Goal: Information Seeking & Learning: Check status

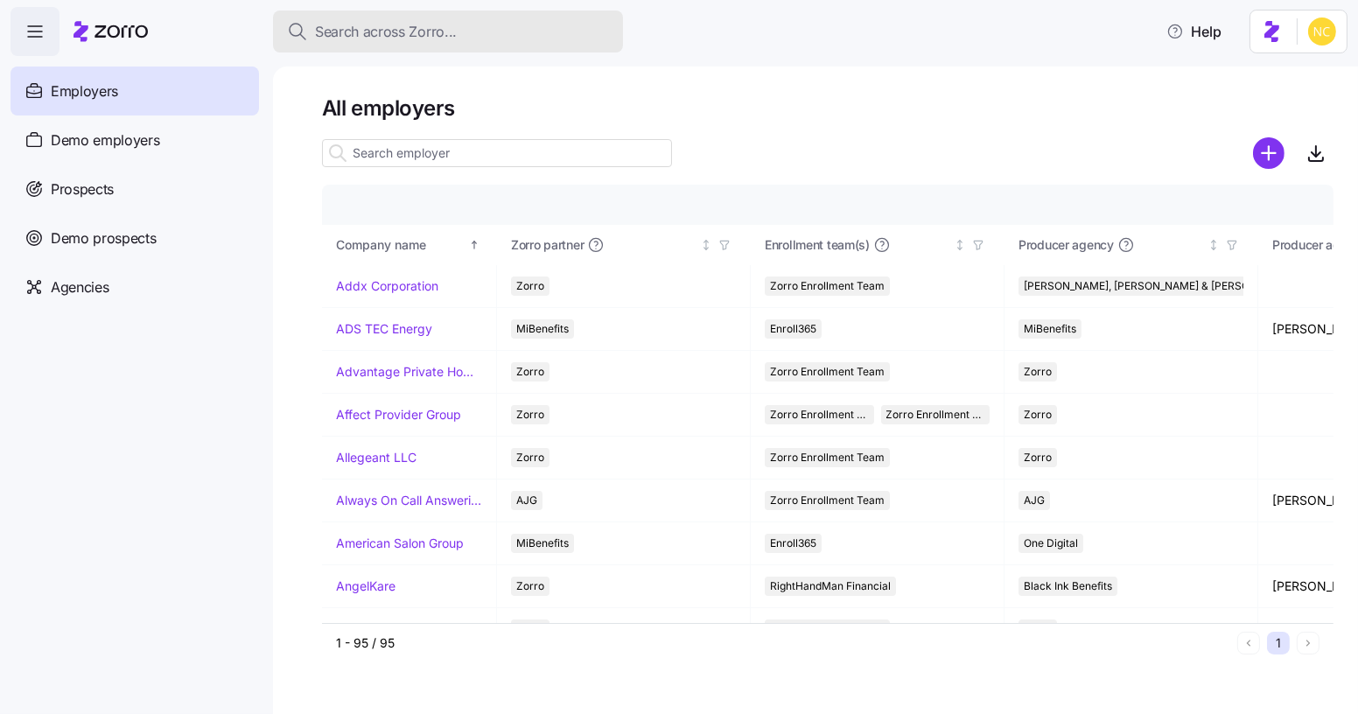
click at [424, 29] on span "Search across Zorro..." at bounding box center [386, 32] width 142 height 22
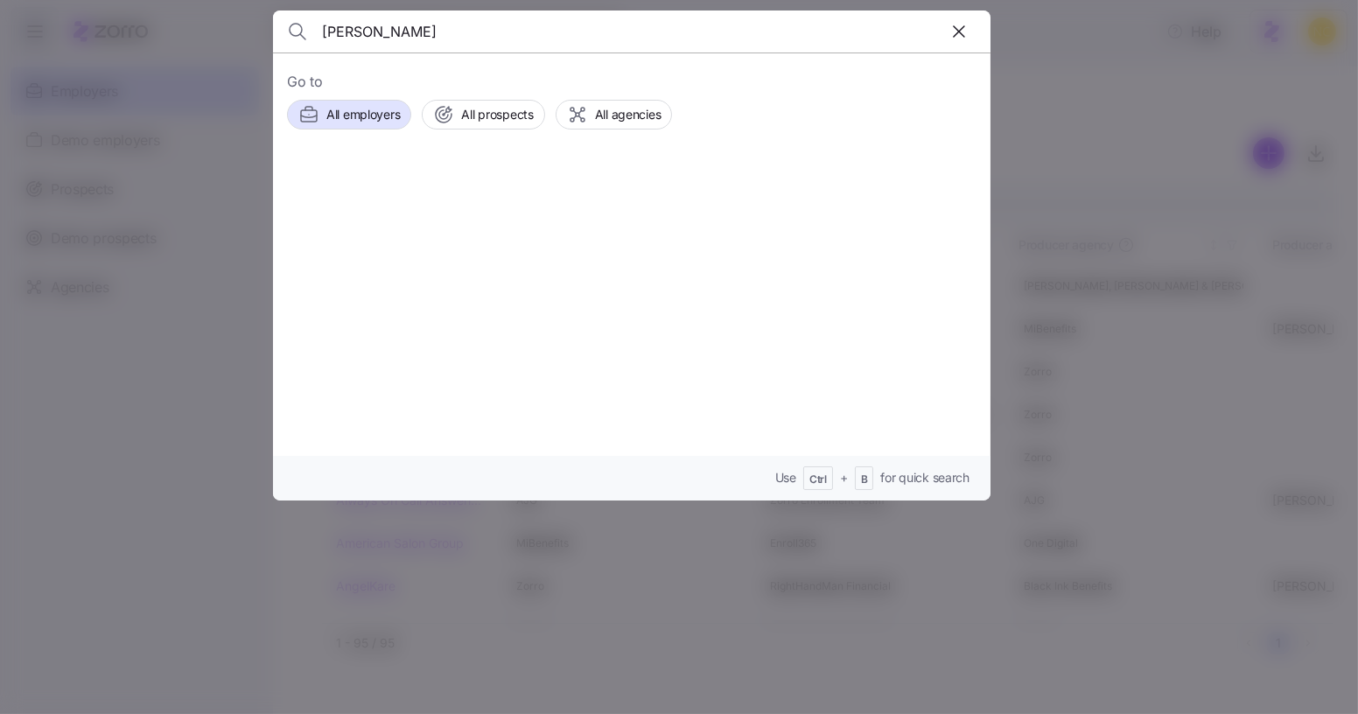
type input "[PERSON_NAME]"
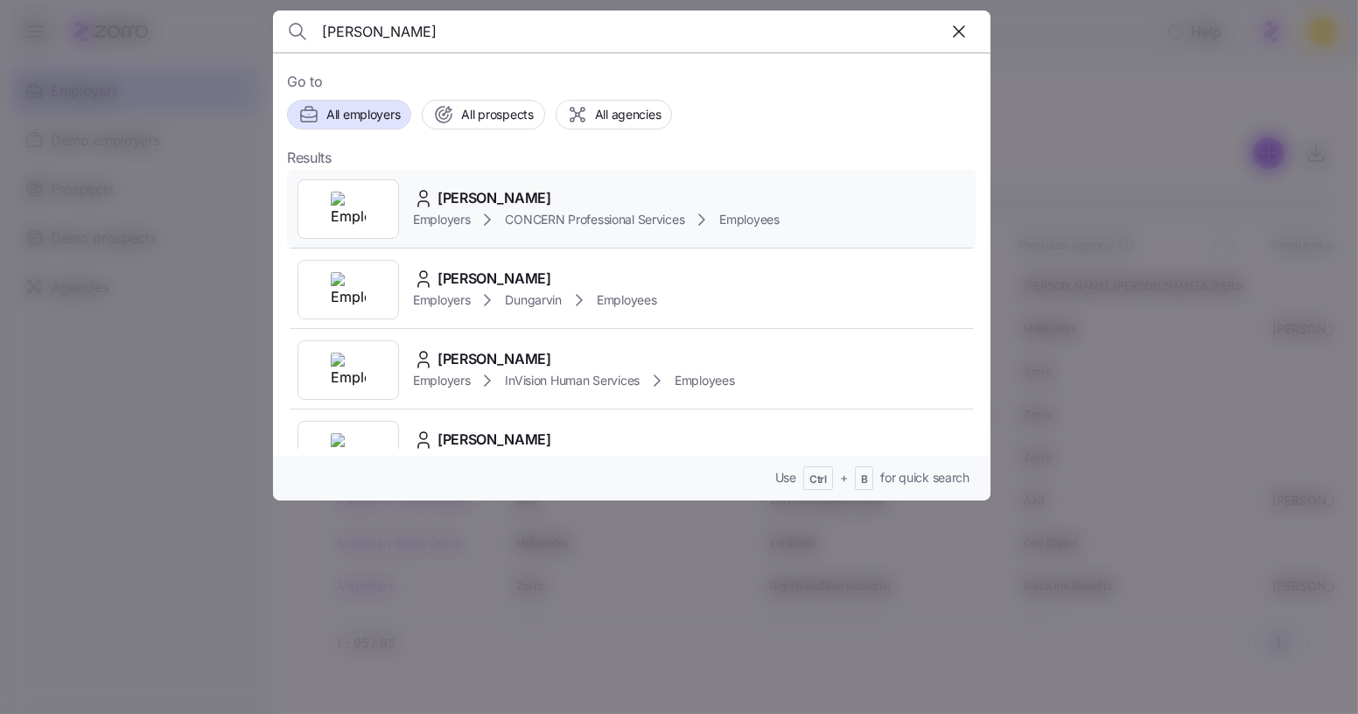
click at [461, 195] on span "[PERSON_NAME]" at bounding box center [495, 198] width 114 height 22
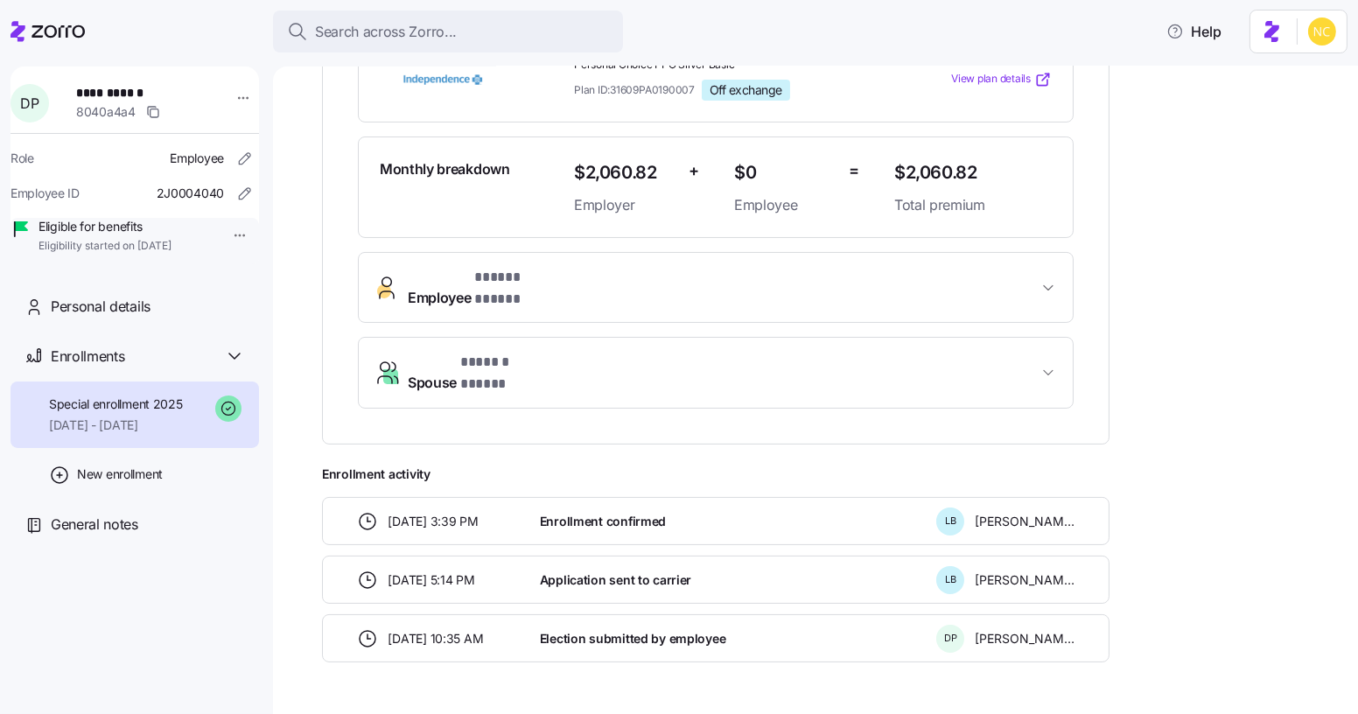
click at [662, 267] on span "Employee * ***** ***** *" at bounding box center [723, 288] width 630 height 42
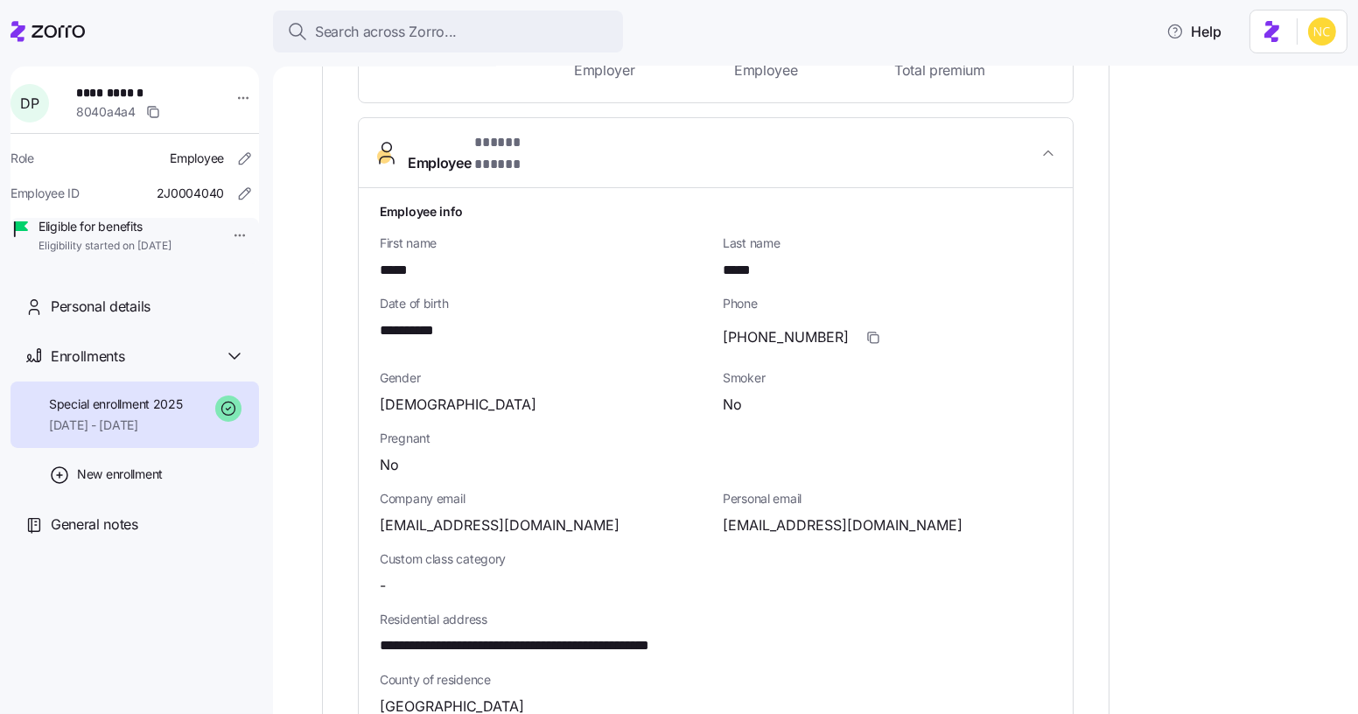
scroll to position [608, 0]
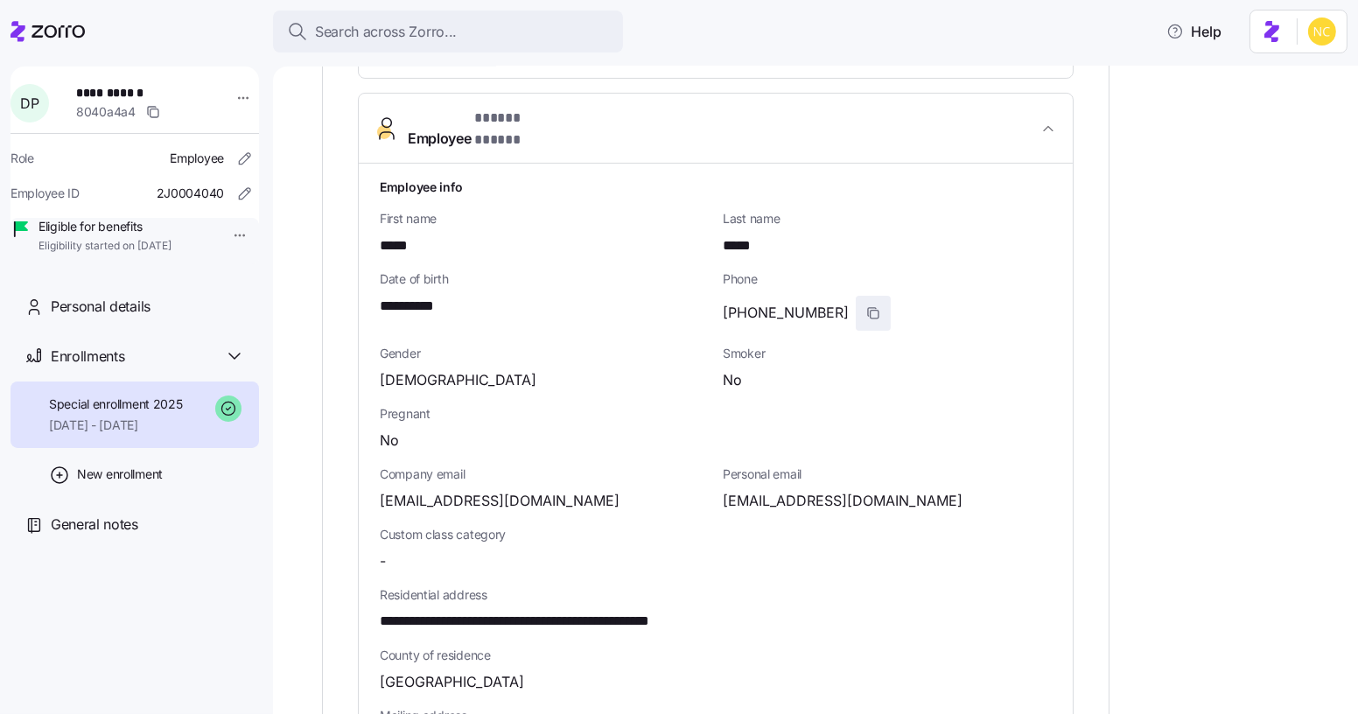
click at [866, 306] on icon "button" at bounding box center [873, 313] width 14 height 14
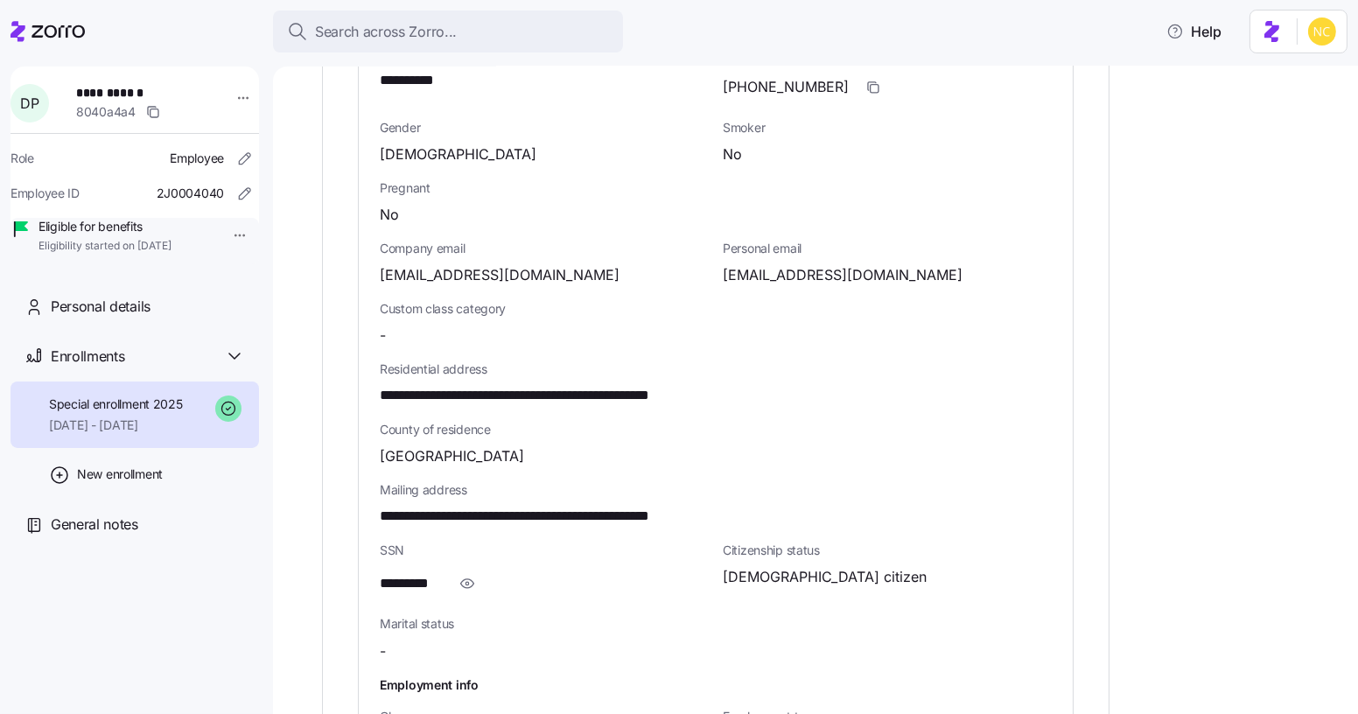
scroll to position [846, 0]
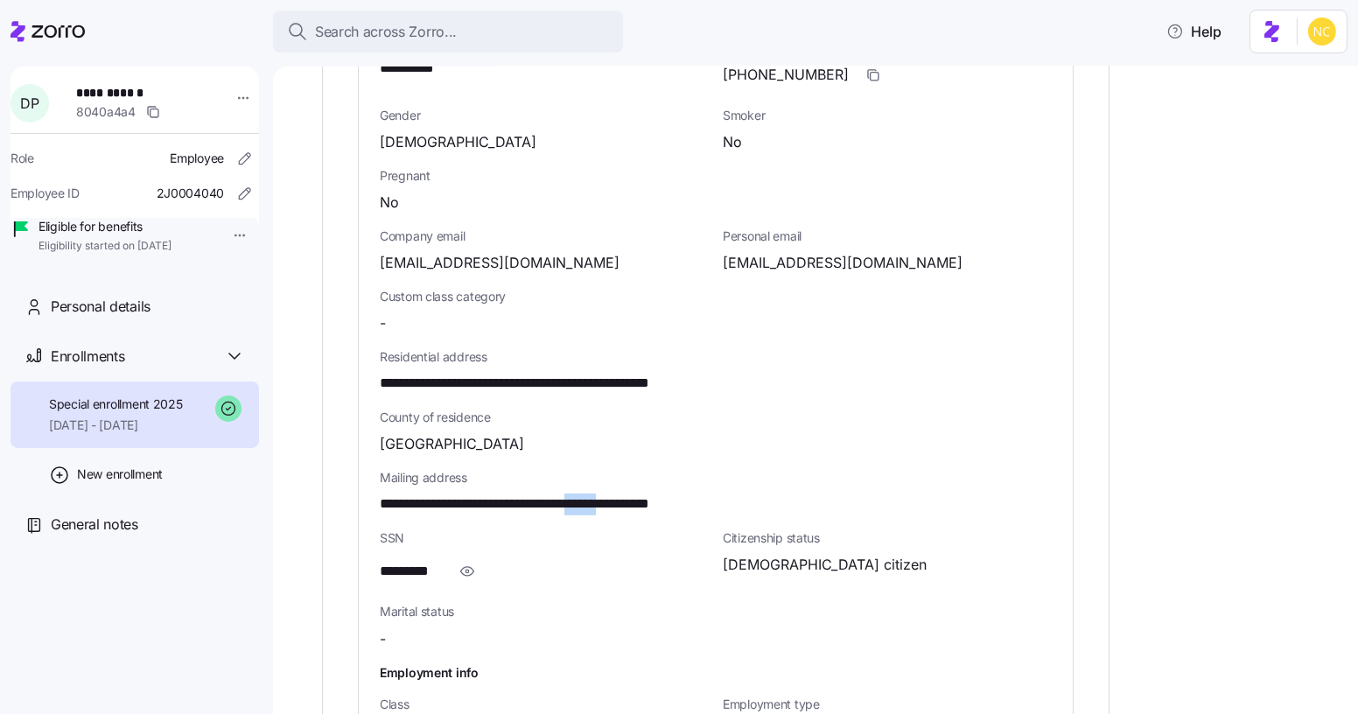
drag, startPoint x: 605, startPoint y: 462, endPoint x: 647, endPoint y: 471, distance: 42.9
click at [647, 494] on span "**********" at bounding box center [553, 505] width 347 height 22
copy span "******"
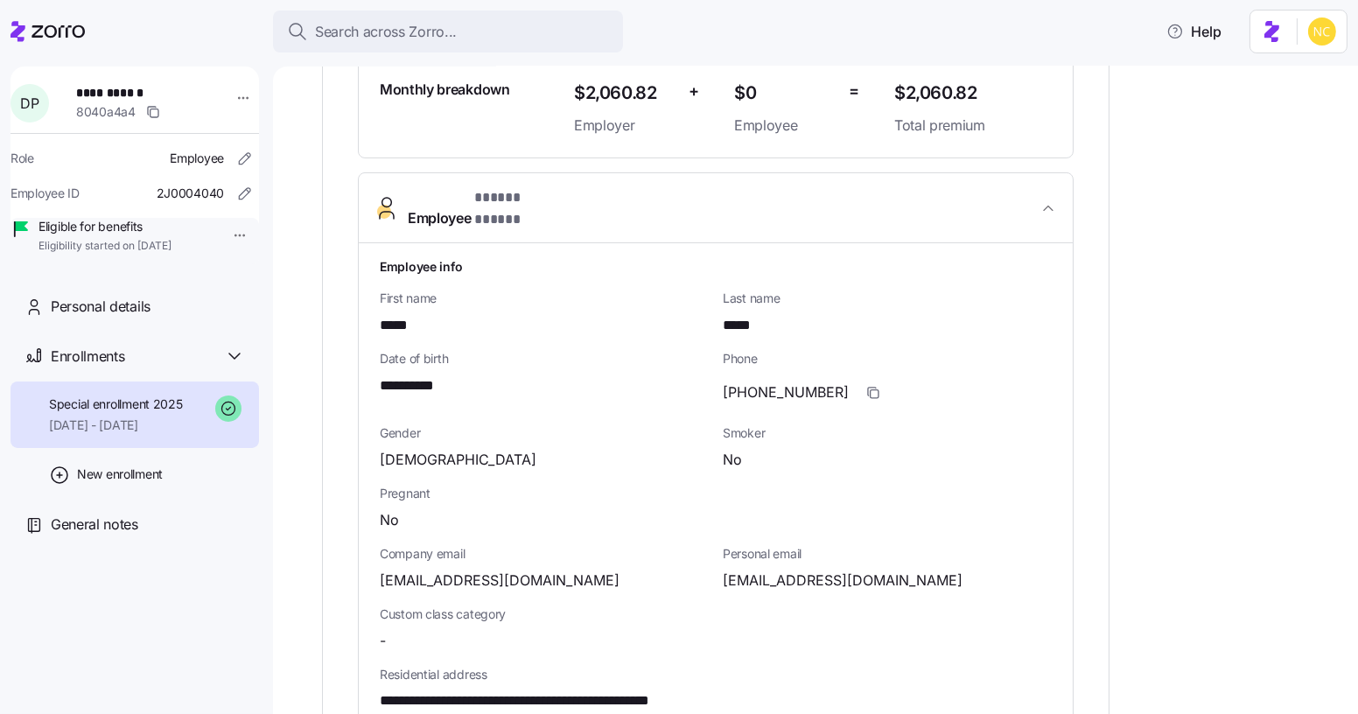
scroll to position [0, 0]
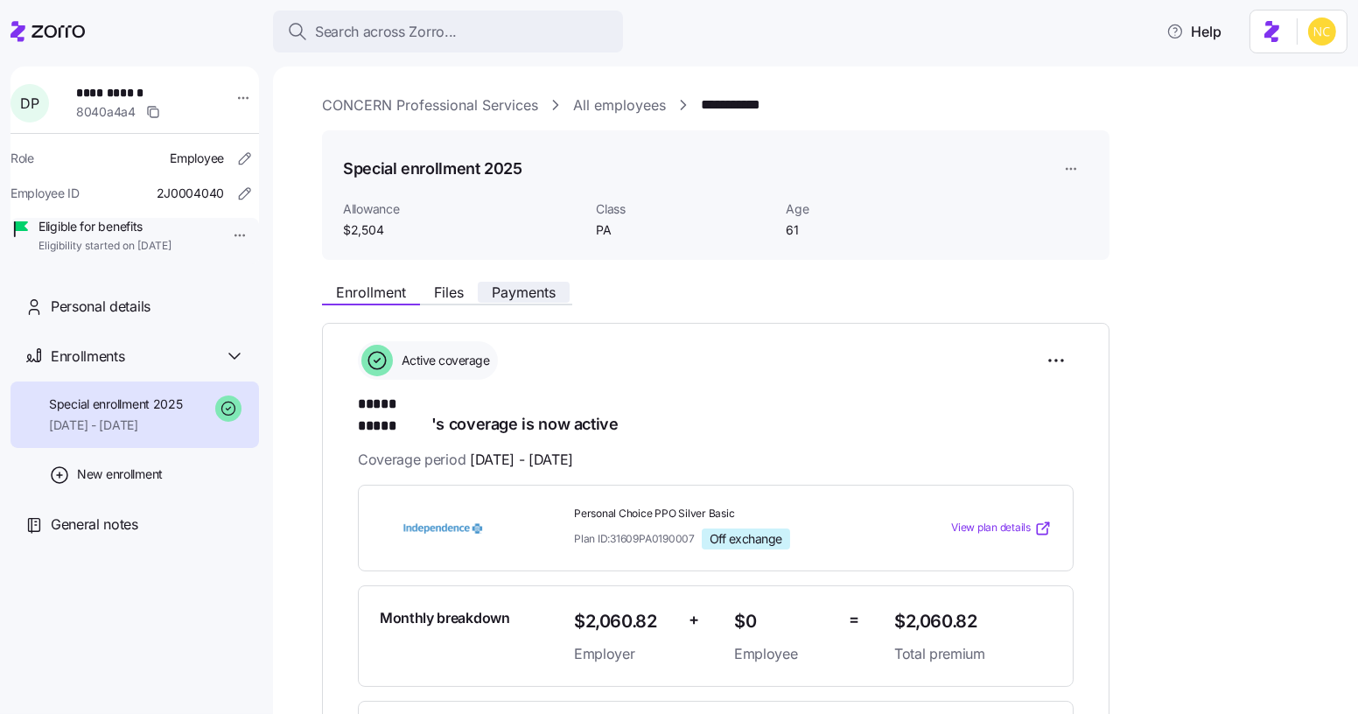
drag, startPoint x: 543, startPoint y: 292, endPoint x: 550, endPoint y: 285, distance: 9.3
click at [543, 291] on span "Payments" at bounding box center [524, 292] width 64 height 14
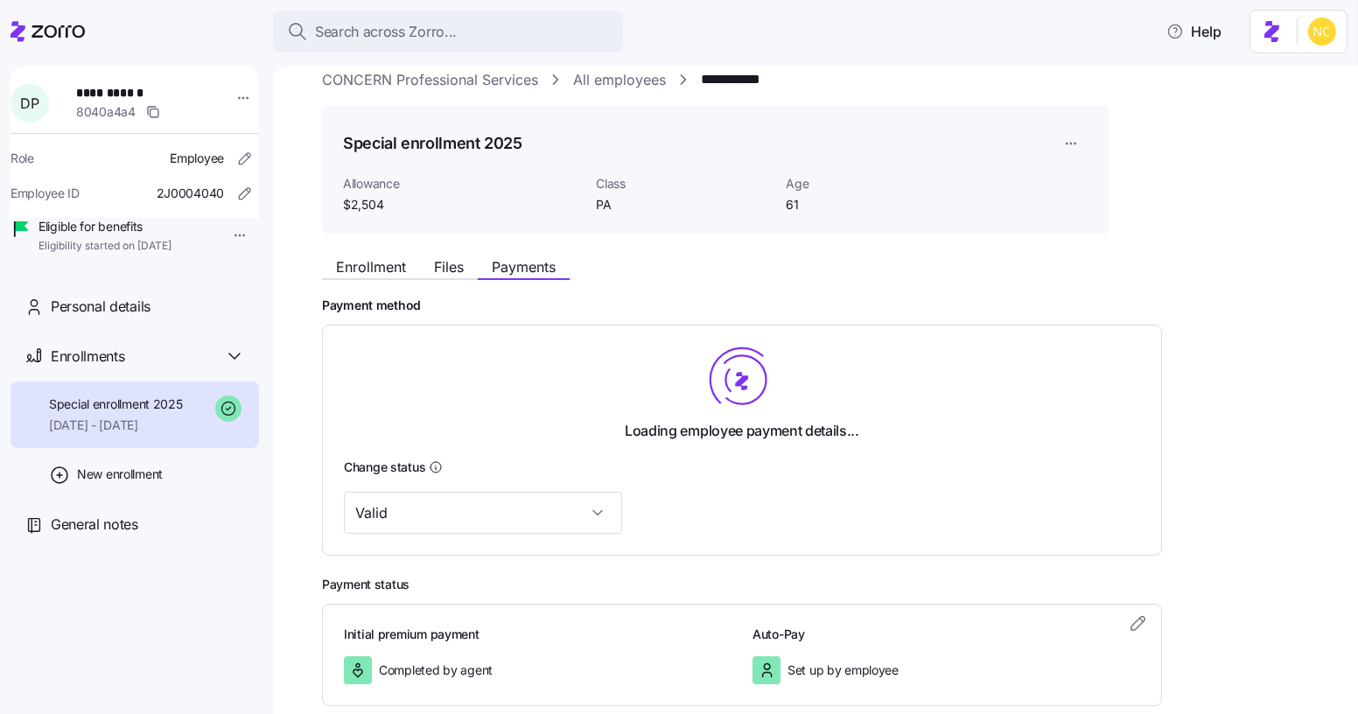
scroll to position [121, 0]
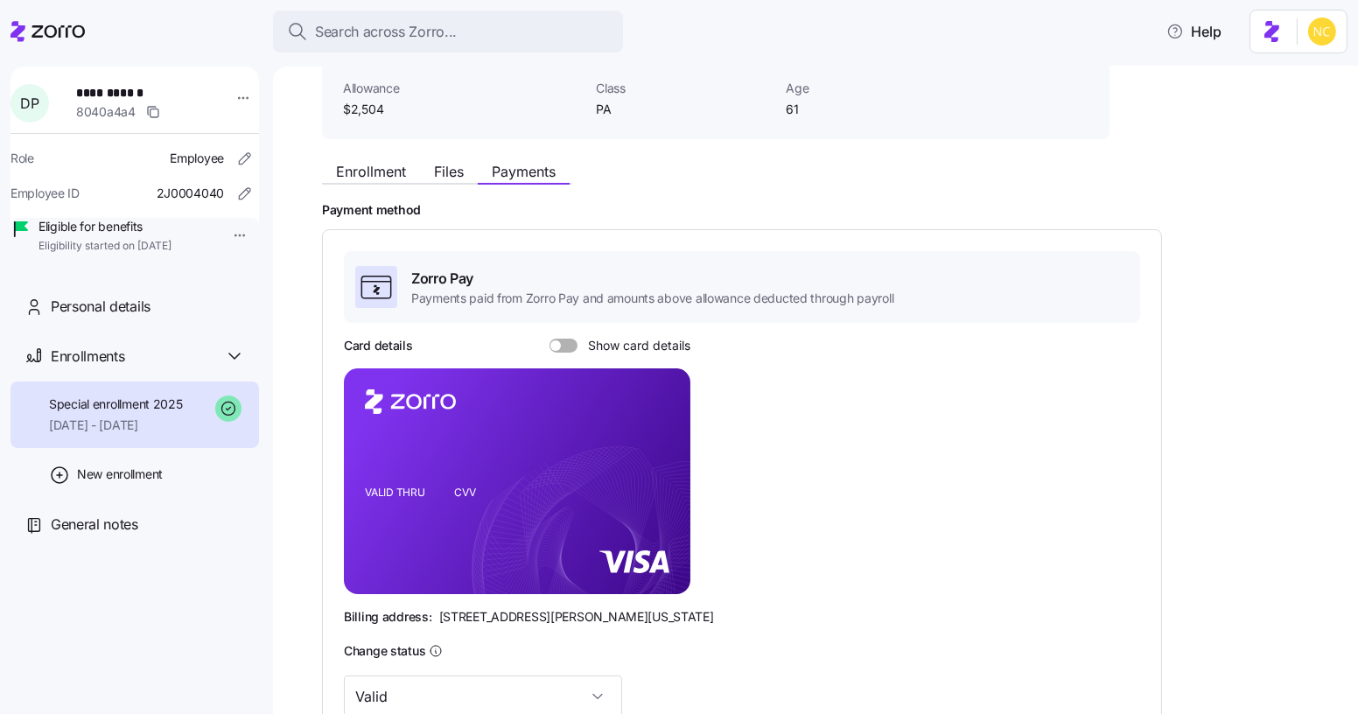
click at [557, 344] on span at bounding box center [555, 345] width 11 height 11
click at [550, 339] on input "Show card details" at bounding box center [550, 339] width 0 height 0
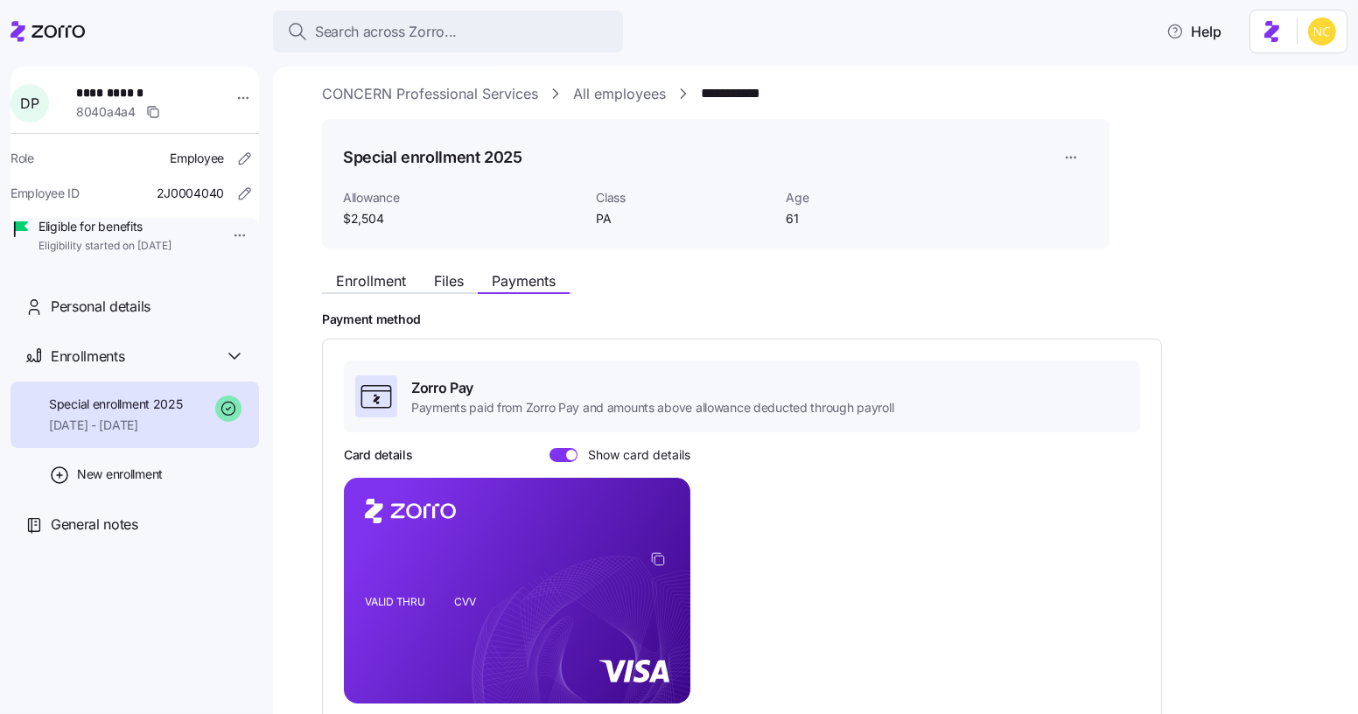
scroll to position [0, 0]
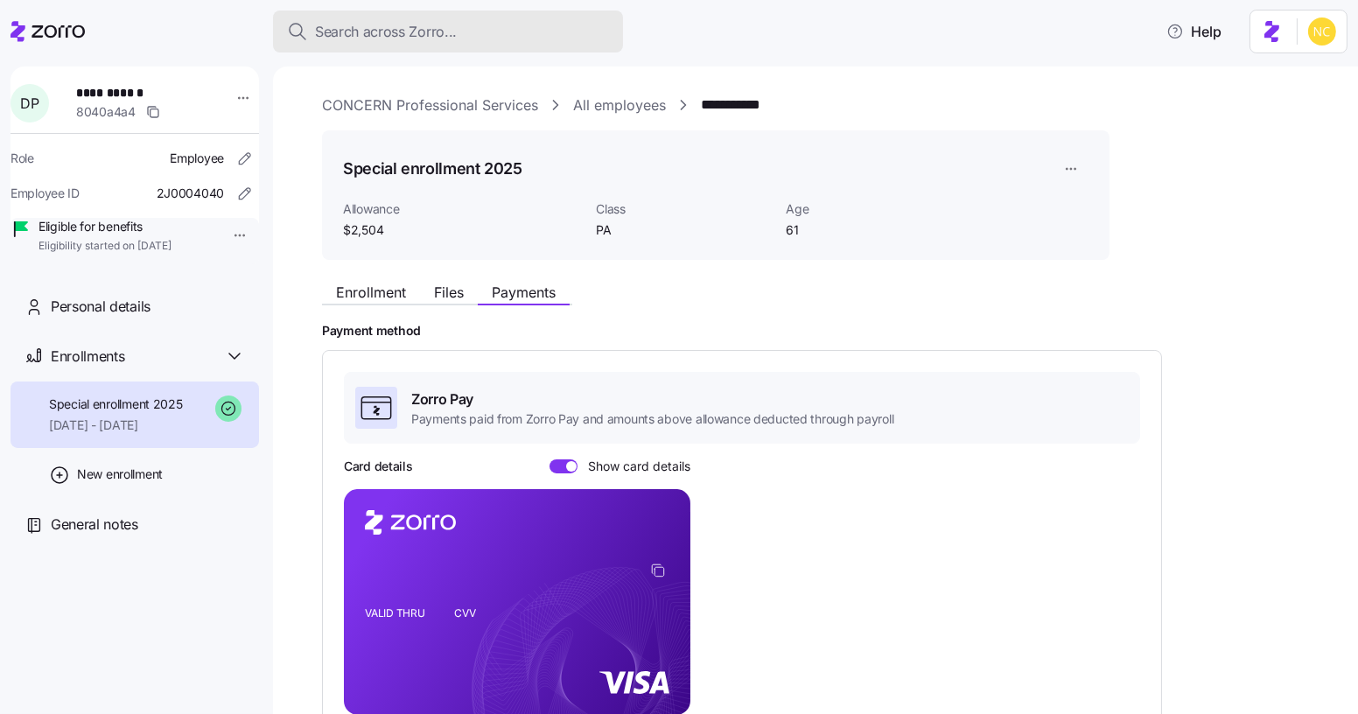
drag, startPoint x: 422, startPoint y: 46, endPoint x: 413, endPoint y: 32, distance: 16.5
click at [416, 34] on button "Search across Zorro..." at bounding box center [448, 32] width 350 height 42
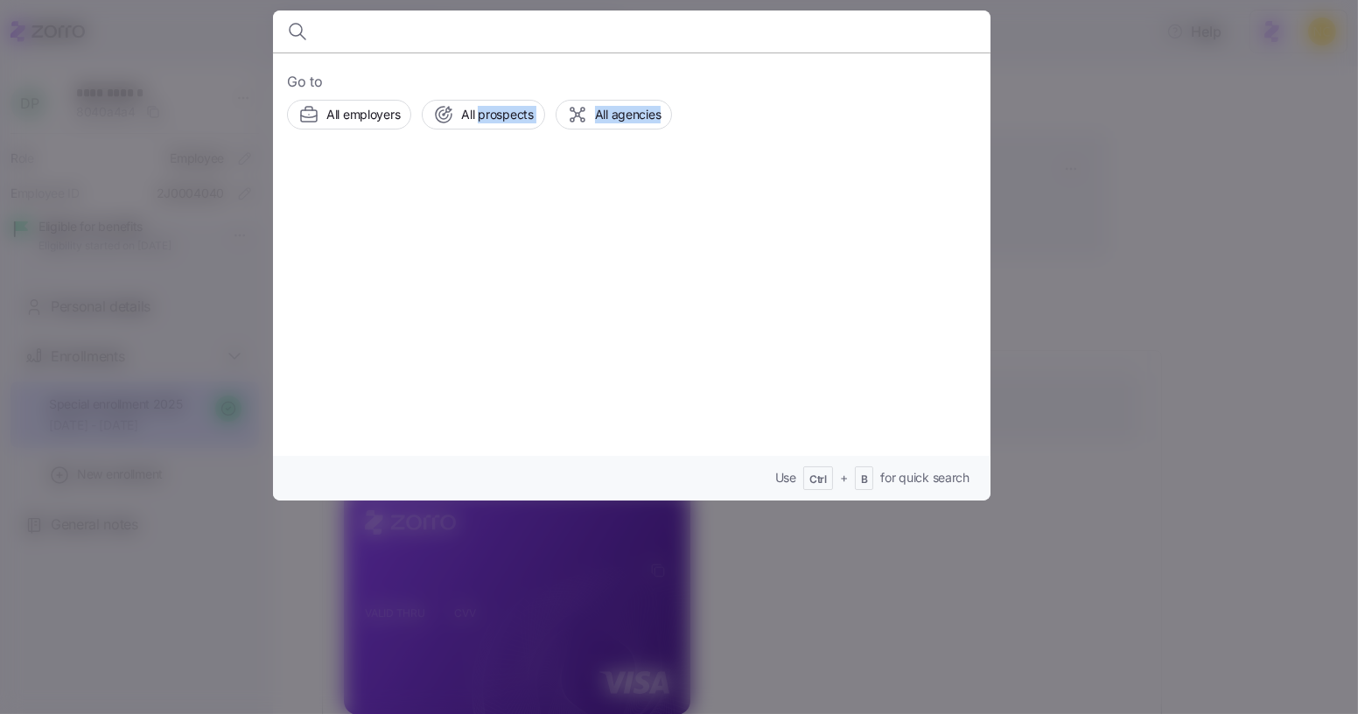
drag, startPoint x: 511, startPoint y: 167, endPoint x: 1056, endPoint y: 307, distance: 562.9
click at [1005, 704] on div "Go to All employers All prospects All agencies Use Ctrl + B for quick search" at bounding box center [679, 704] width 1358 height 0
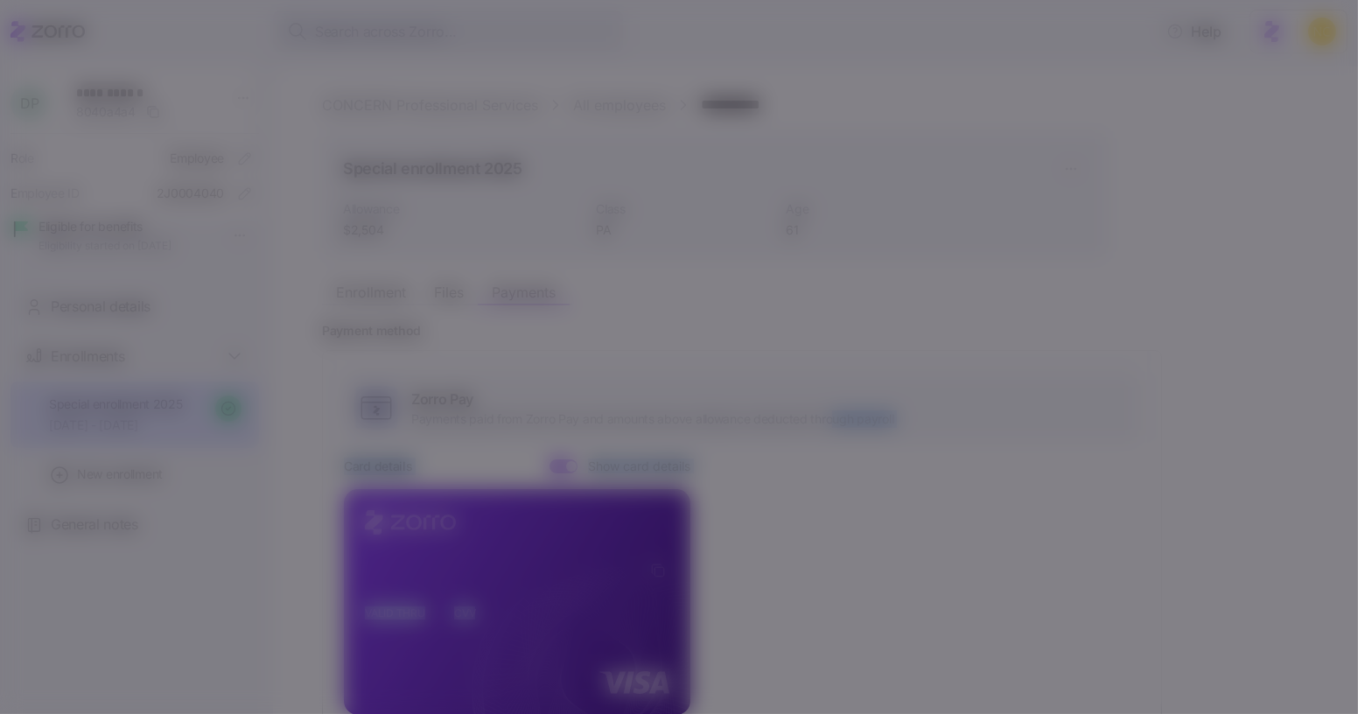
drag, startPoint x: 830, startPoint y: 427, endPoint x: 834, endPoint y: 417, distance: 11.4
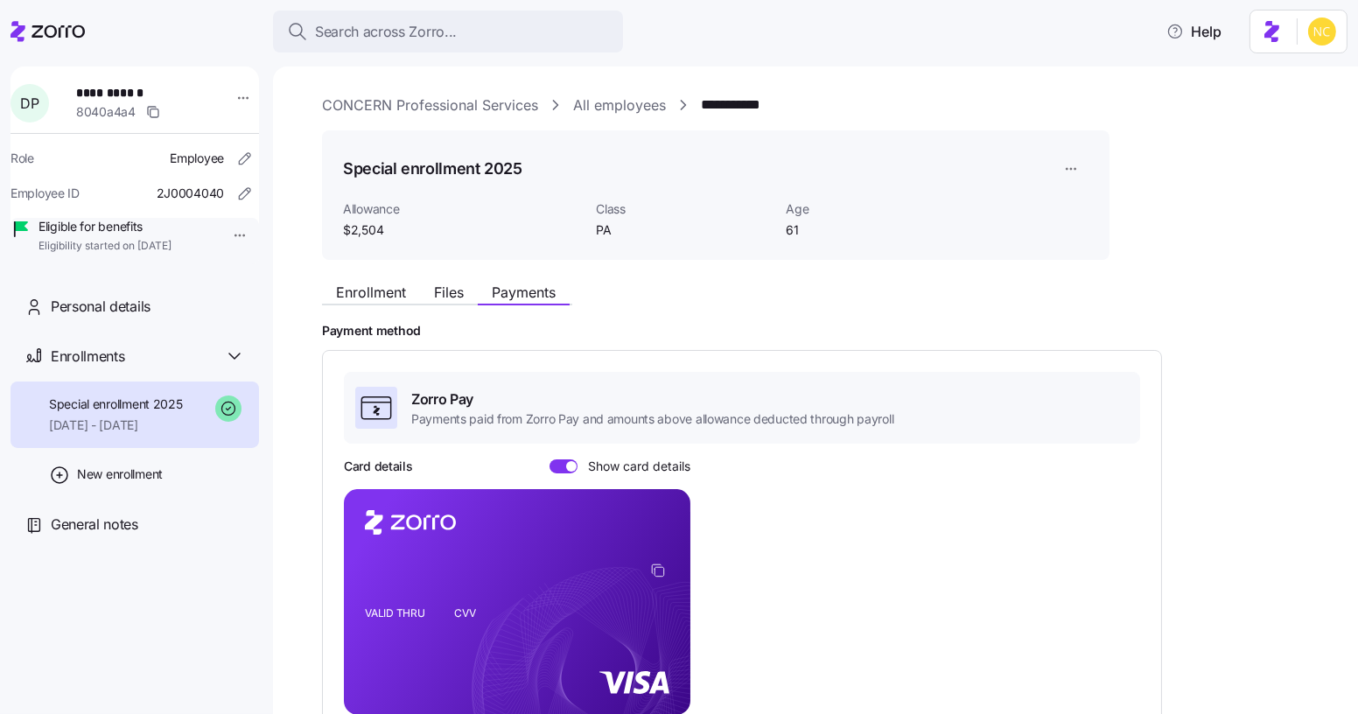
click at [1139, 282] on div "Enrollment Files Payments Payment method Zorro Pay Payments paid from Zorro Pay…" at bounding box center [828, 642] width 1012 height 737
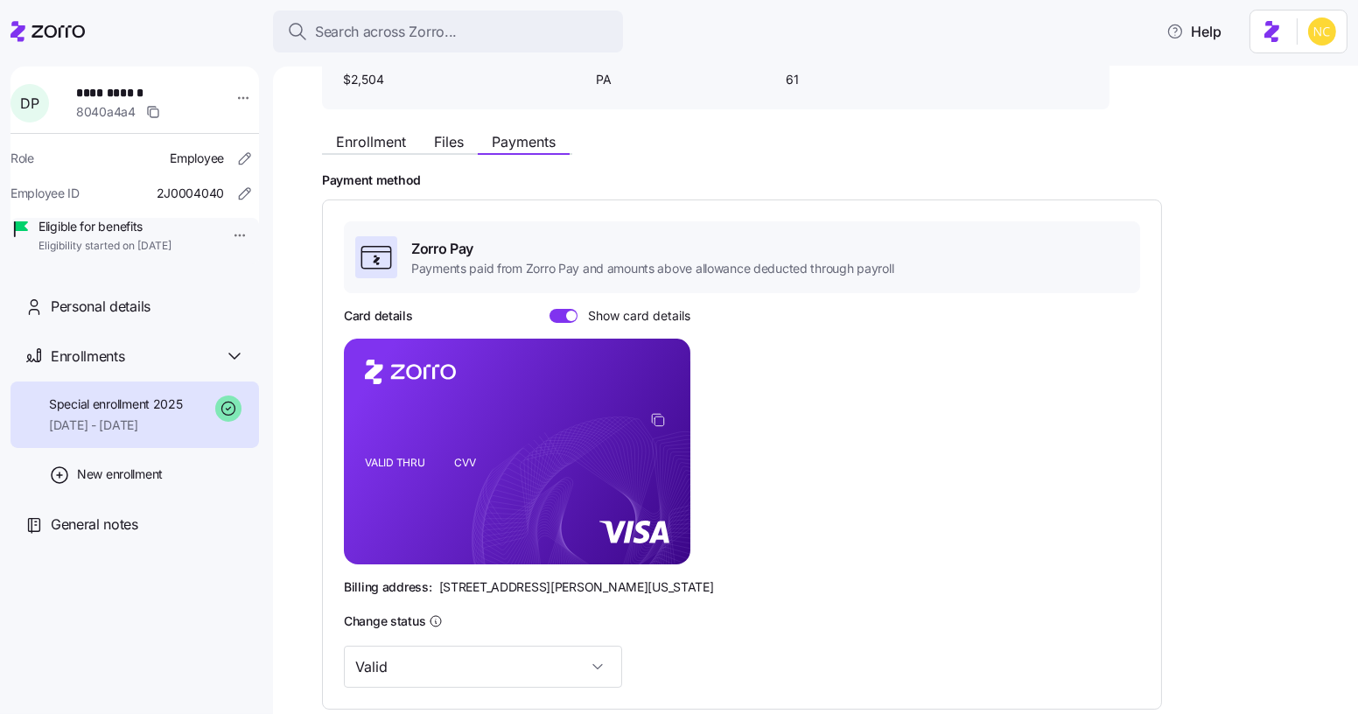
scroll to position [158, 0]
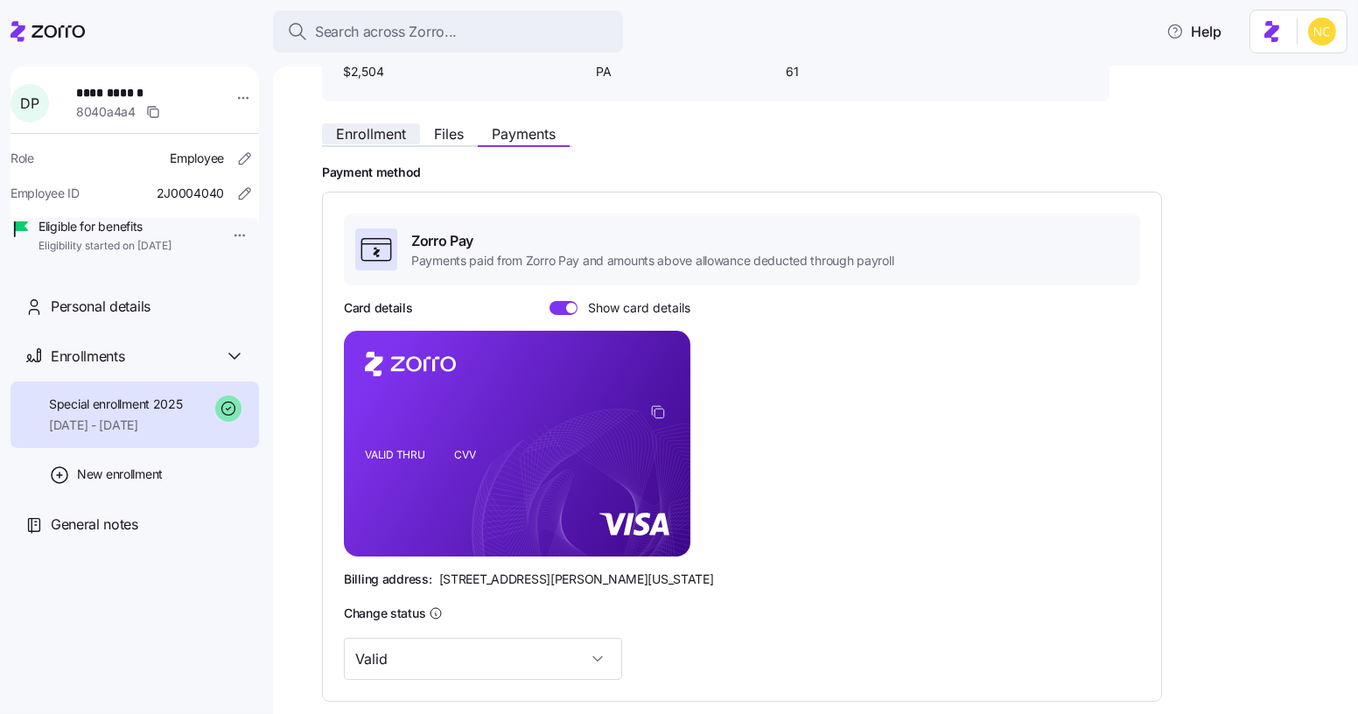
click at [379, 136] on span "Enrollment" at bounding box center [371, 134] width 70 height 14
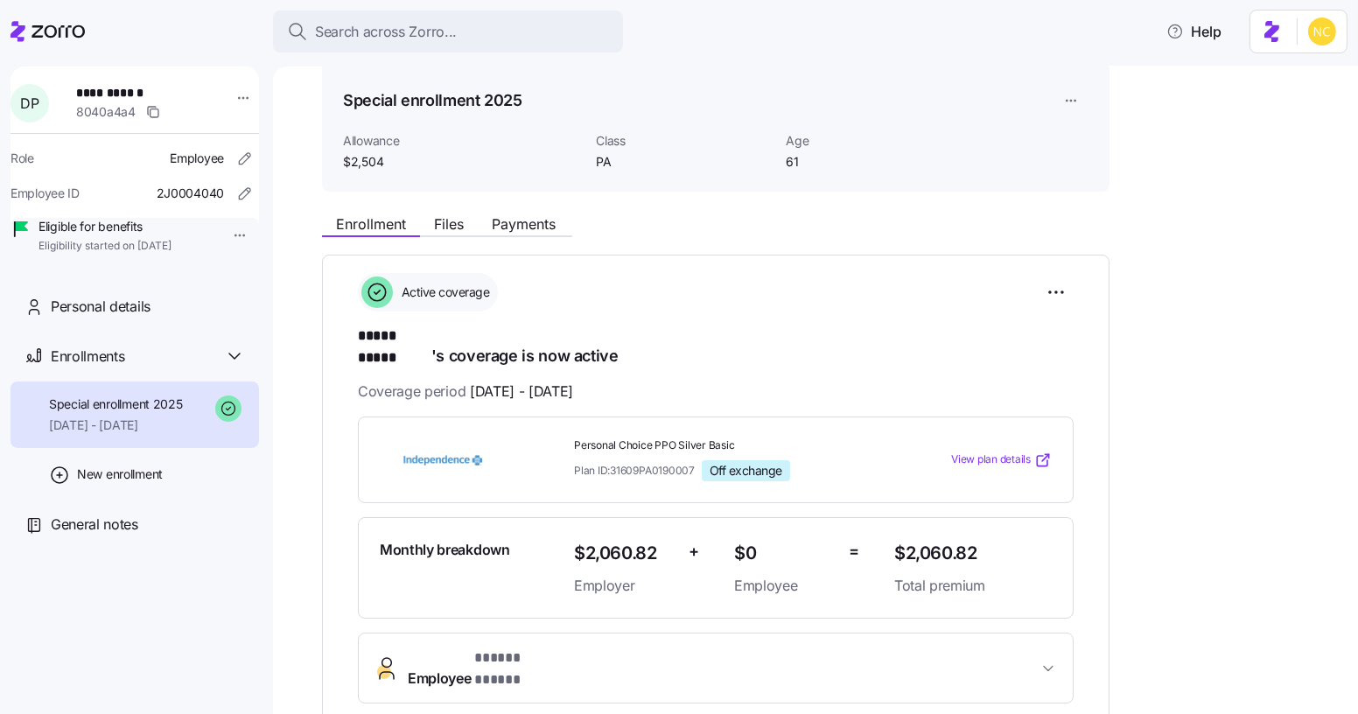
scroll to position [79, 0]
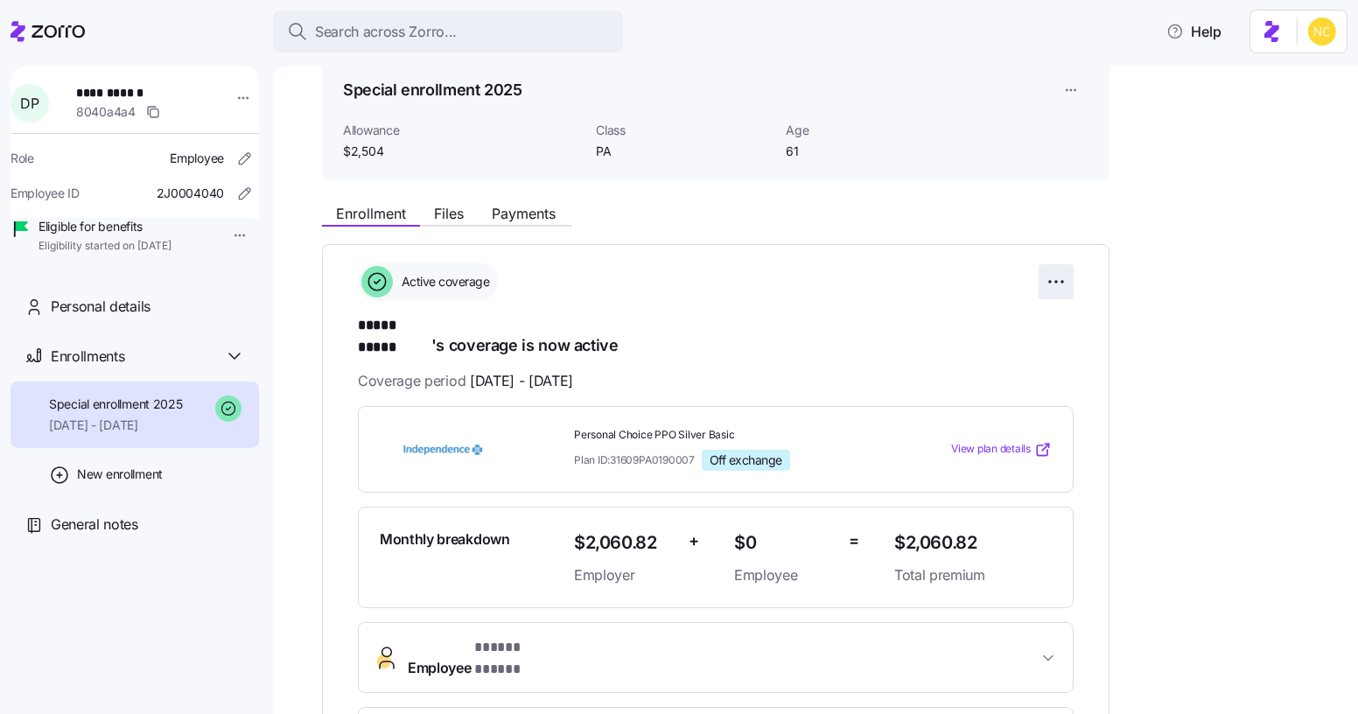
click at [1060, 290] on html "**********" at bounding box center [679, 352] width 1358 height 704
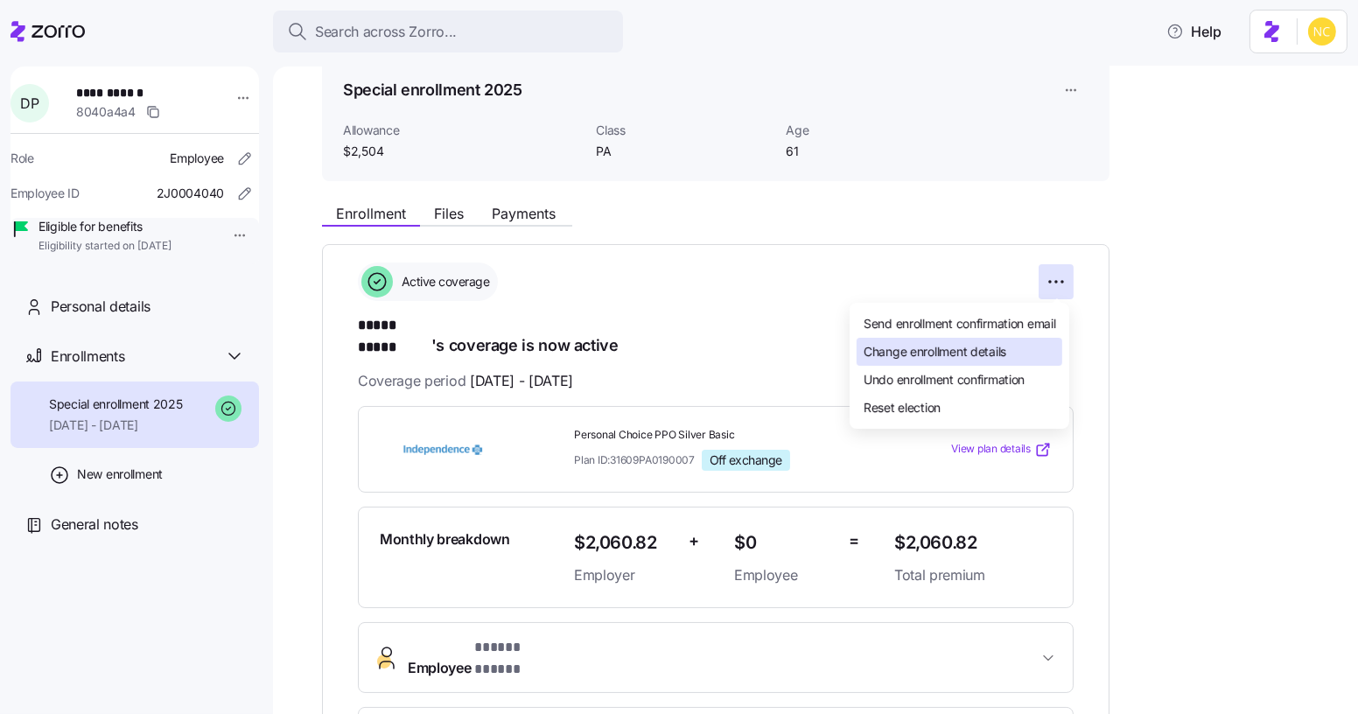
click at [1013, 342] on div "Change enrollment details" at bounding box center [960, 352] width 206 height 28
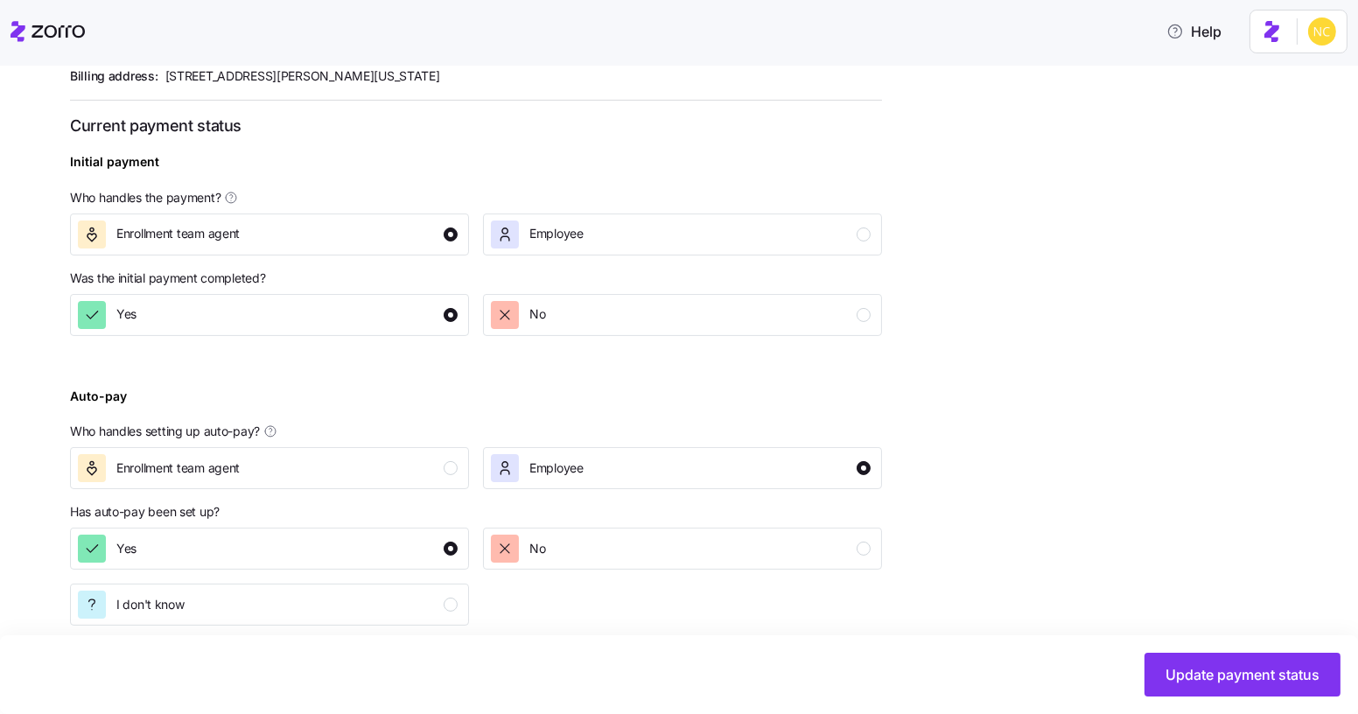
scroll to position [639, 0]
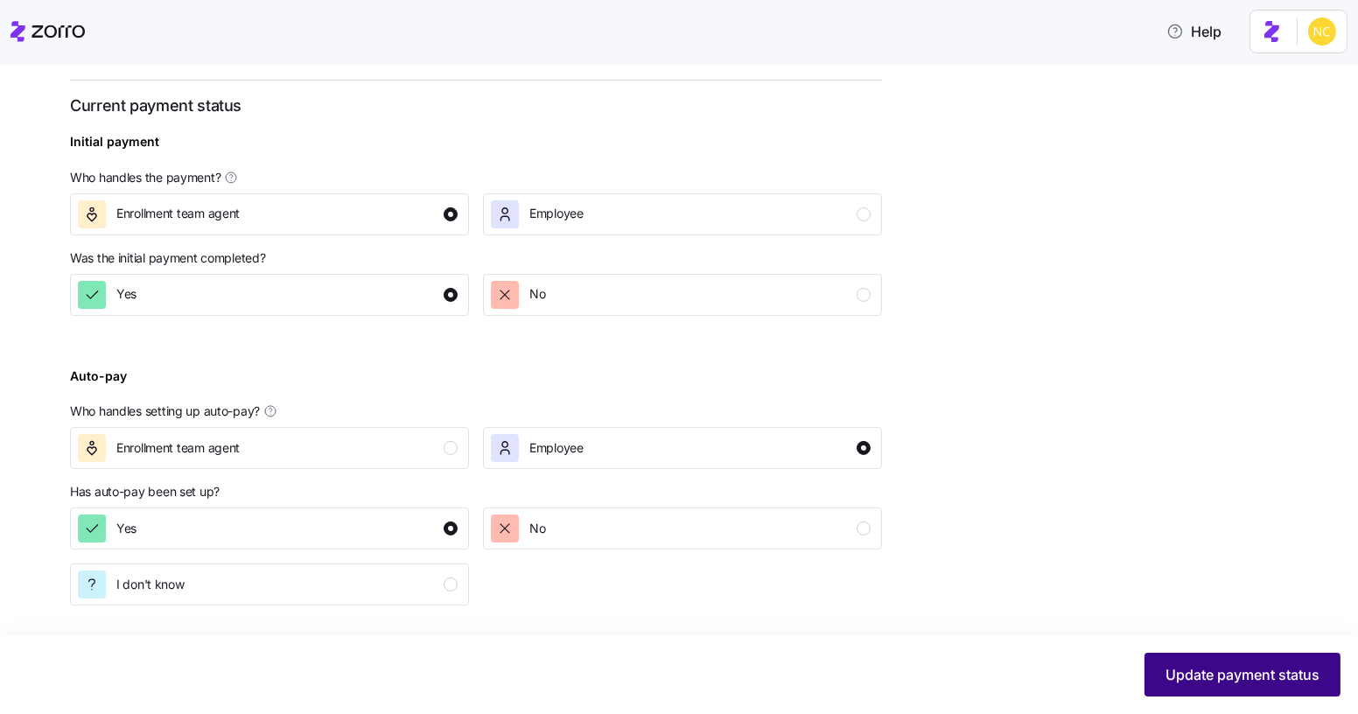
click at [1203, 668] on span "Update payment status" at bounding box center [1243, 674] width 154 height 21
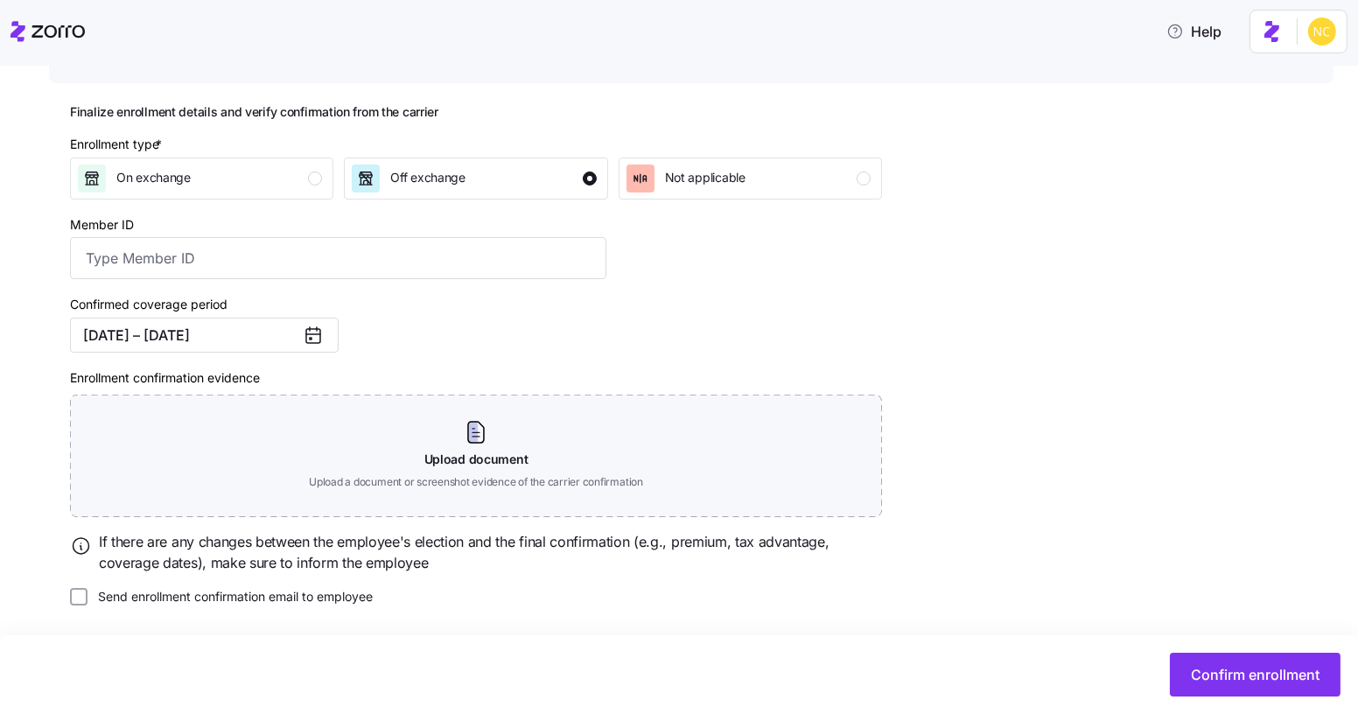
scroll to position [197, 0]
click at [364, 280] on div "Member ID" at bounding box center [338, 247] width 550 height 81
click at [365, 270] on input "Member ID" at bounding box center [338, 258] width 536 height 42
drag, startPoint x: 460, startPoint y: 317, endPoint x: 714, endPoint y: 377, distance: 260.9
click at [606, 347] on div "Confirmed coverage period [DATE] – [DATE]" at bounding box center [338, 323] width 550 height 74
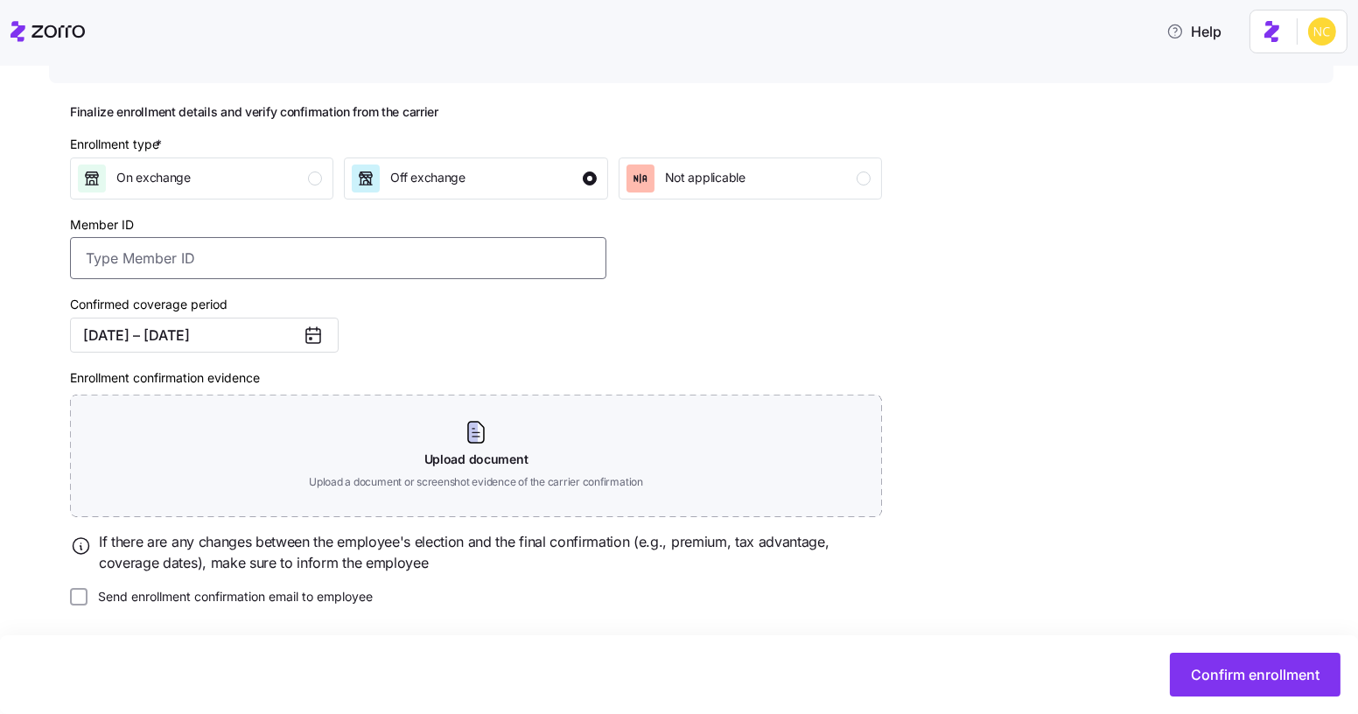
click at [297, 274] on input "Member ID" at bounding box center [338, 258] width 536 height 42
paste input "Please close the ticket in int"
drag, startPoint x: 297, startPoint y: 274, endPoint x: 250, endPoint y: 291, distance: 49.6
click at [244, 288] on div "Enrollment type * On exchange Off exchange Not applicable Member ID Please clos…" at bounding box center [476, 370] width 826 height 485
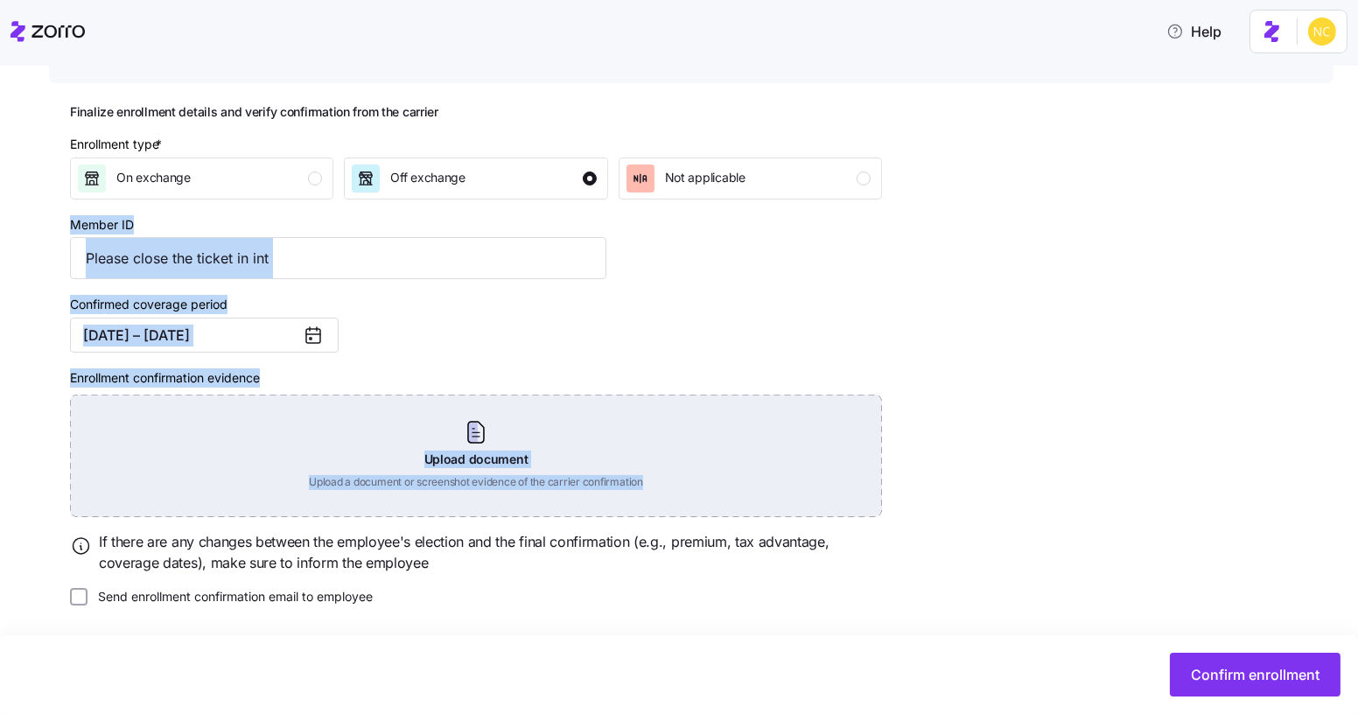
drag, startPoint x: 800, startPoint y: 478, endPoint x: 806, endPoint y: 615, distance: 137.5
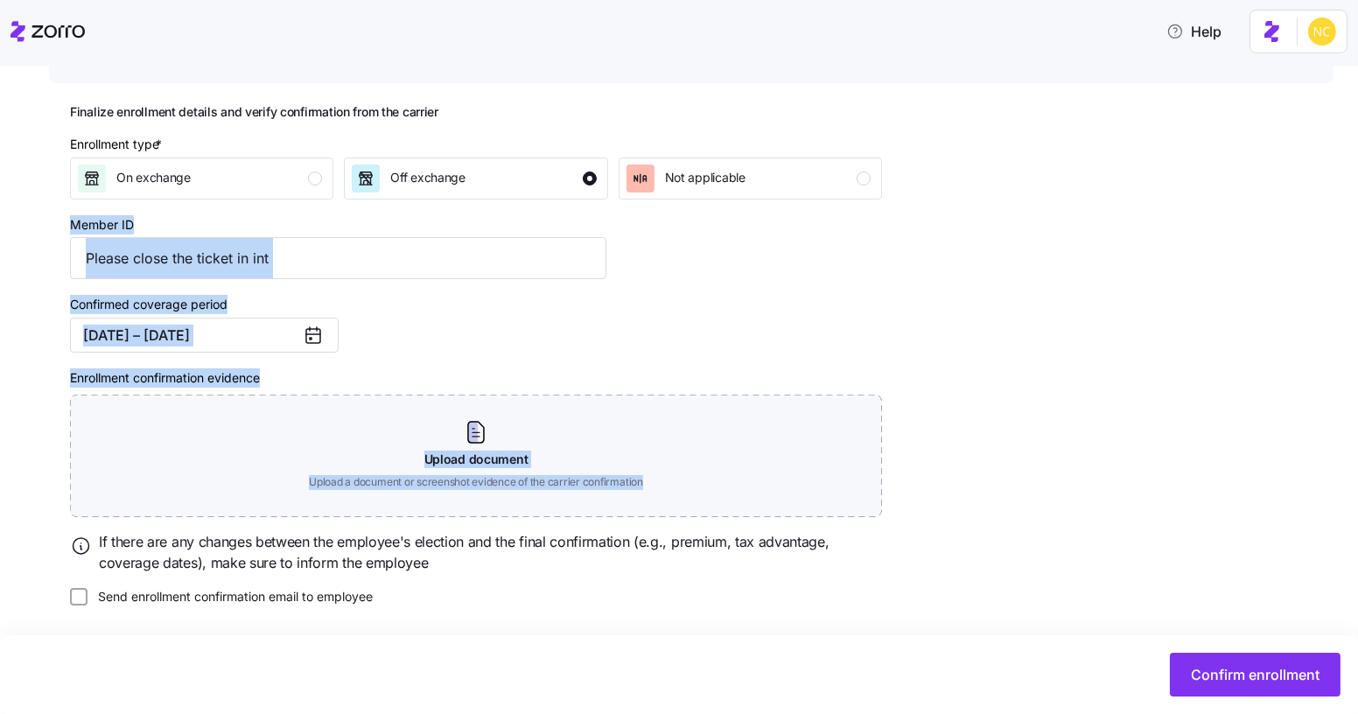
click at [804, 491] on div "Enrollment type * On exchange Off exchange Not applicable Member ID Please clos…" at bounding box center [476, 370] width 826 height 485
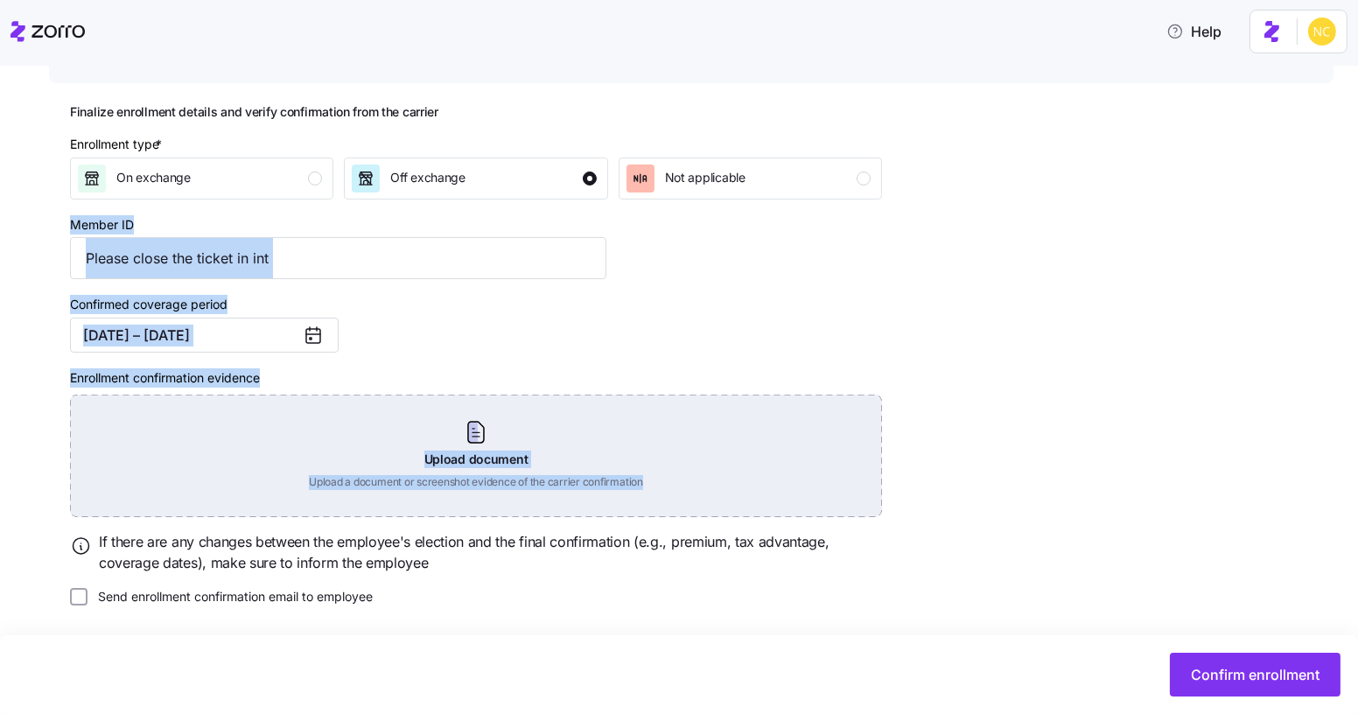
click at [872, 455] on div "Upload document Upload a document or screenshot evidence of the carrier confirm…" at bounding box center [476, 456] width 812 height 123
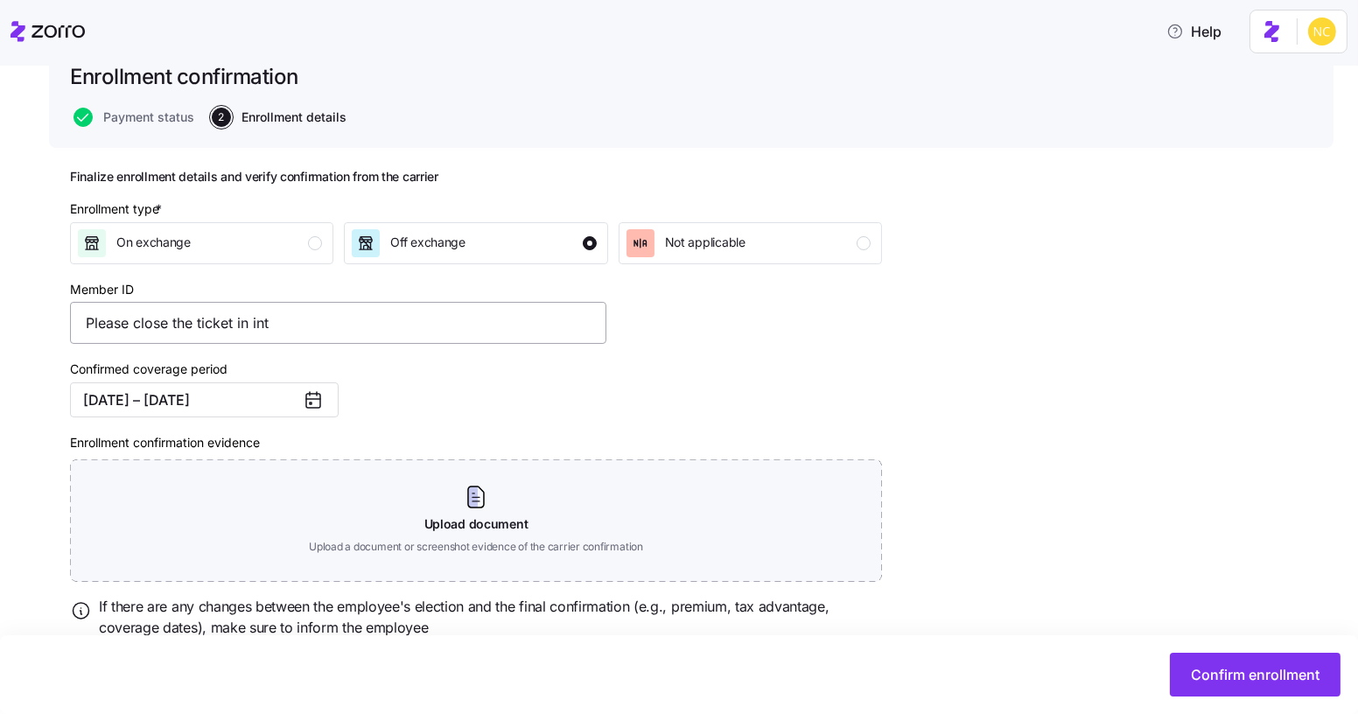
scroll to position [117, 0]
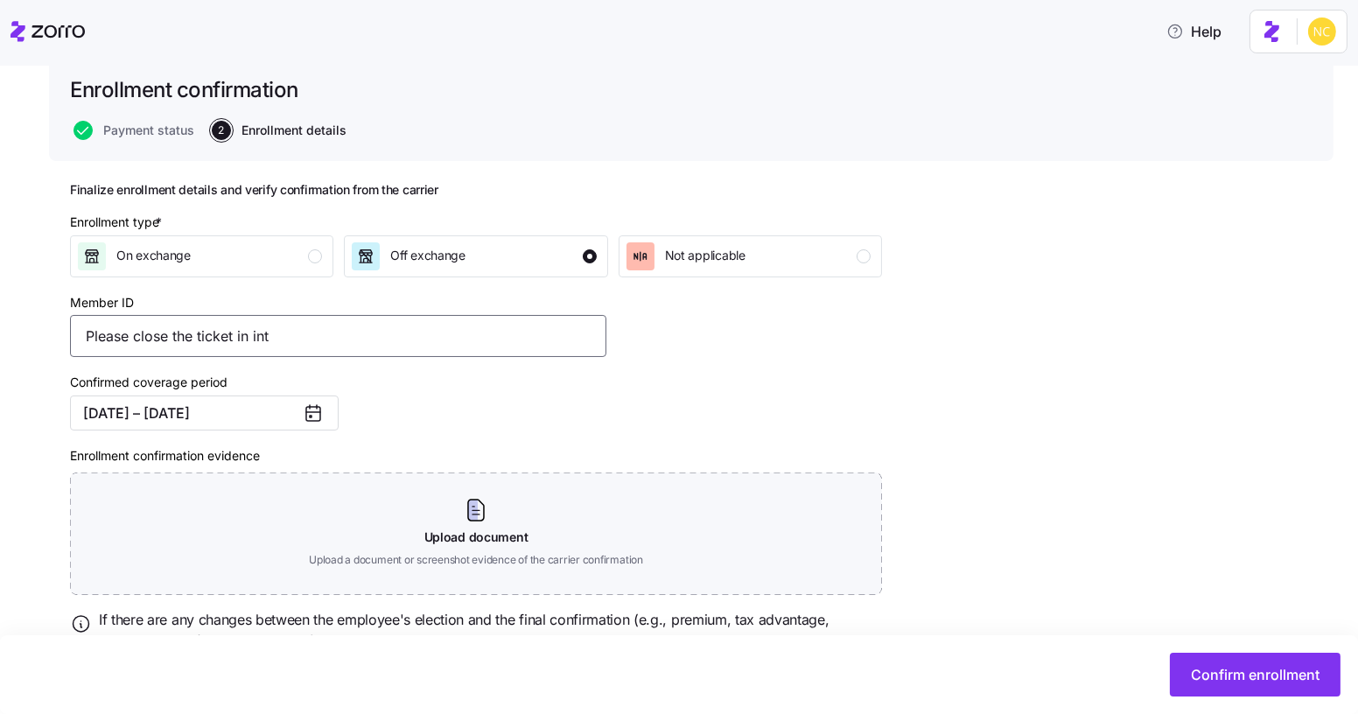
drag, startPoint x: 269, startPoint y: 330, endPoint x: 172, endPoint y: 343, distance: 97.2
click at [15, 319] on div "CONCERN Professional Services All employees [PERSON_NAME] Enrollment confirmati…" at bounding box center [679, 391] width 1358 height 648
paste input "7437929229"
type input "7437929229"
click at [1195, 652] on div "Confirm enrollment" at bounding box center [679, 674] width 1358 height 79
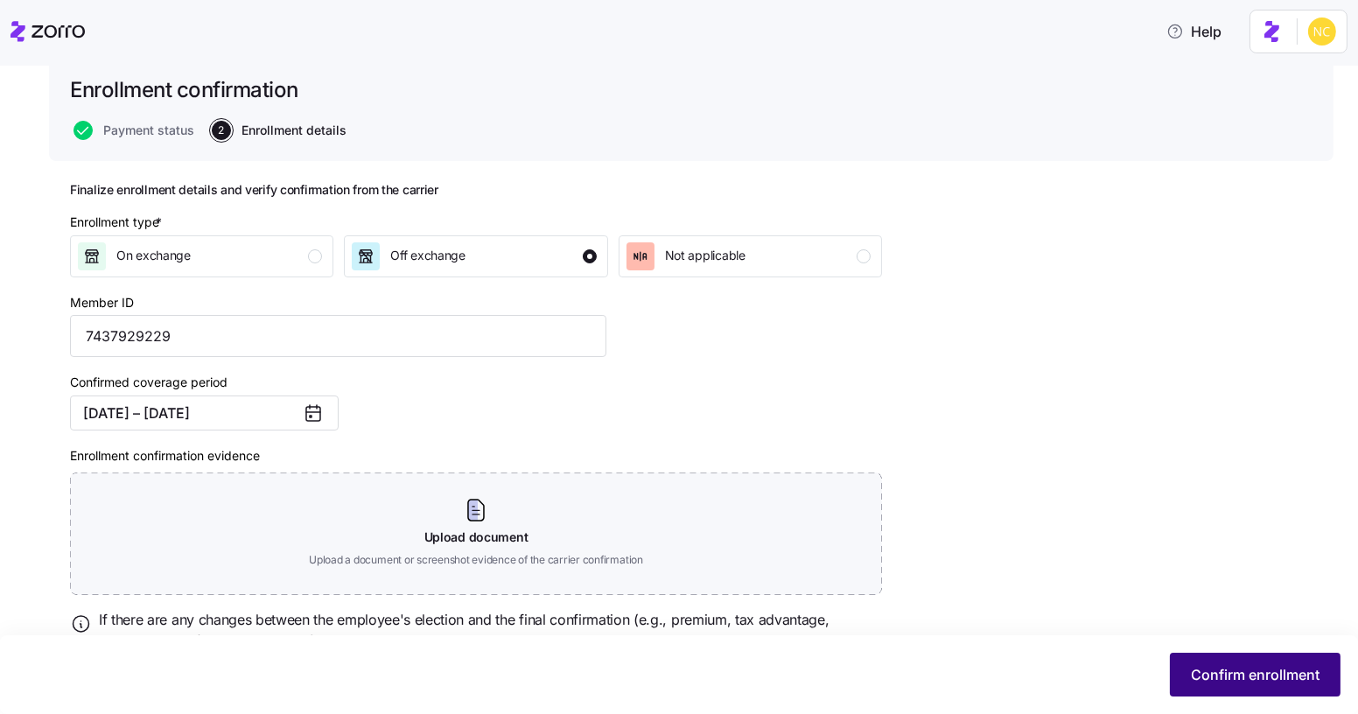
click at [1199, 663] on button "Confirm enrollment" at bounding box center [1255, 675] width 171 height 44
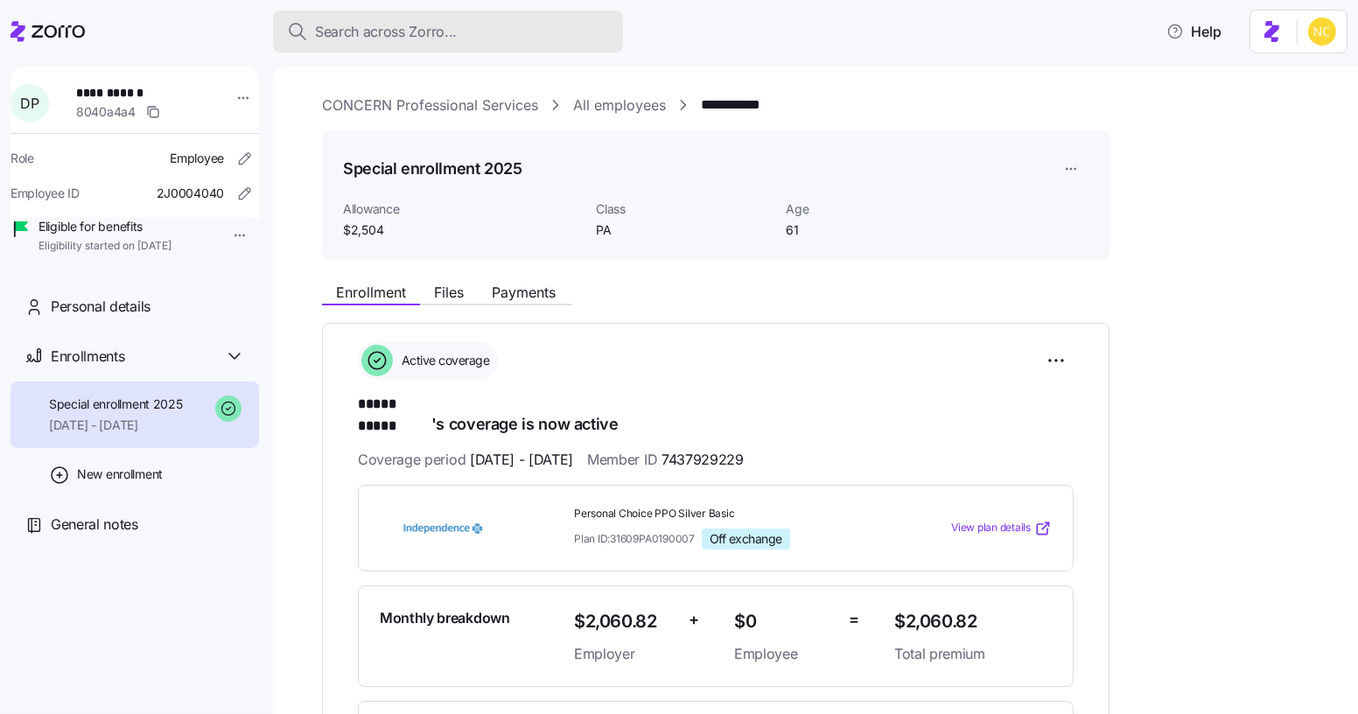
click at [466, 29] on div "Search across Zorro..." at bounding box center [448, 32] width 322 height 22
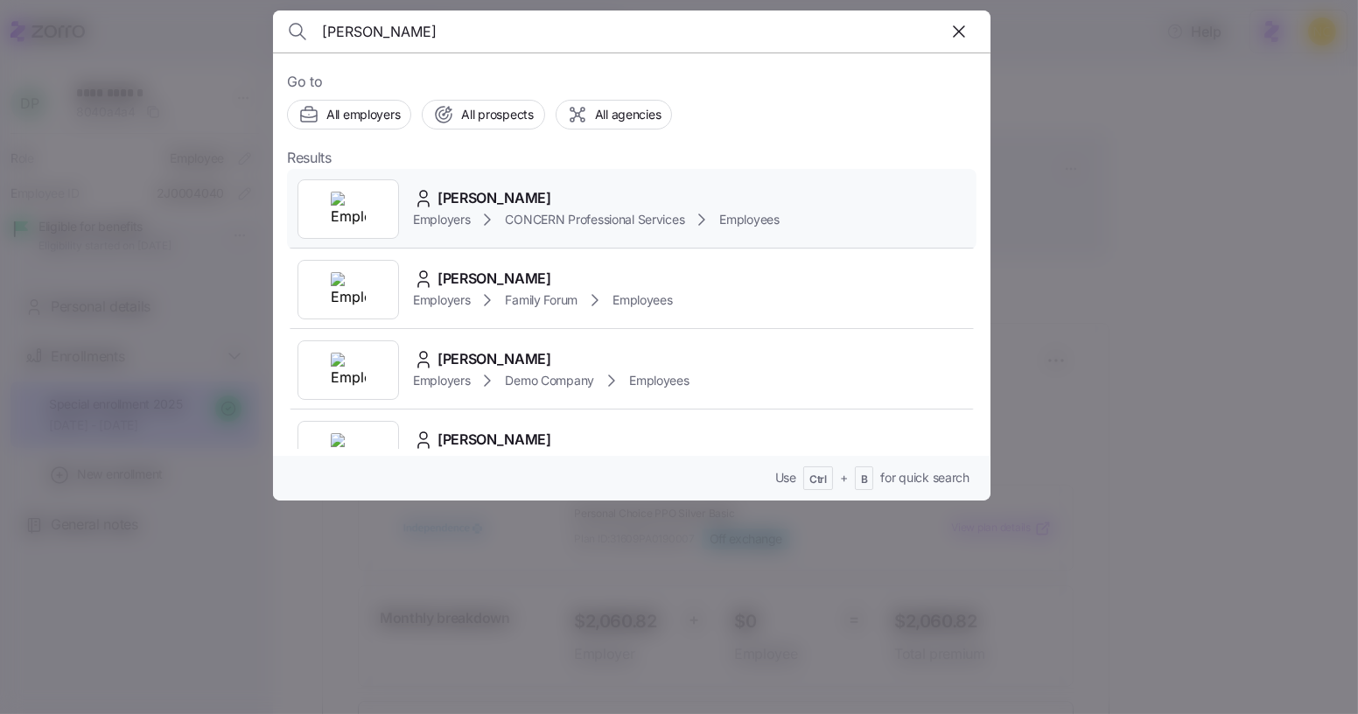
type input "[PERSON_NAME]"
click at [442, 195] on span "[PERSON_NAME]" at bounding box center [495, 198] width 114 height 22
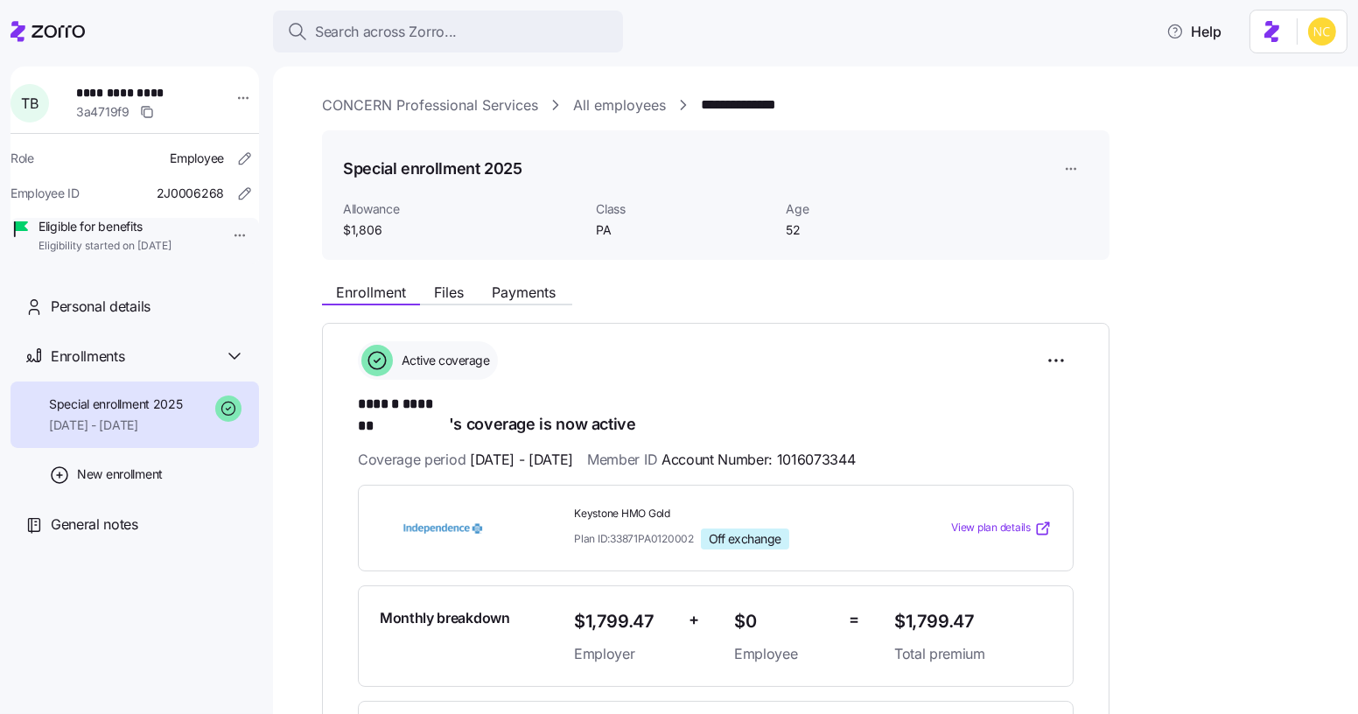
click at [553, 303] on div "Enrollment Files Payments" at bounding box center [447, 294] width 250 height 21
click at [543, 295] on span "Payments" at bounding box center [524, 292] width 64 height 14
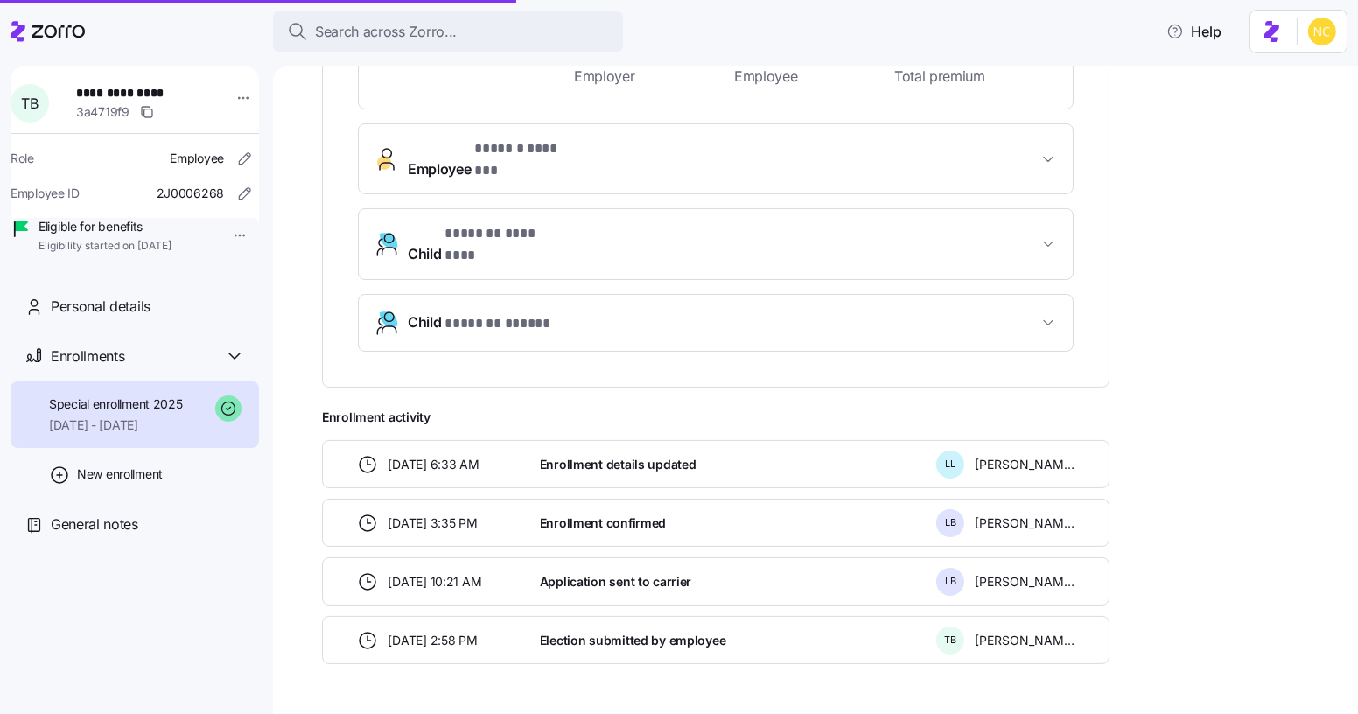
scroll to position [578, 0]
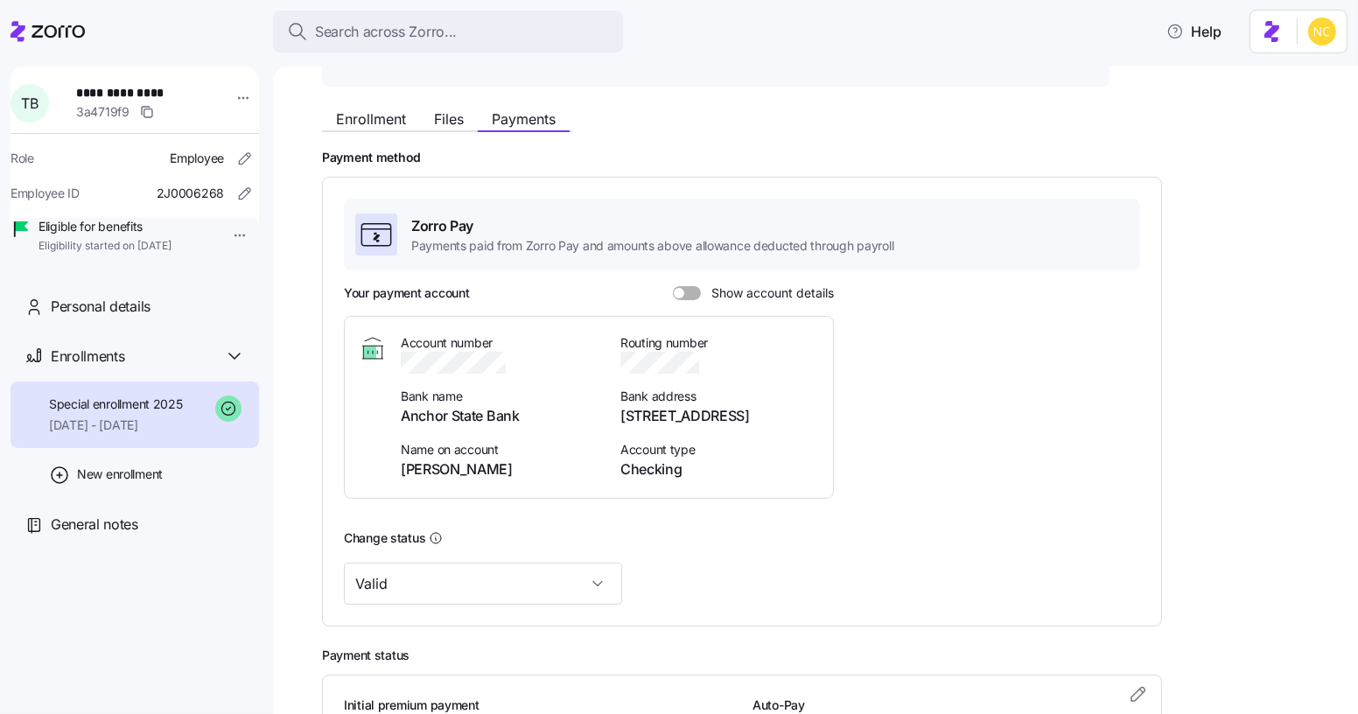
scroll to position [99, 0]
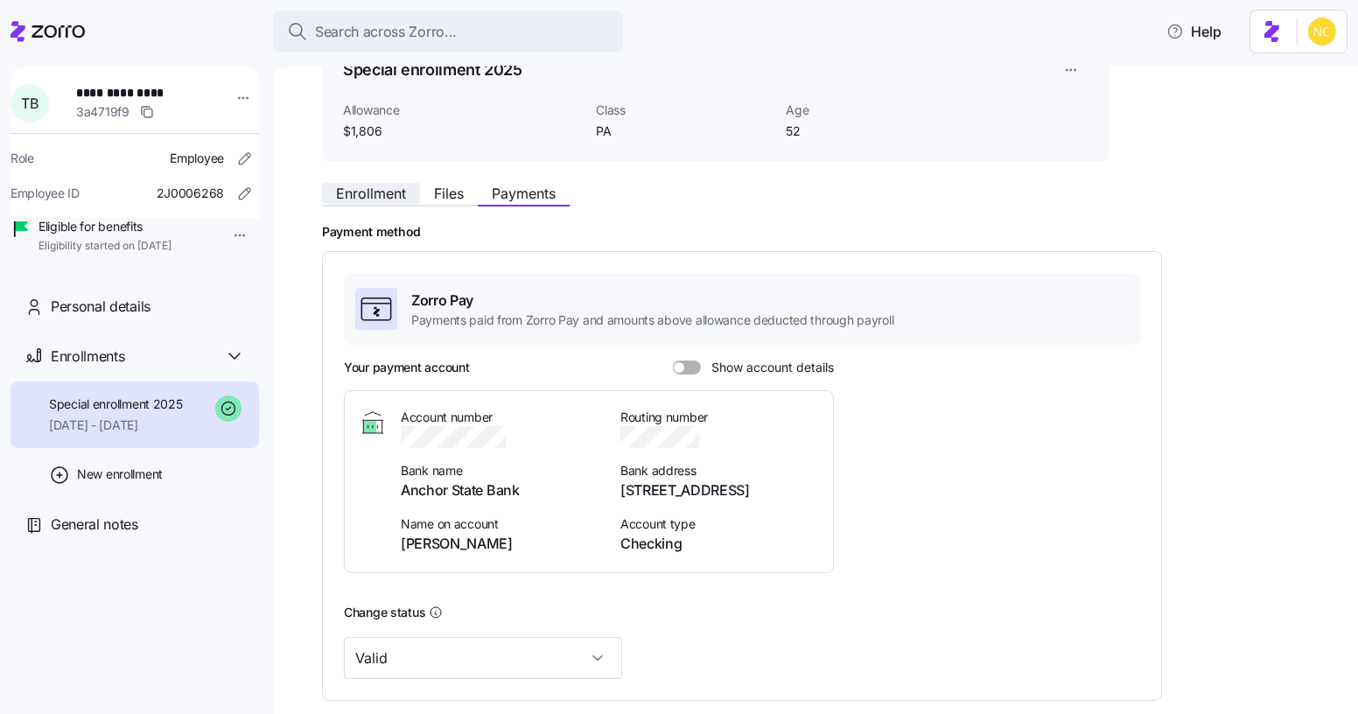
click at [375, 186] on span "Enrollment" at bounding box center [371, 193] width 70 height 14
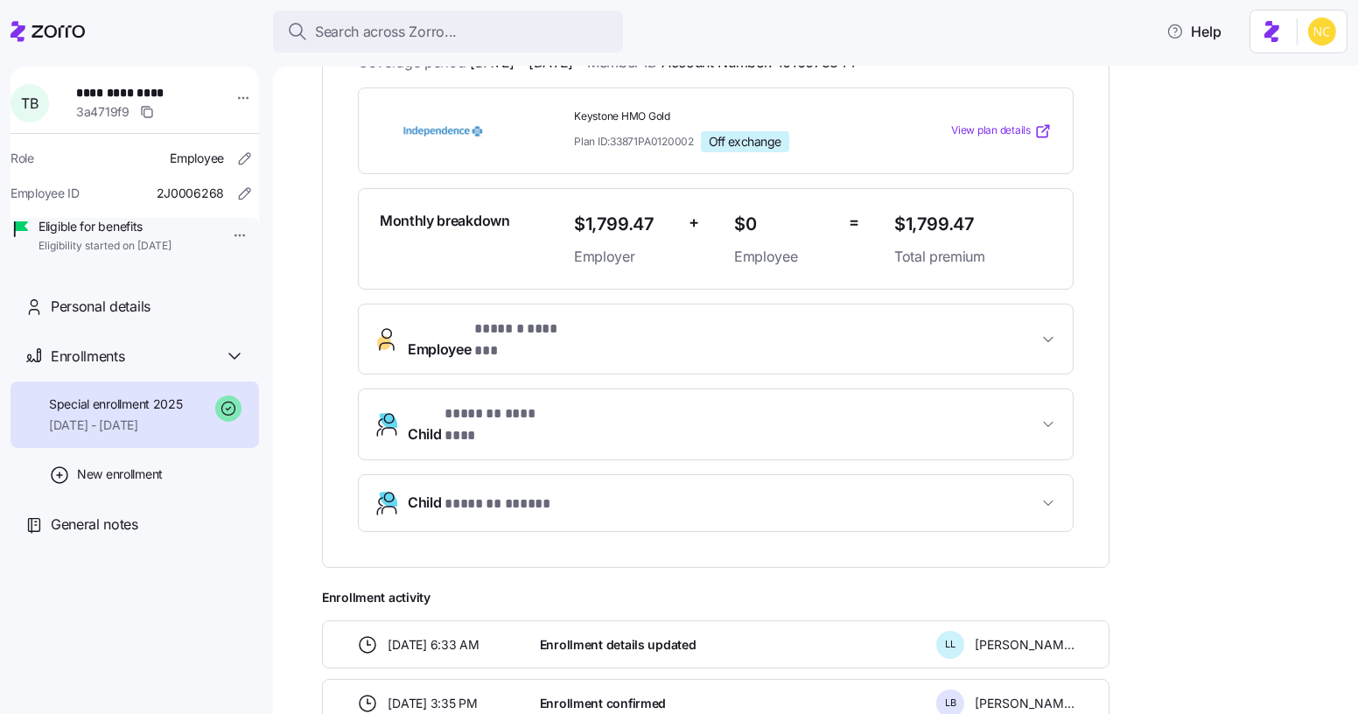
click at [599, 319] on span "Employee * ****** ******* *" at bounding box center [723, 340] width 630 height 42
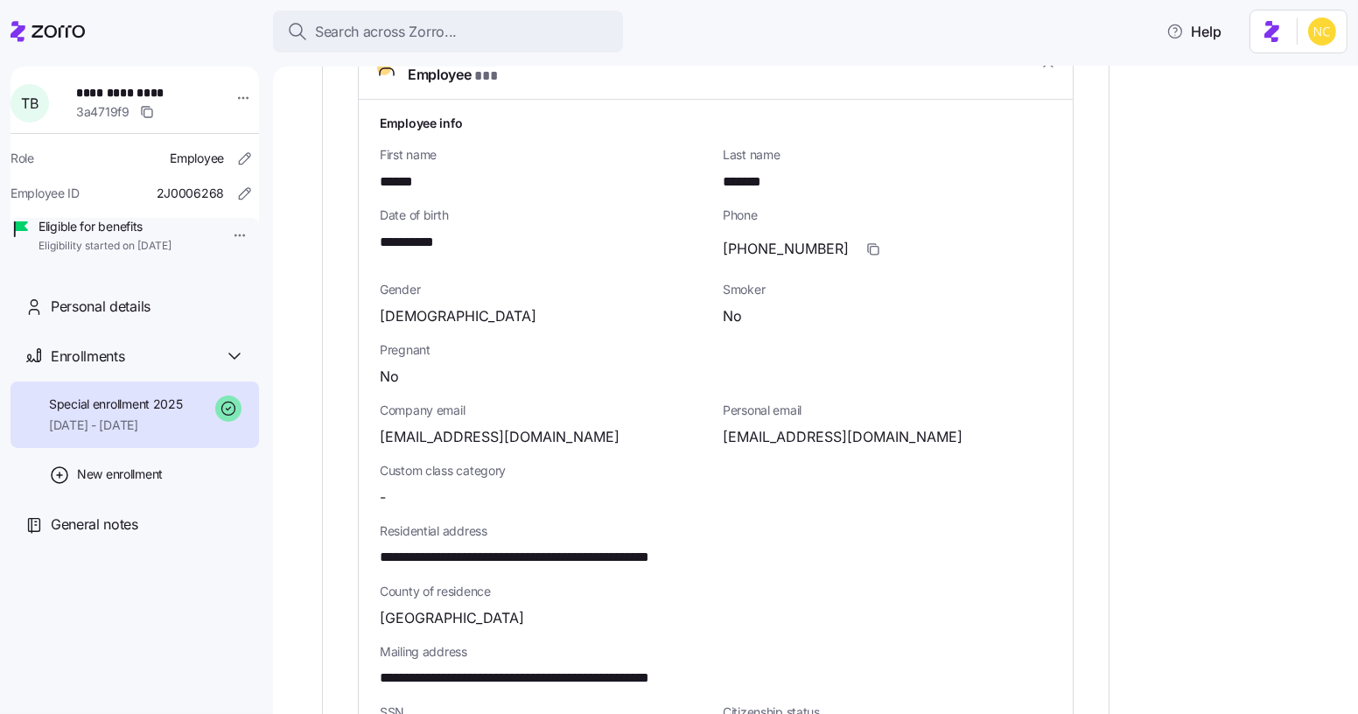
scroll to position [716, 0]
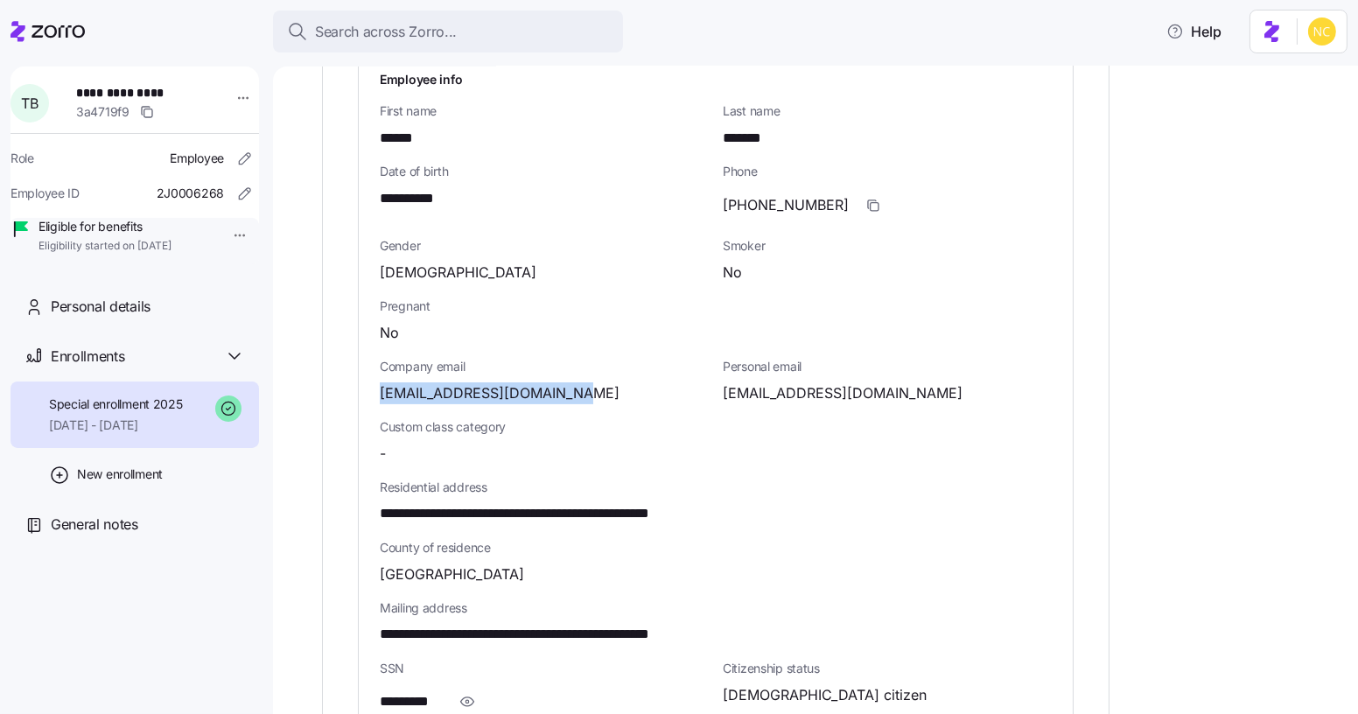
drag, startPoint x: 379, startPoint y: 356, endPoint x: 602, endPoint y: 354, distance: 223.2
click at [602, 382] on div "[EMAIL_ADDRESS][DOMAIN_NAME]" at bounding box center [544, 393] width 329 height 22
copy span "[EMAIL_ADDRESS][DOMAIN_NAME]"
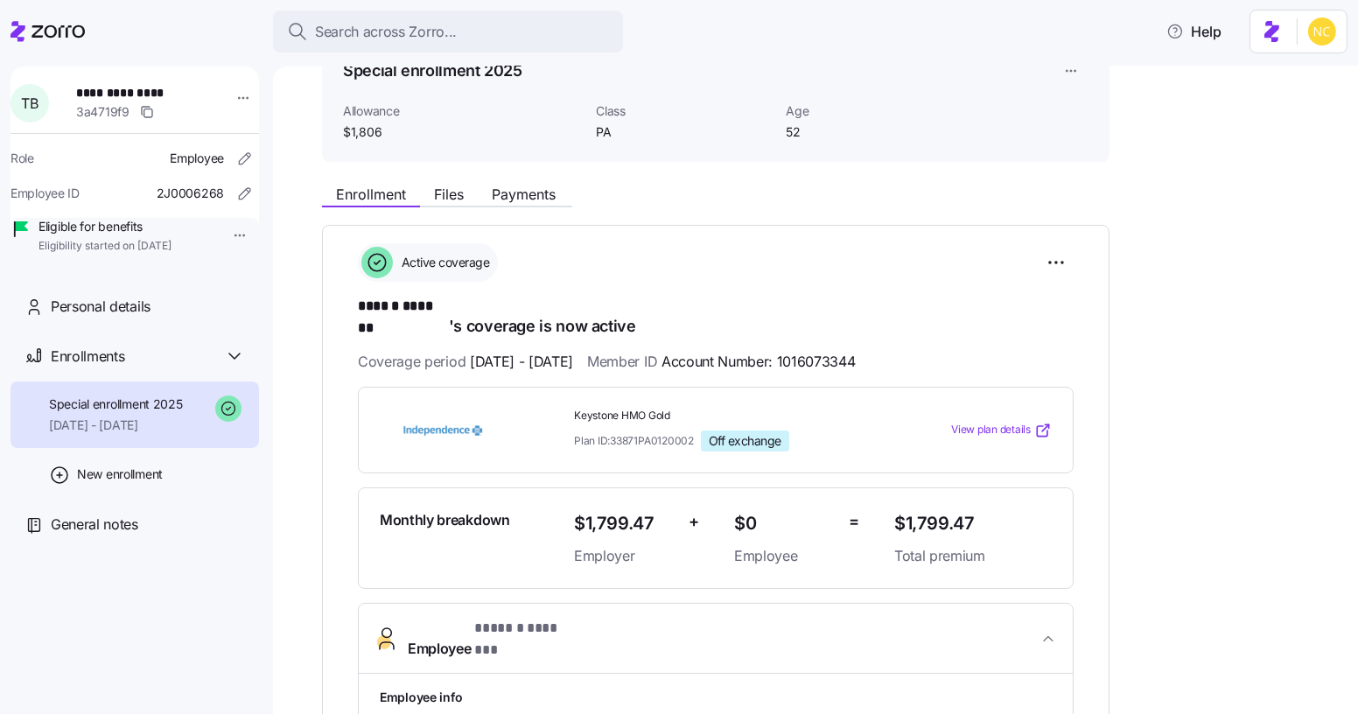
scroll to position [0, 0]
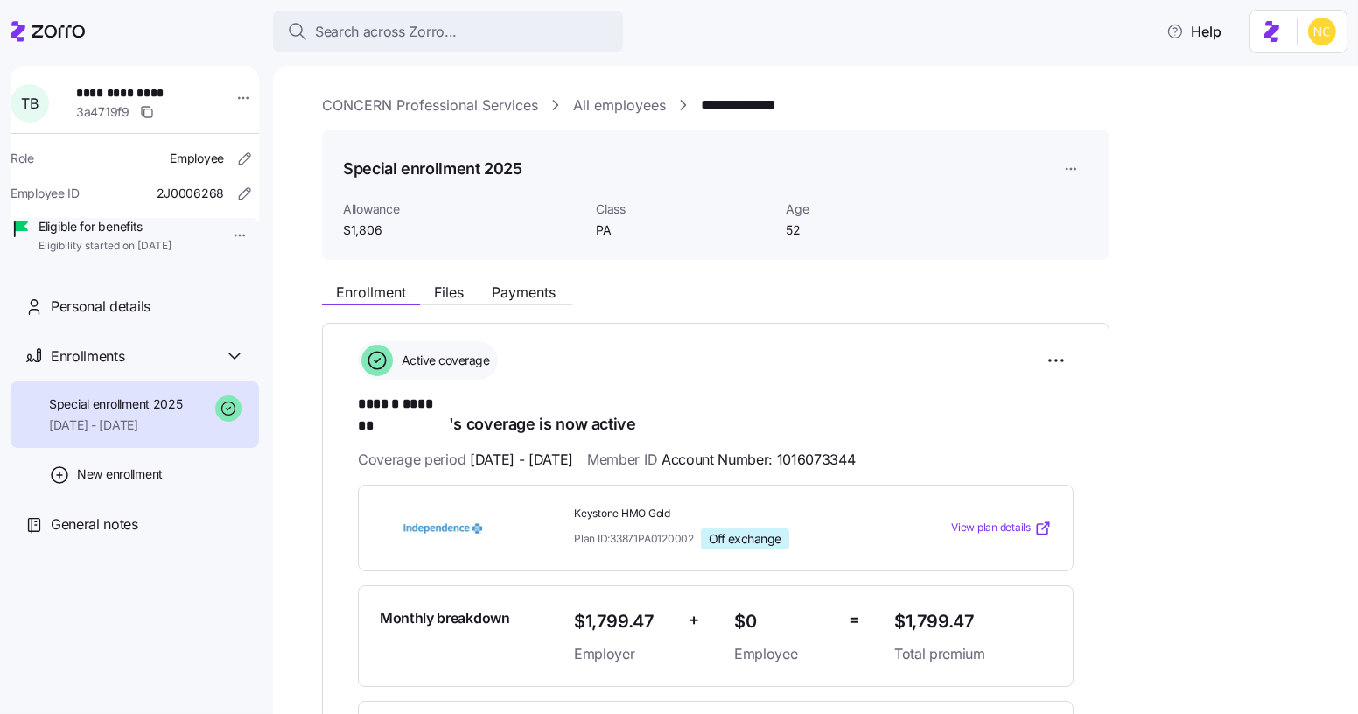
click at [366, 110] on link "CONCERN Professional Services" at bounding box center [430, 106] width 216 height 22
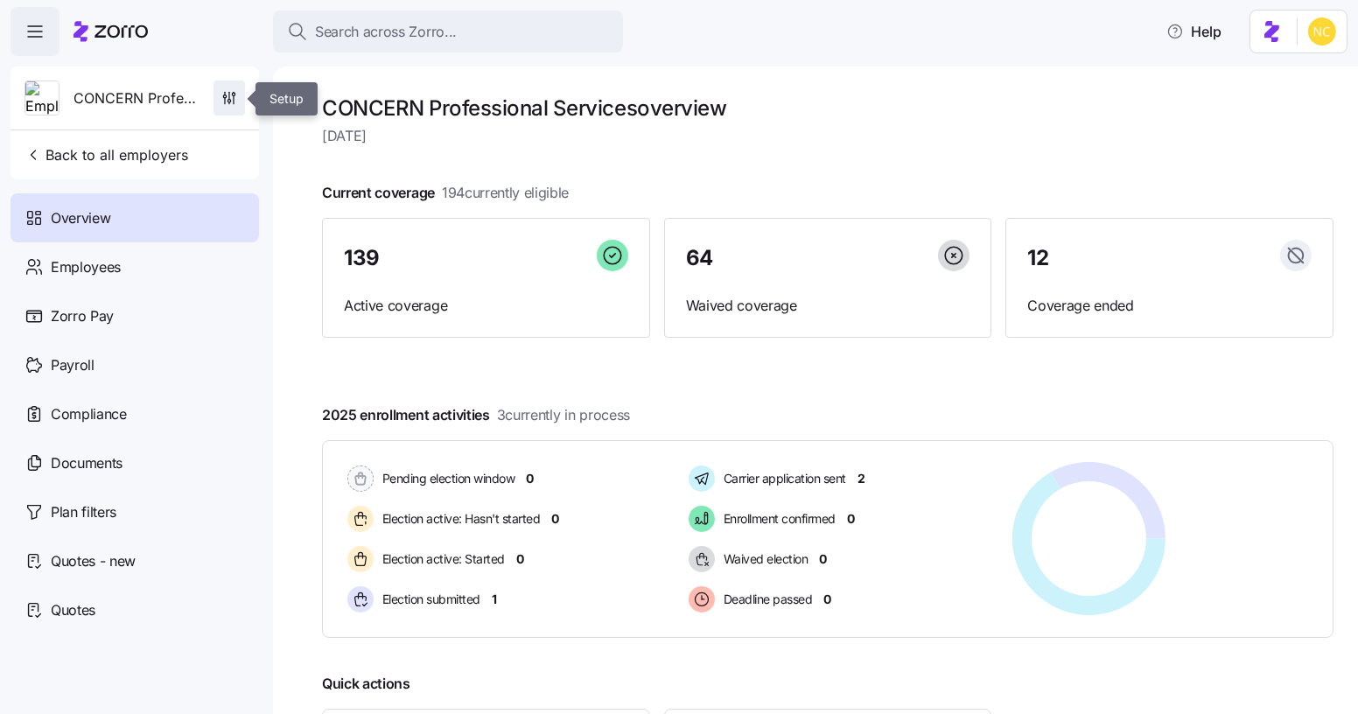
click at [241, 92] on span "button" at bounding box center [229, 97] width 30 height 33
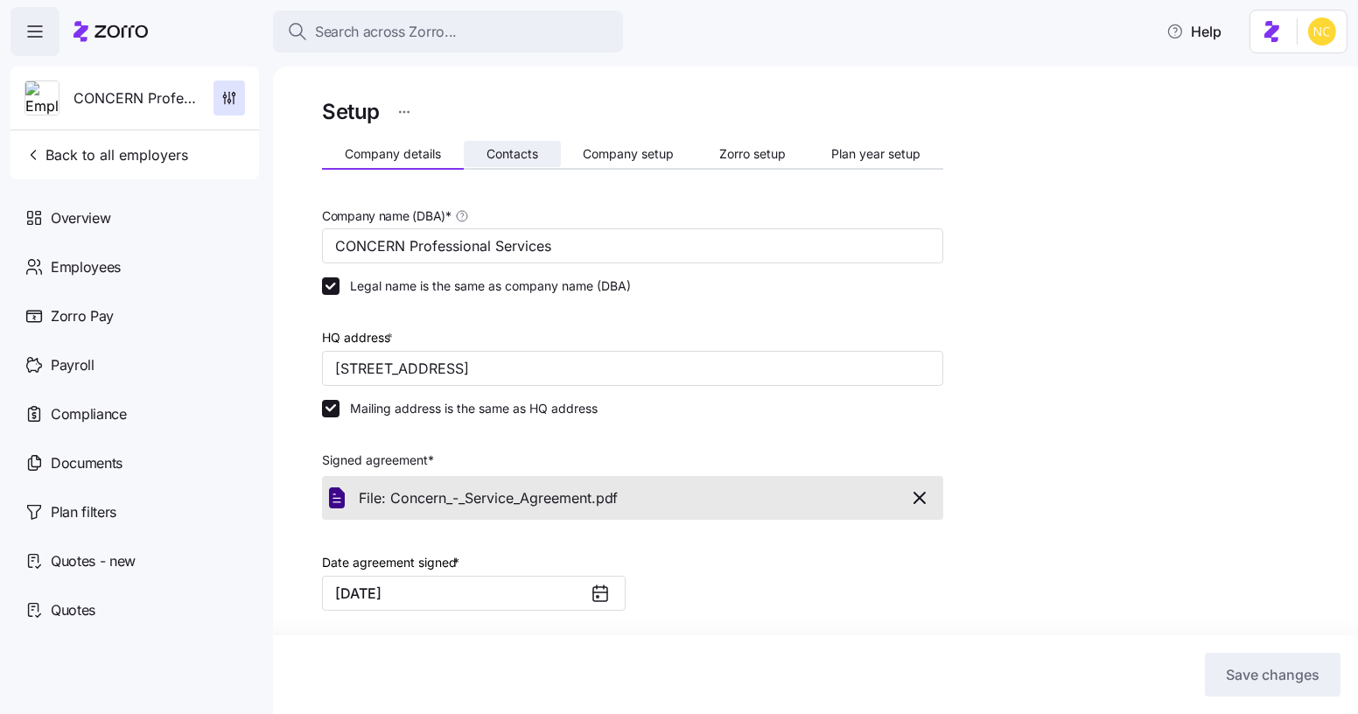
click at [505, 156] on span "Contacts" at bounding box center [513, 154] width 52 height 12
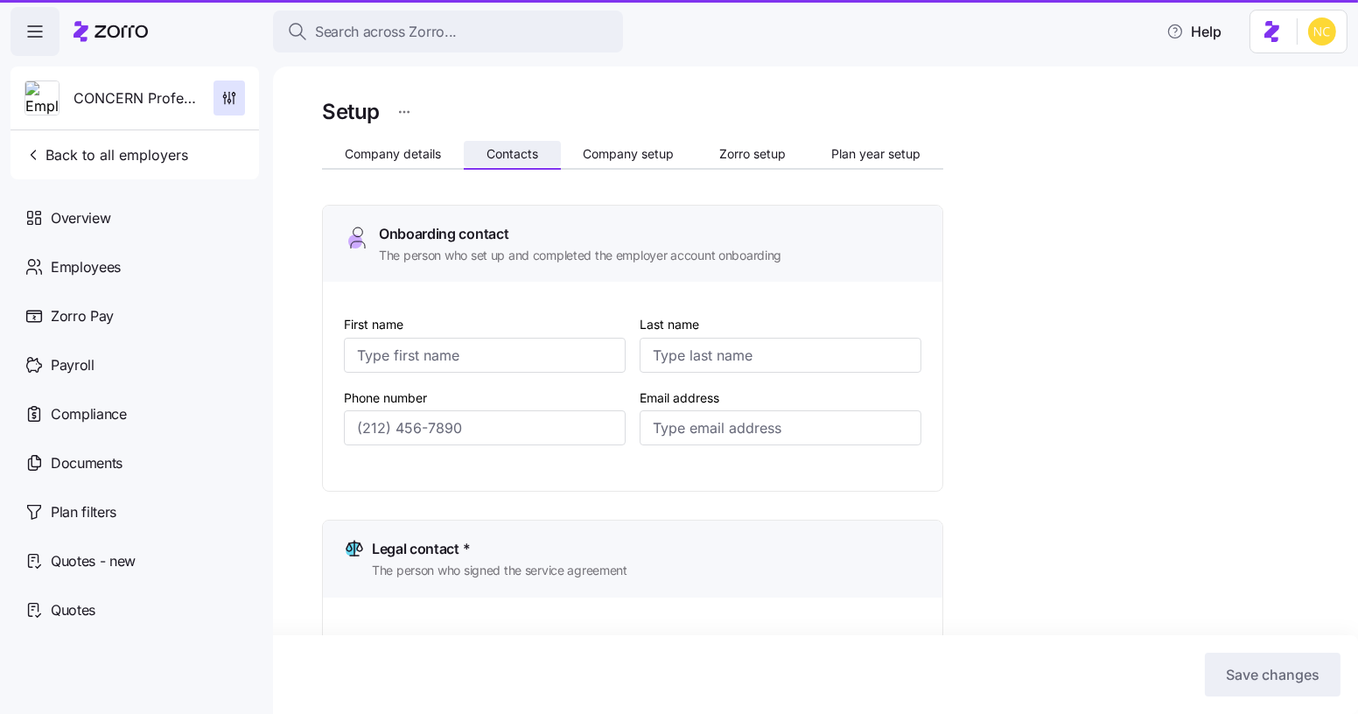
type input "[PERSON_NAME]"
type input "May"
type input "[EMAIL_ADDRESS][DOMAIN_NAME]"
type input "[PERSON_NAME]"
type input "May"
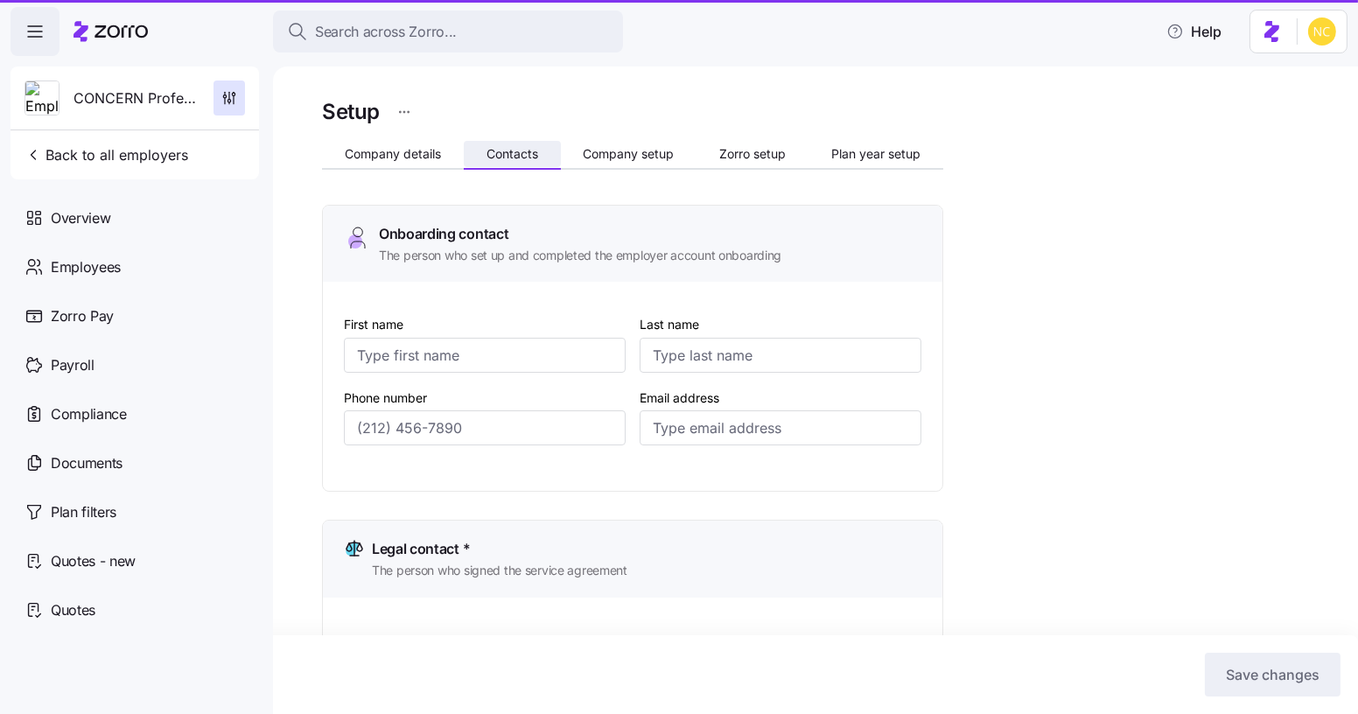
type input "[EMAIL_ADDRESS][DOMAIN_NAME]"
type input "[PERSON_NAME]"
type input "[EMAIL_ADDRESS][DOMAIN_NAME]"
type input "[PERSON_NAME]"
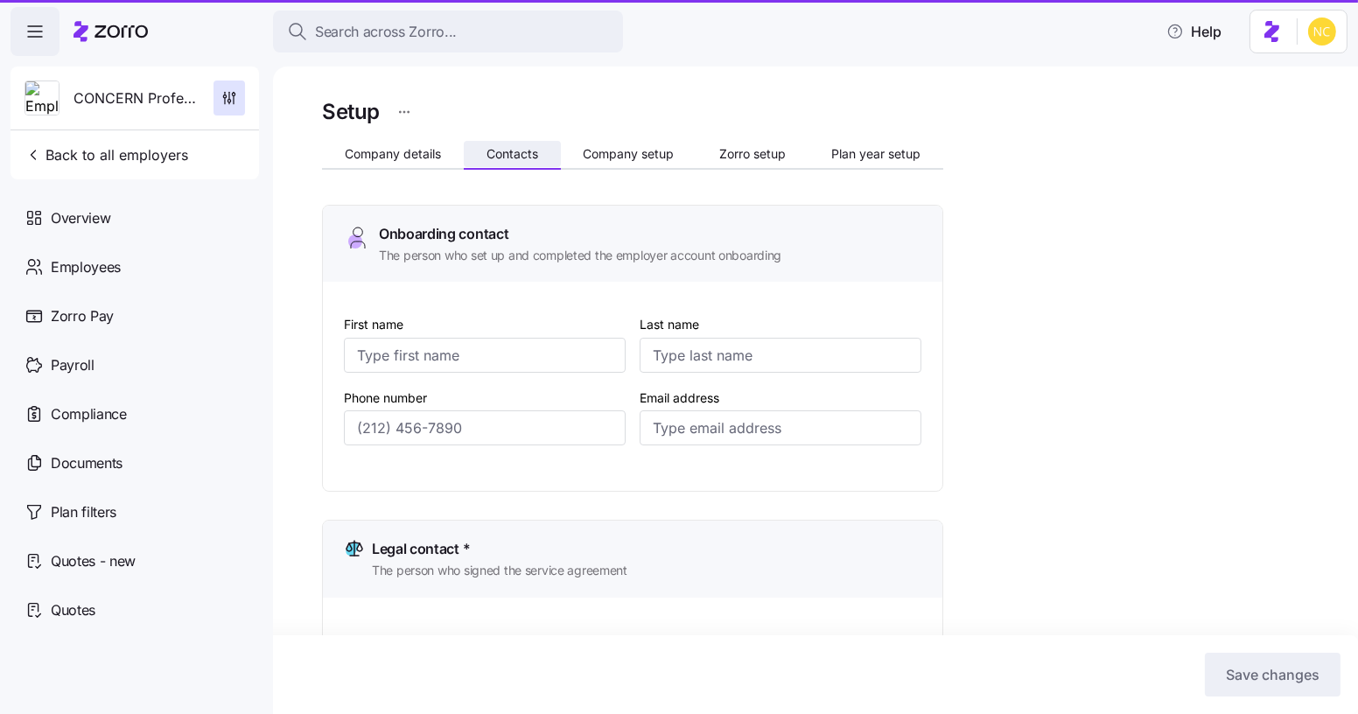
type input "[PERSON_NAME]"
type input "[EMAIL_ADDRESS][DOMAIN_NAME]"
type input "[PHONE_NUMBER]"
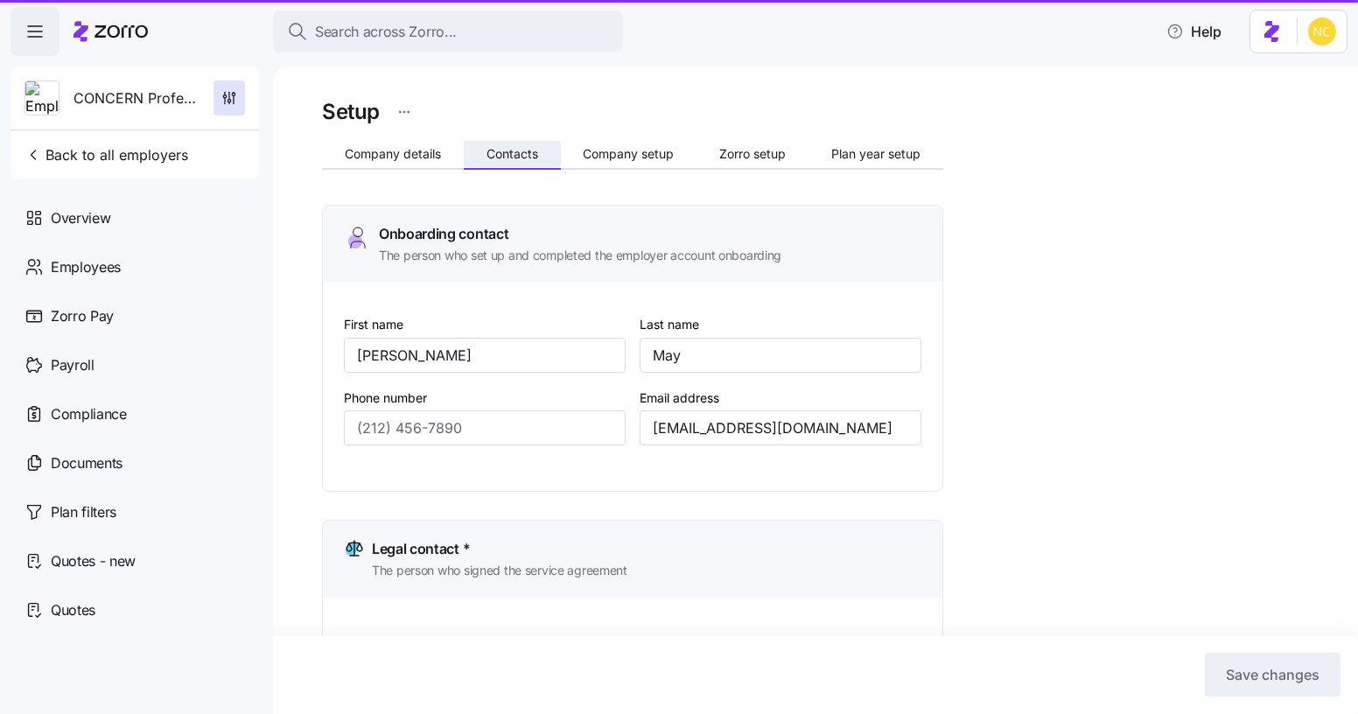
type input "[PHONE_NUMBER]"
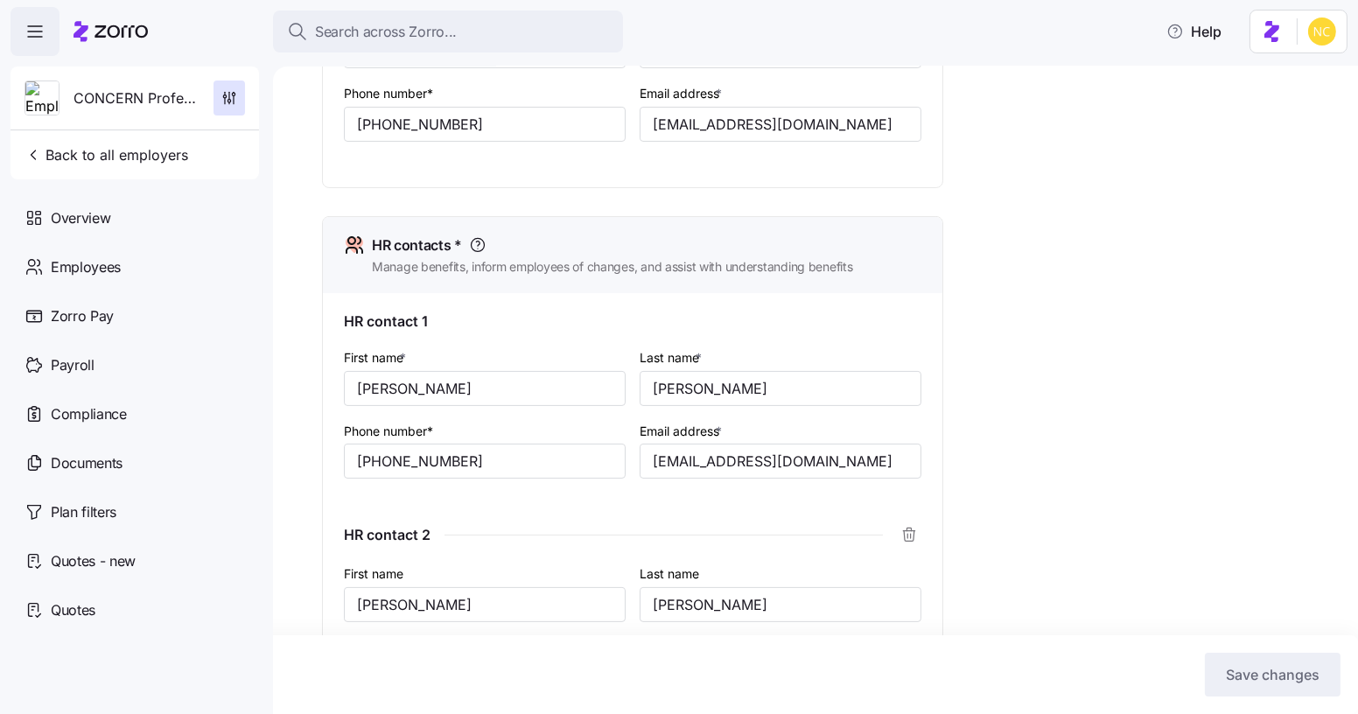
scroll to position [716, 0]
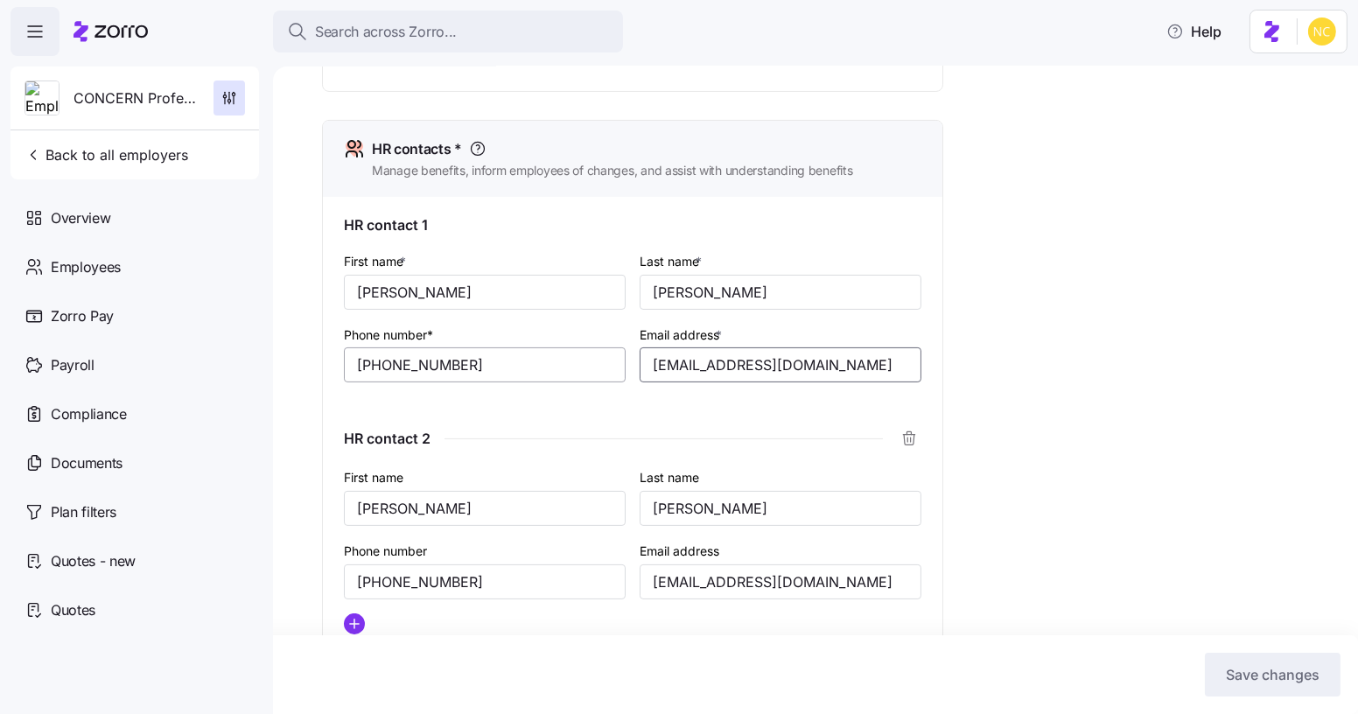
drag, startPoint x: 860, startPoint y: 373, endPoint x: 556, endPoint y: 354, distance: 305.1
click at [542, 360] on div "First name * [PERSON_NAME] Last name * [PERSON_NAME] Phone number* [PHONE_NUMBE…" at bounding box center [633, 330] width 592 height 174
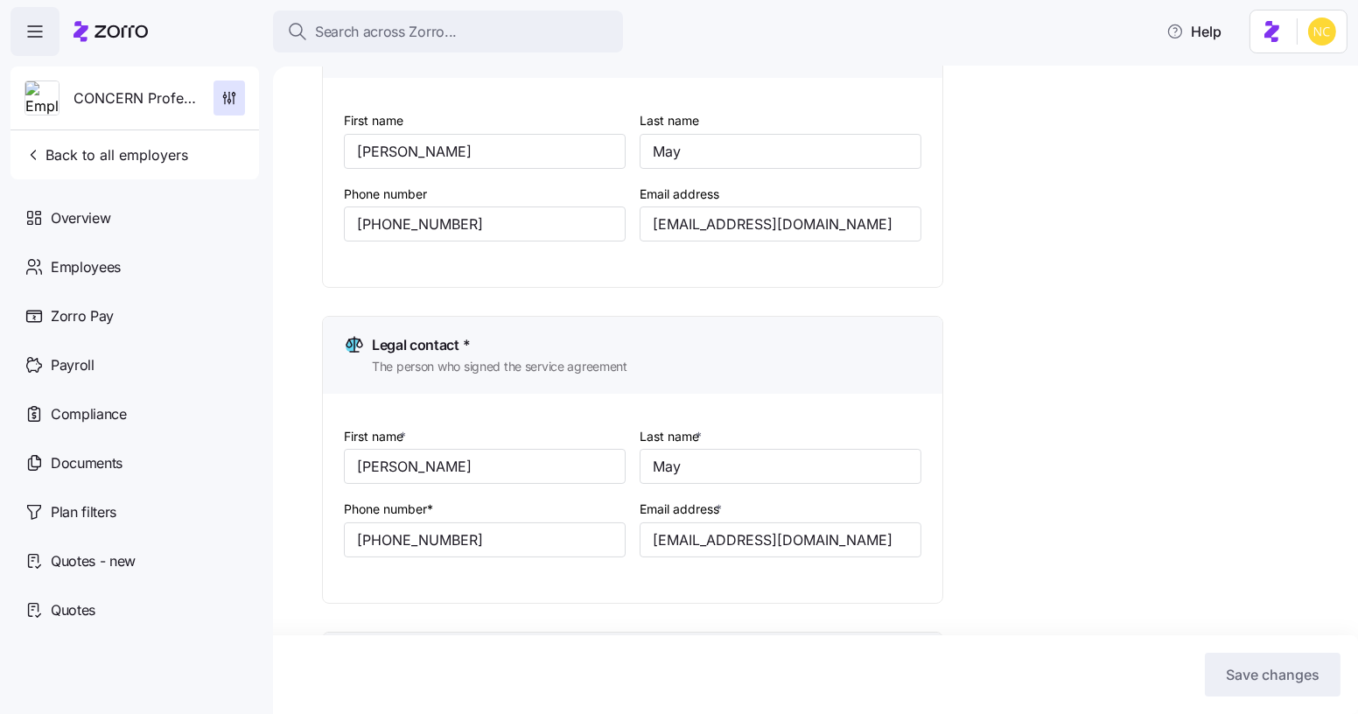
scroll to position [0, 0]
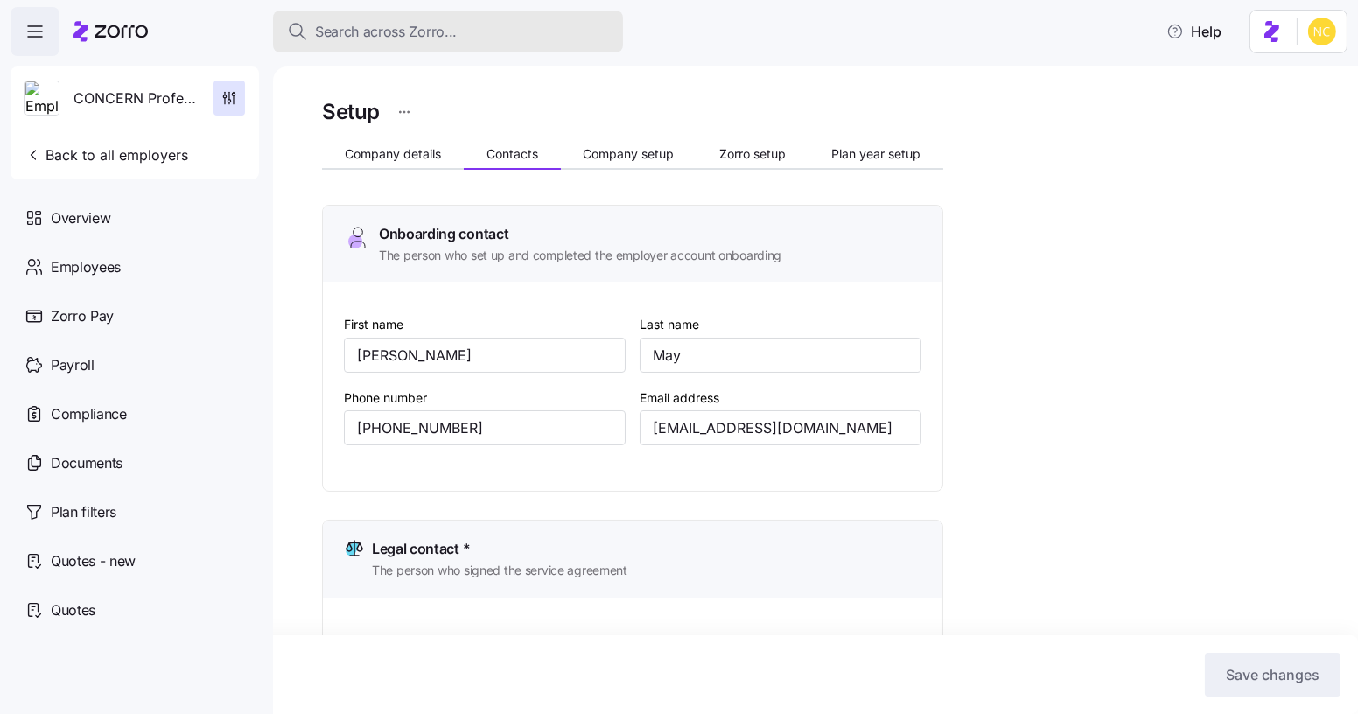
click at [350, 18] on button "Search across Zorro..." at bounding box center [448, 32] width 350 height 42
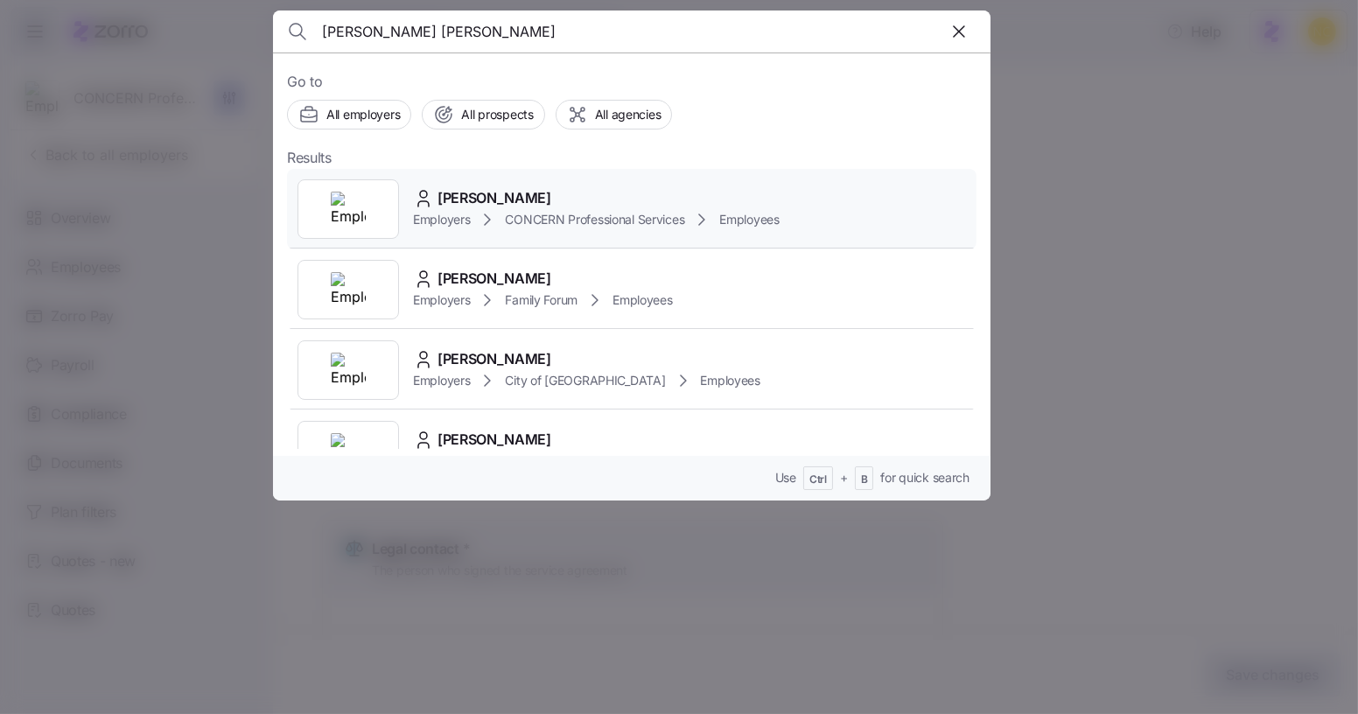
type input "[PERSON_NAME] [PERSON_NAME]"
click at [489, 202] on span "[PERSON_NAME]" at bounding box center [495, 198] width 114 height 22
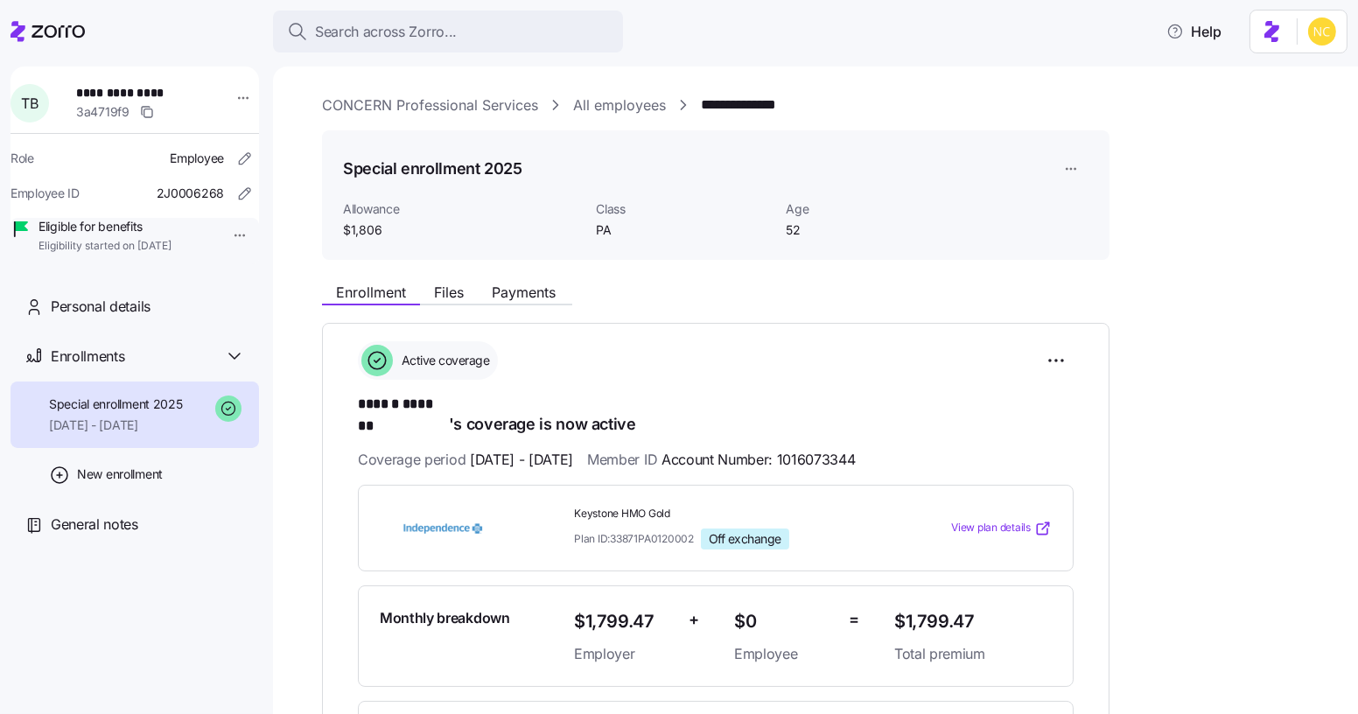
scroll to position [79, 0]
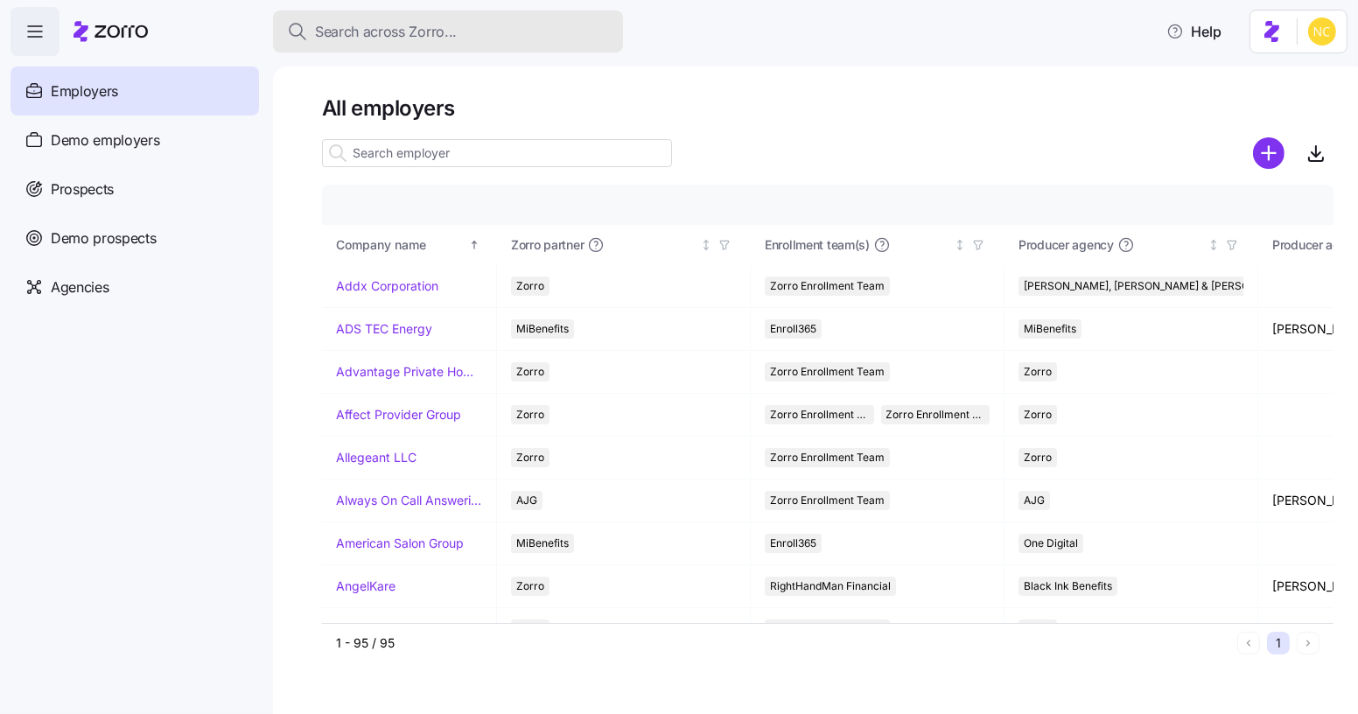
click at [433, 40] on span "Search across Zorro..." at bounding box center [386, 32] width 142 height 22
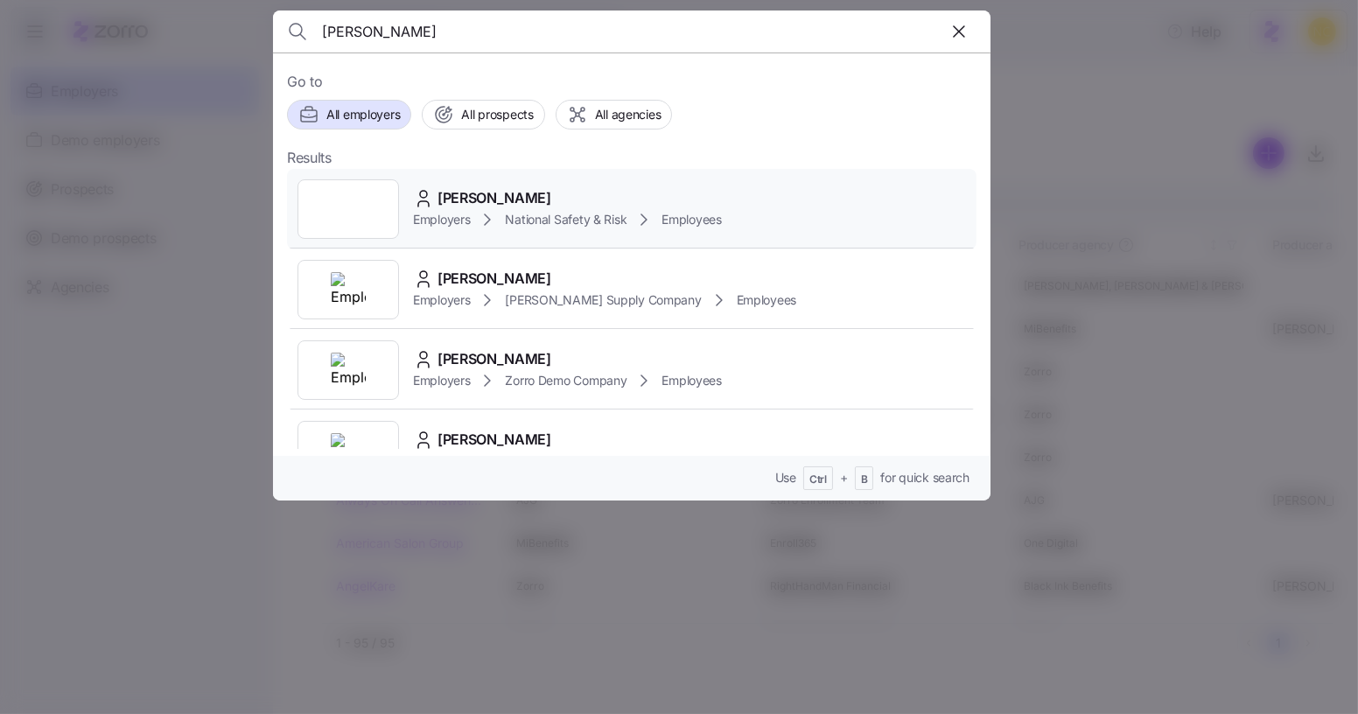
type input "brian davis"
click at [543, 201] on div "Brian Davis" at bounding box center [567, 198] width 309 height 22
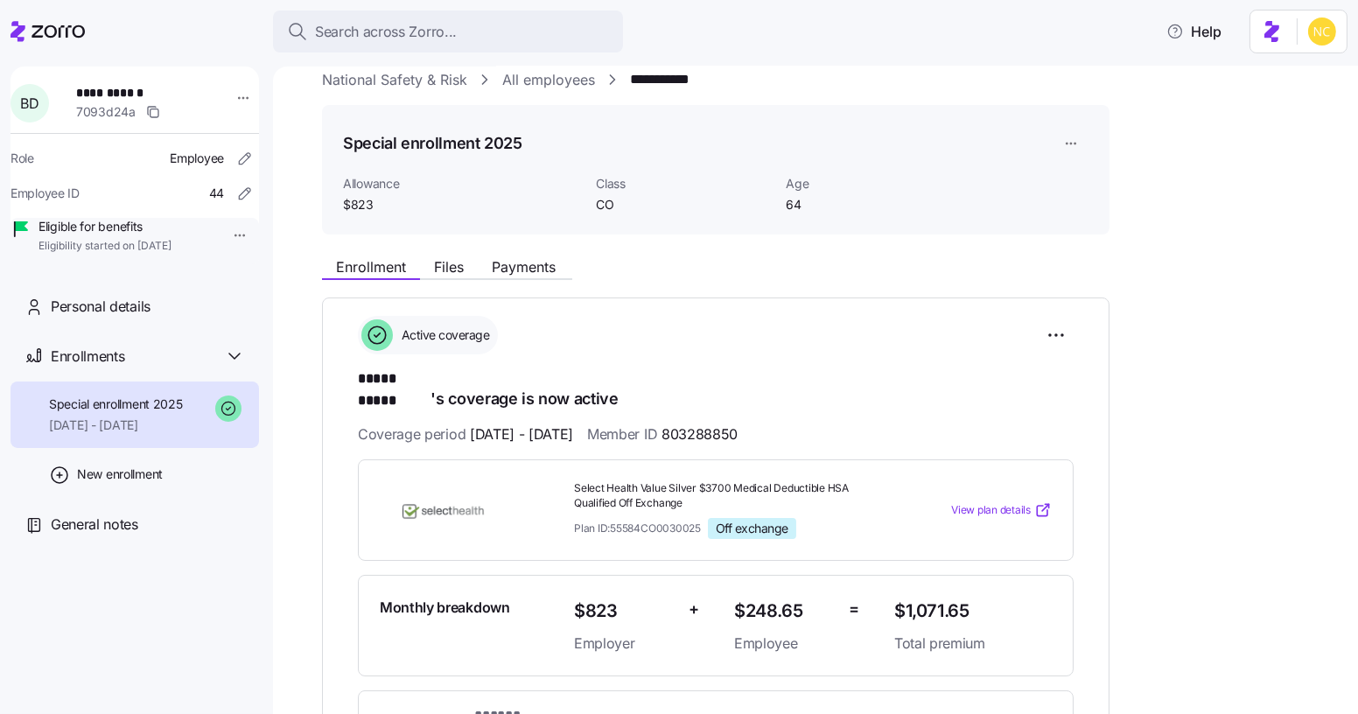
scroll to position [79, 0]
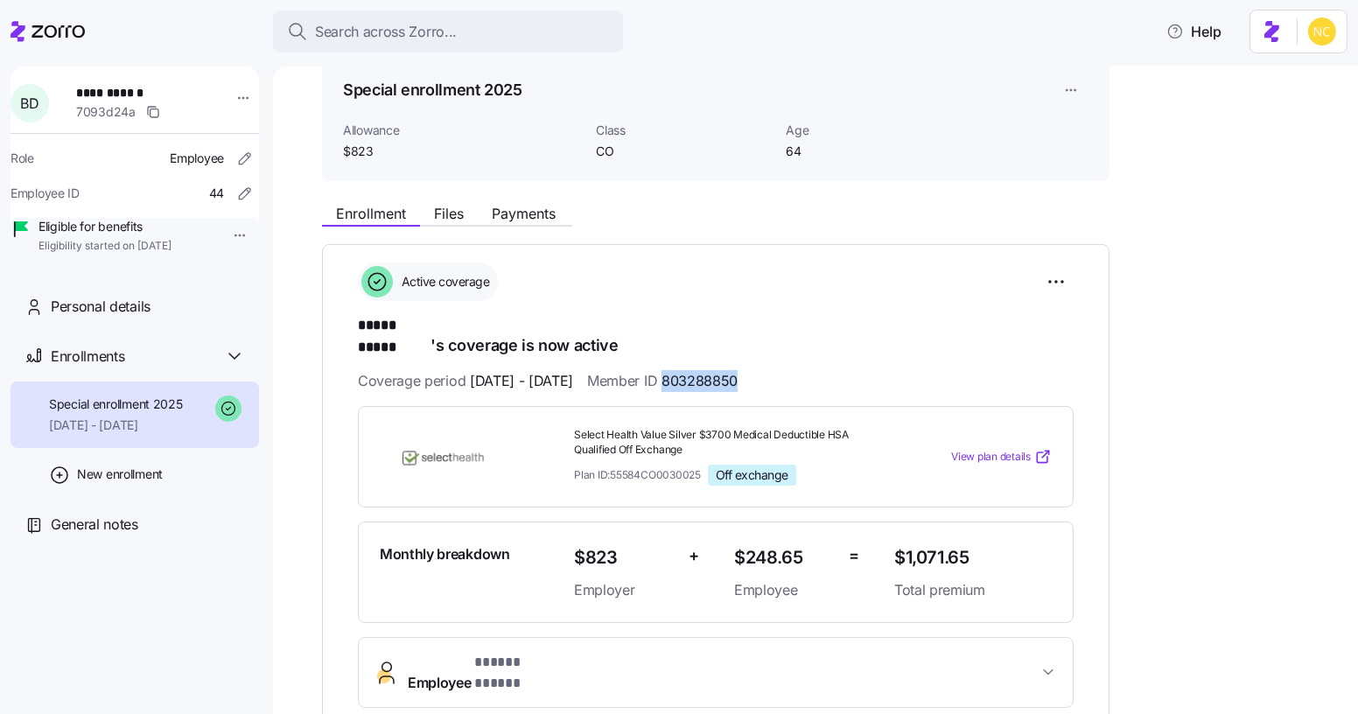
drag, startPoint x: 798, startPoint y: 360, endPoint x: 711, endPoint y: 364, distance: 87.6
click at [711, 370] on div "Coverage period 07/01/2025 - 12/31/2025 Member ID 803288850" at bounding box center [716, 381] width 716 height 22
copy span "803288850"
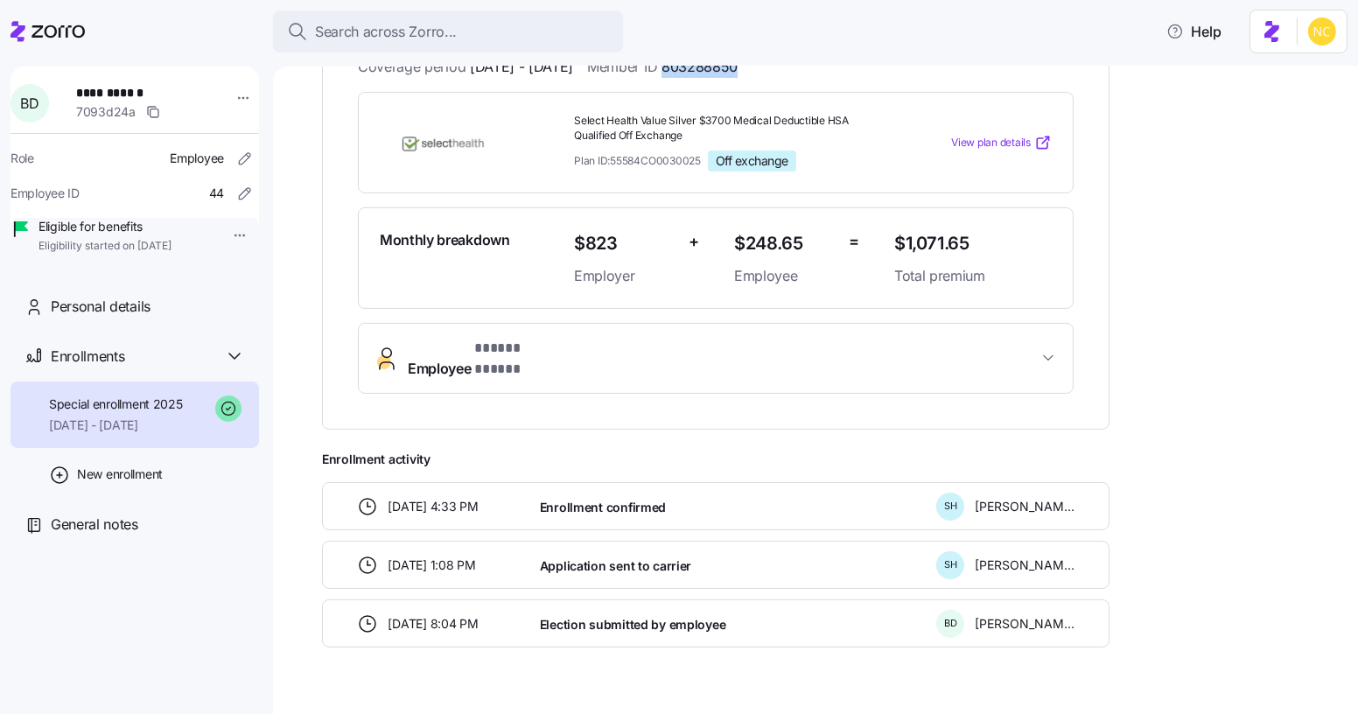
click at [613, 324] on button "Employee * ***** ***** *" at bounding box center [716, 359] width 714 height 70
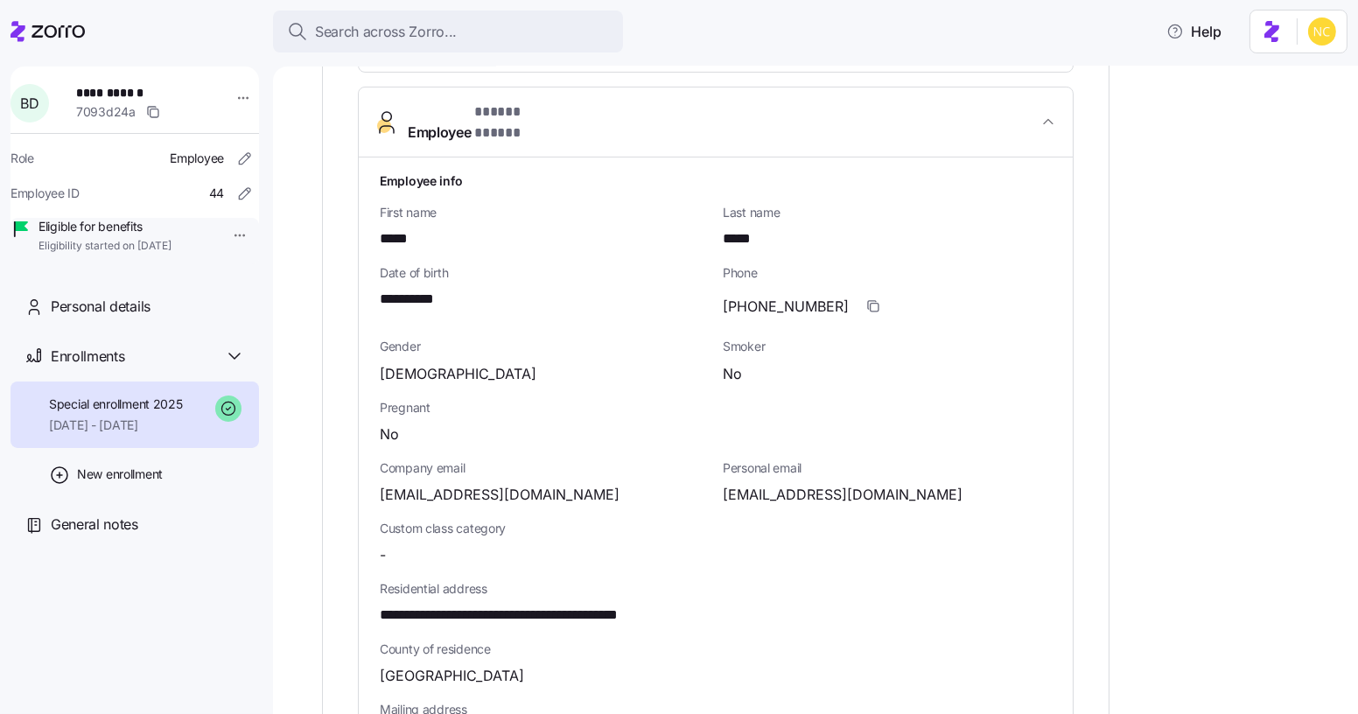
scroll to position [551, 0]
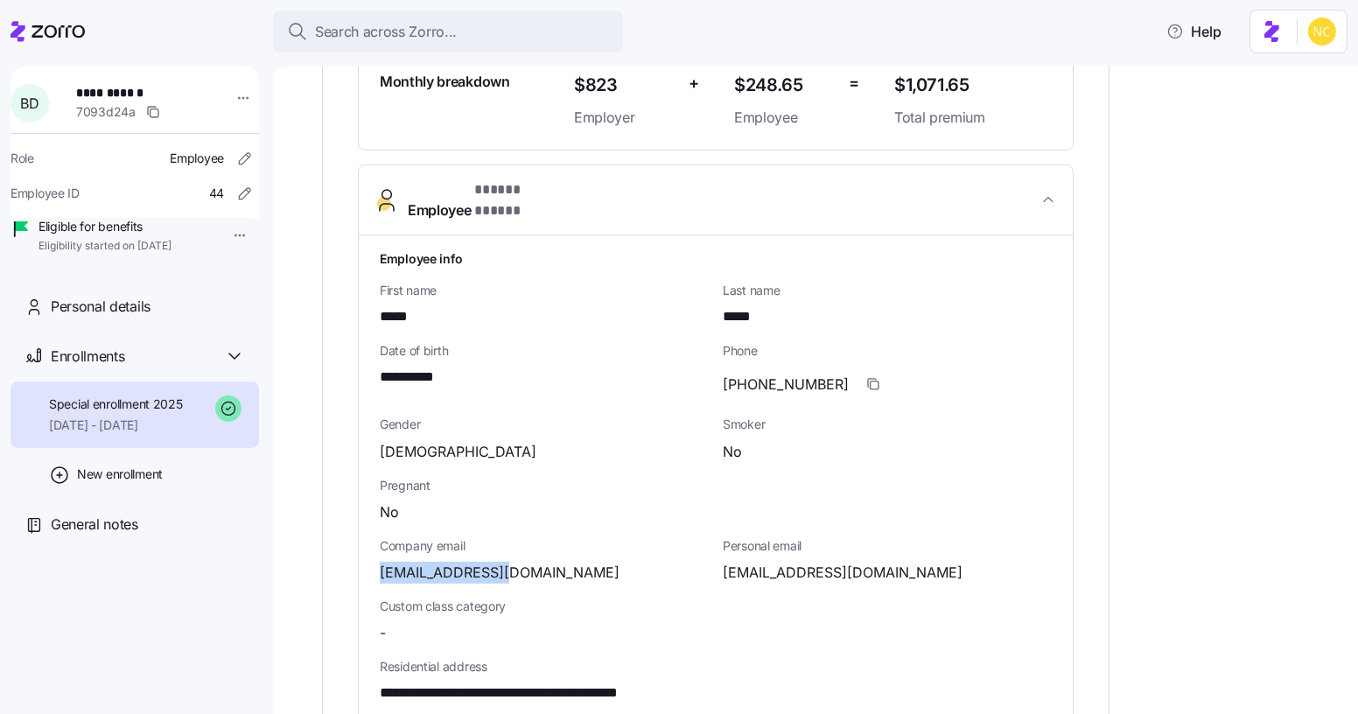
drag, startPoint x: 453, startPoint y: 542, endPoint x: 341, endPoint y: 533, distance: 112.4
click at [340, 536] on div "**********" at bounding box center [716, 468] width 788 height 1392
copy span "bdavis@natsr.com"
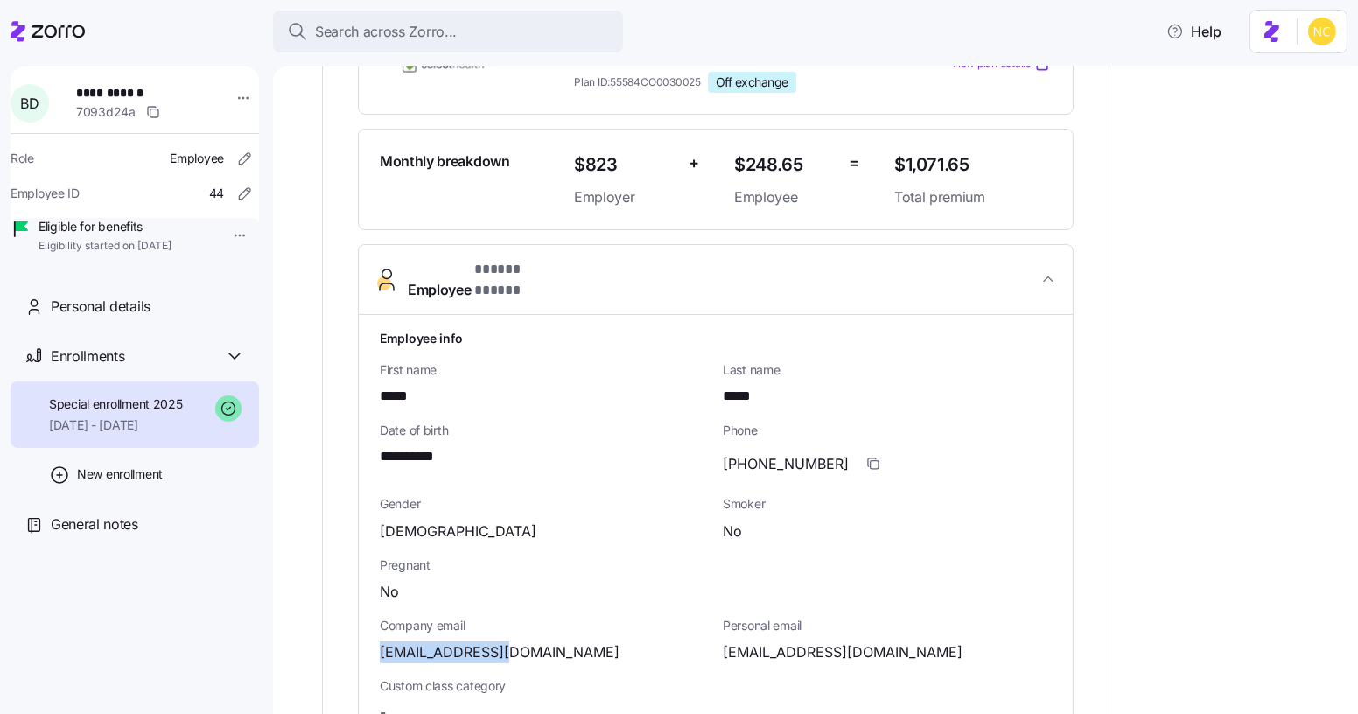
scroll to position [74, 0]
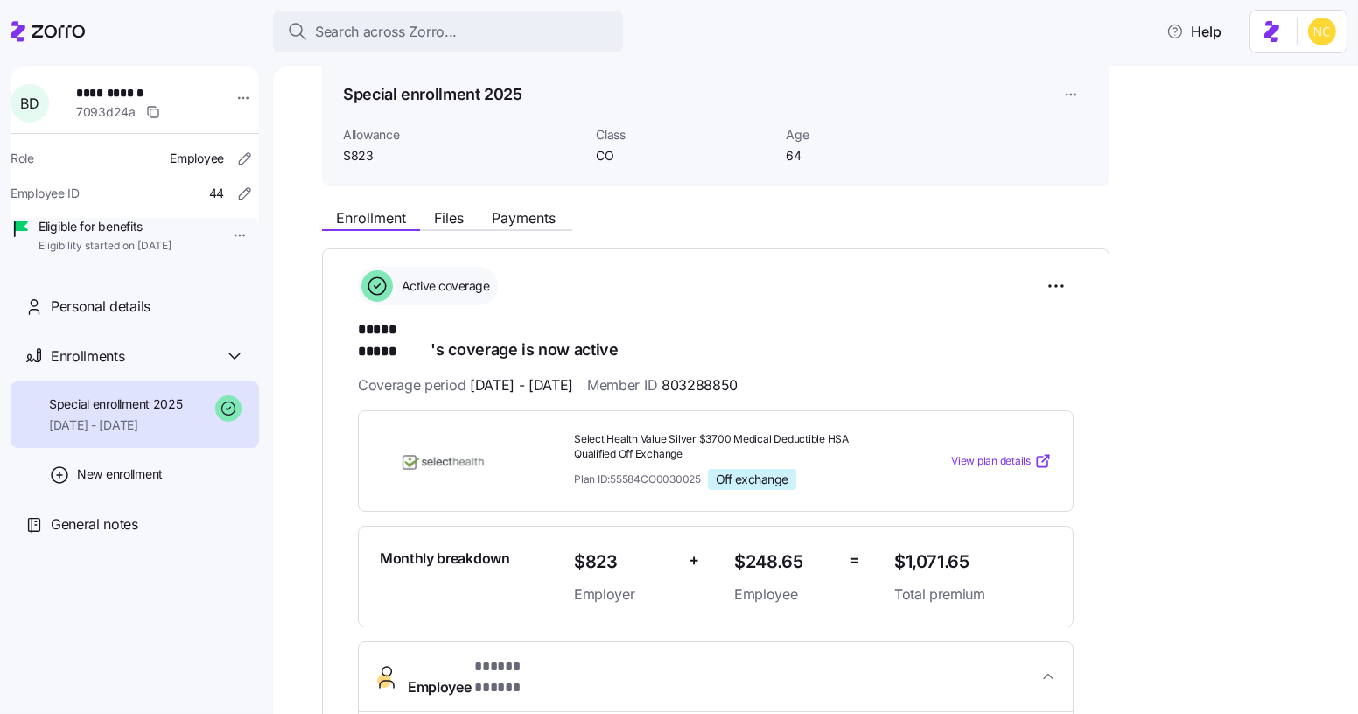
click at [518, 225] on span "Payments" at bounding box center [524, 218] width 64 height 14
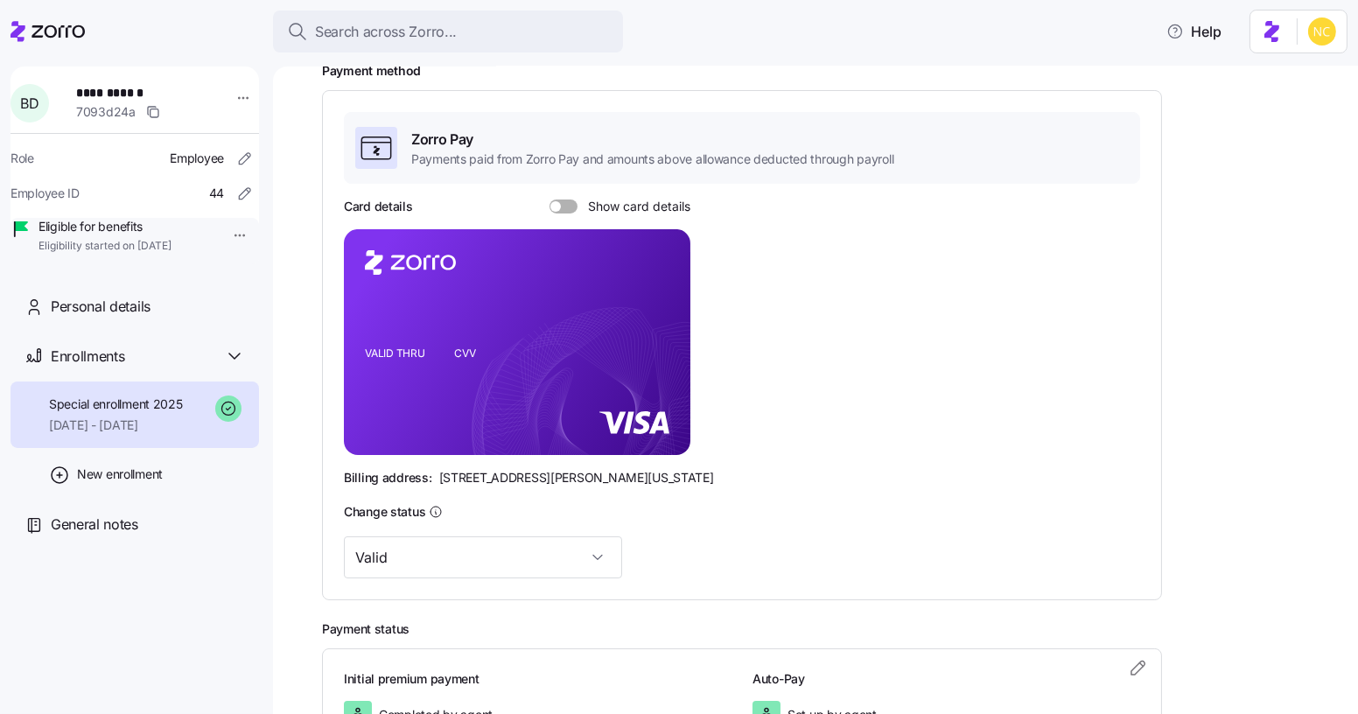
scroll to position [238, 0]
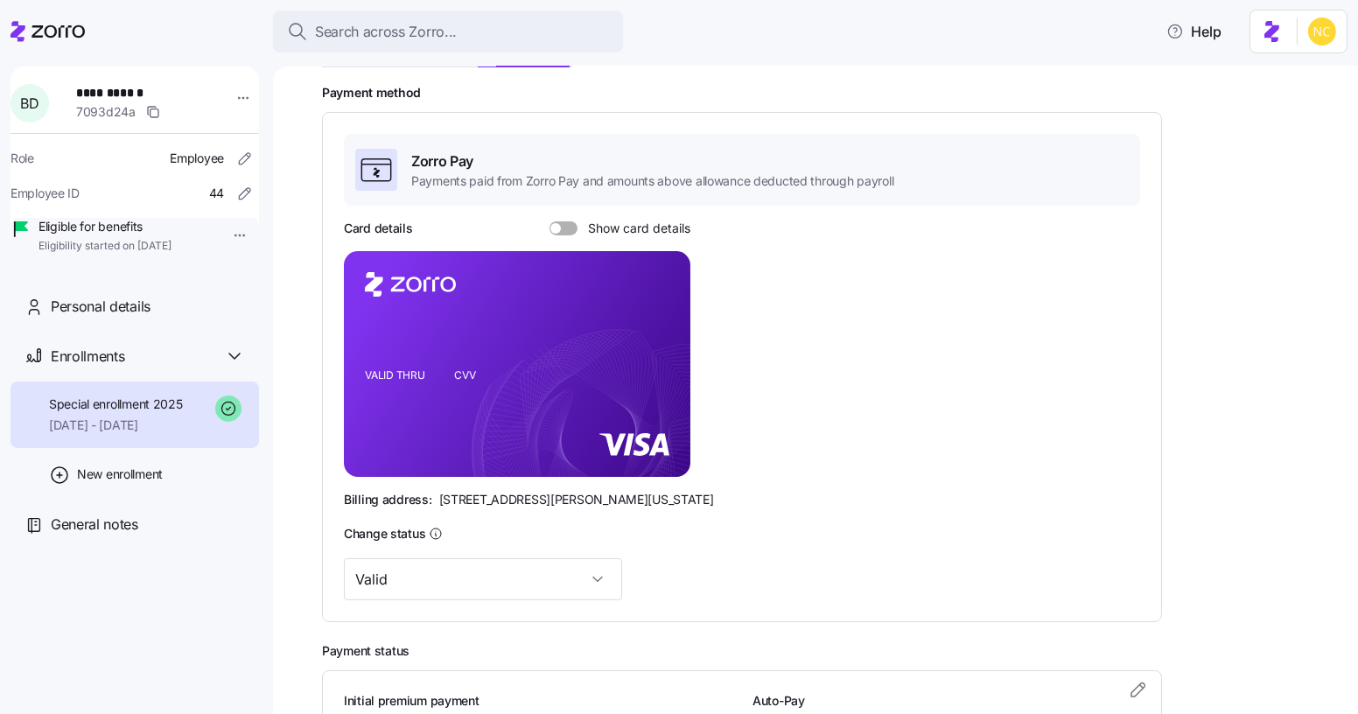
drag, startPoint x: 560, startPoint y: 233, endPoint x: 546, endPoint y: 247, distance: 19.8
click at [561, 233] on span at bounding box center [570, 228] width 18 height 14
click at [550, 221] on input "Show card details" at bounding box center [550, 221] width 0 height 0
click at [659, 333] on icon "copy-to-clipboard" at bounding box center [658, 333] width 16 height 16
drag, startPoint x: 359, startPoint y: 397, endPoint x: 423, endPoint y: 389, distance: 64.4
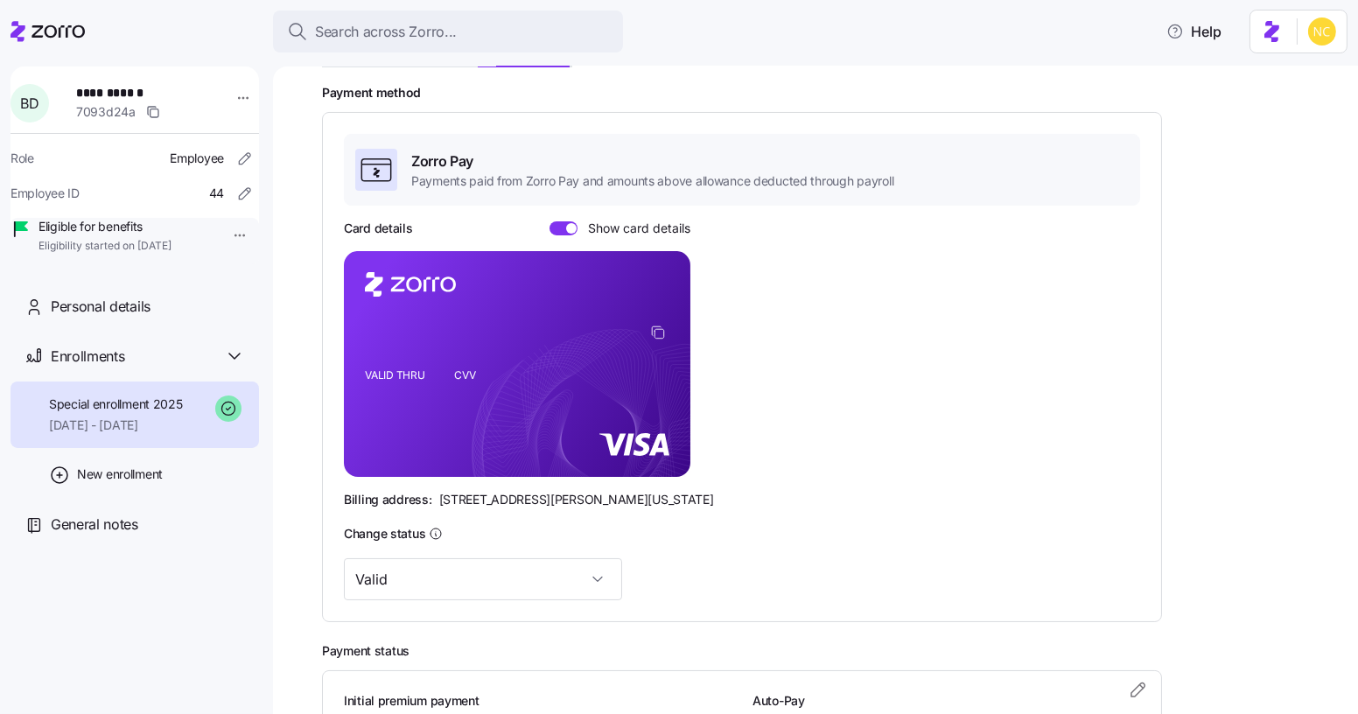
click at [418, 389] on rect at bounding box center [517, 364] width 347 height 226
click at [386, 393] on icon "VALID THRU CVV" at bounding box center [517, 364] width 347 height 226
click at [414, 394] on icon "VALID THRU CVV" at bounding box center [517, 364] width 347 height 226
click at [487, 396] on icon "VALID THRU CVV" at bounding box center [517, 364] width 347 height 226
click at [470, 393] on icon "VALID THRU CVV" at bounding box center [517, 364] width 347 height 226
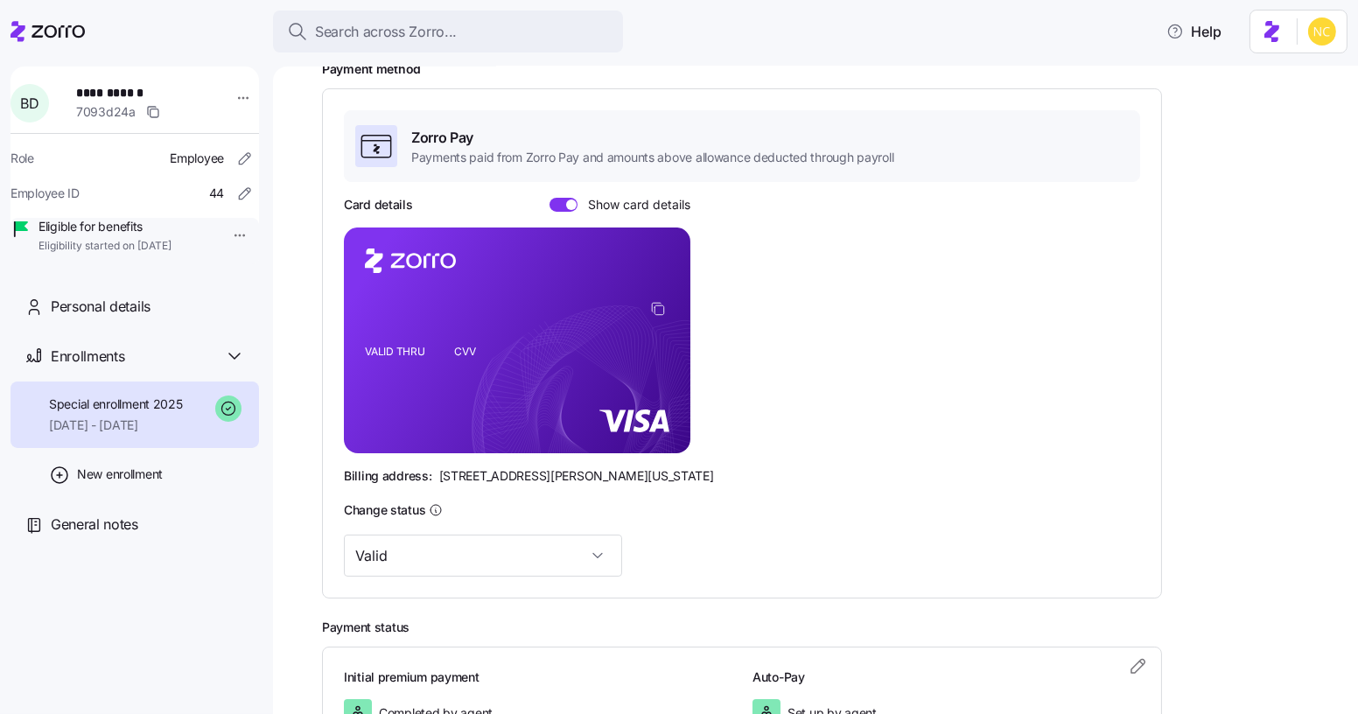
scroll to position [318, 0]
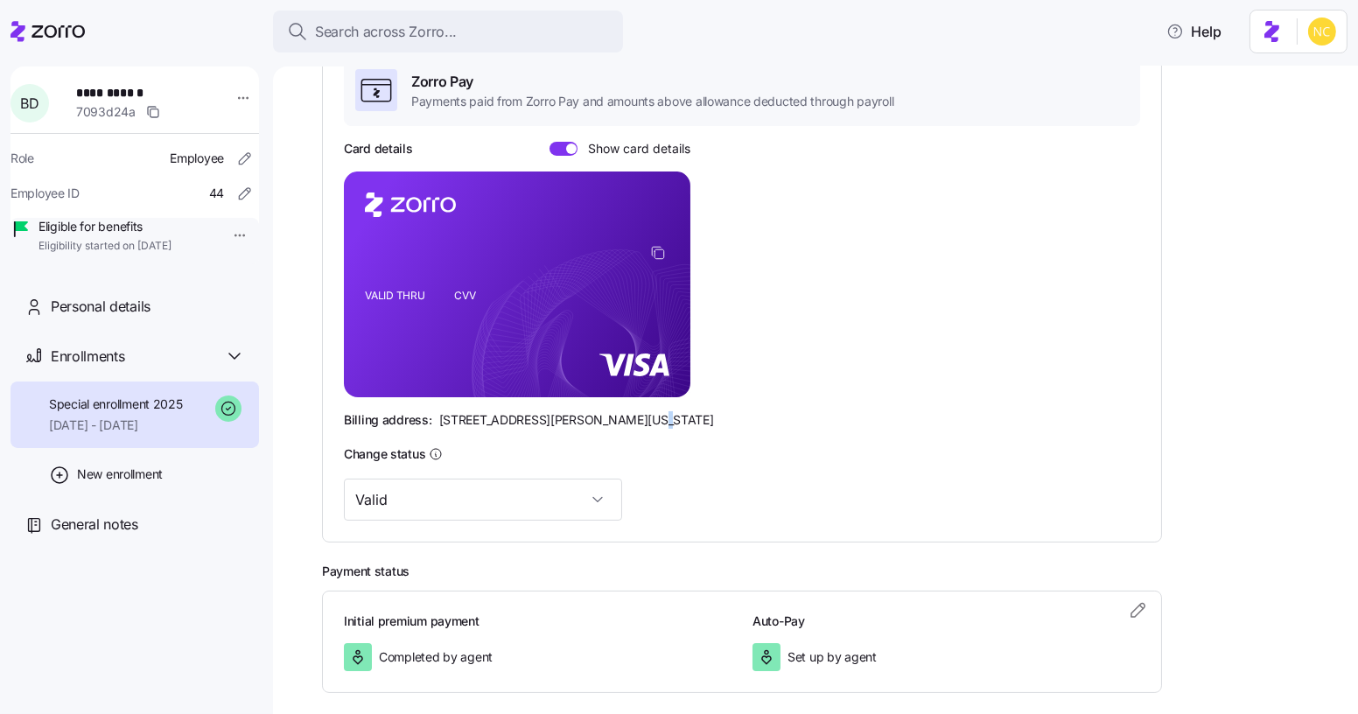
click at [621, 417] on span "[STREET_ADDRESS][PERSON_NAME][US_STATE]" at bounding box center [576, 420] width 275 height 18
click at [626, 420] on span "[STREET_ADDRESS][PERSON_NAME][US_STATE]" at bounding box center [576, 420] width 275 height 18
drag, startPoint x: 636, startPoint y: 422, endPoint x: 652, endPoint y: 426, distance: 16.3
click at [652, 426] on span "[STREET_ADDRESS][PERSON_NAME][US_STATE]" at bounding box center [576, 420] width 275 height 18
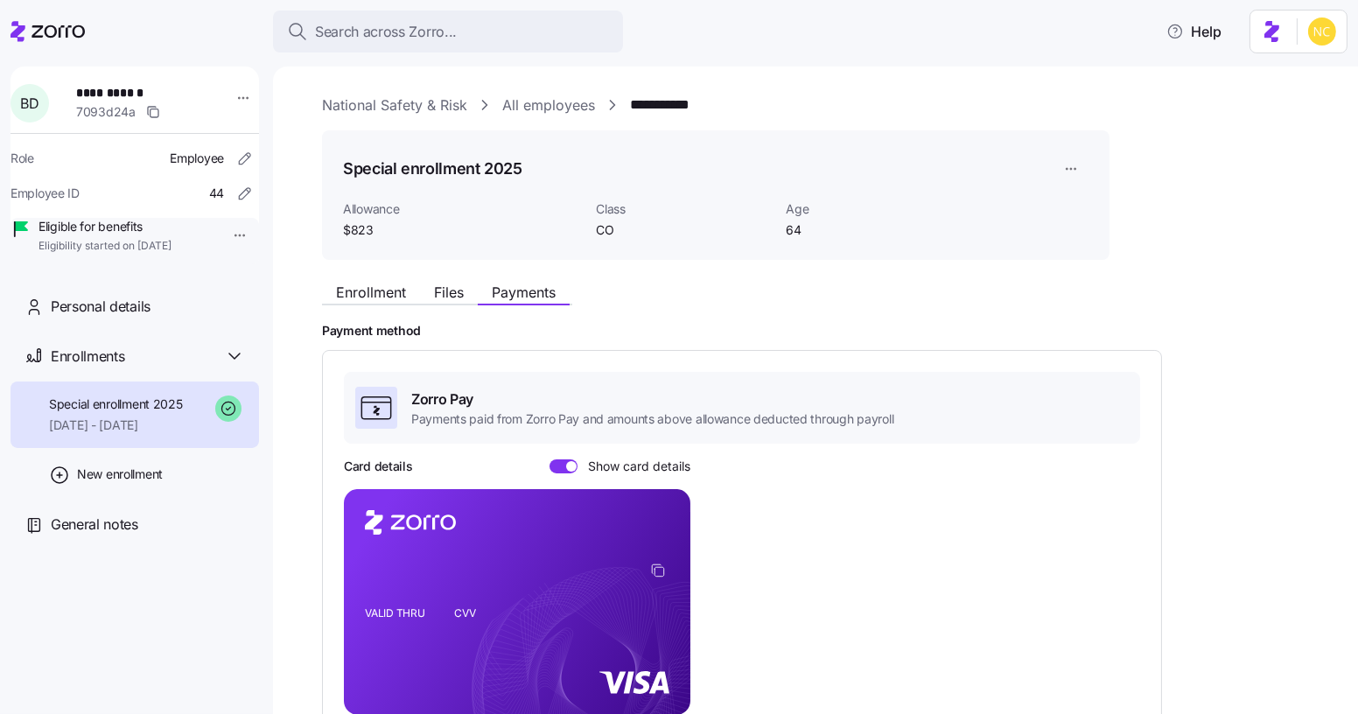
click at [389, 277] on div "Enrollment Files Payments" at bounding box center [716, 290] width 788 height 32
click at [385, 286] on span "Enrollment" at bounding box center [371, 292] width 70 height 14
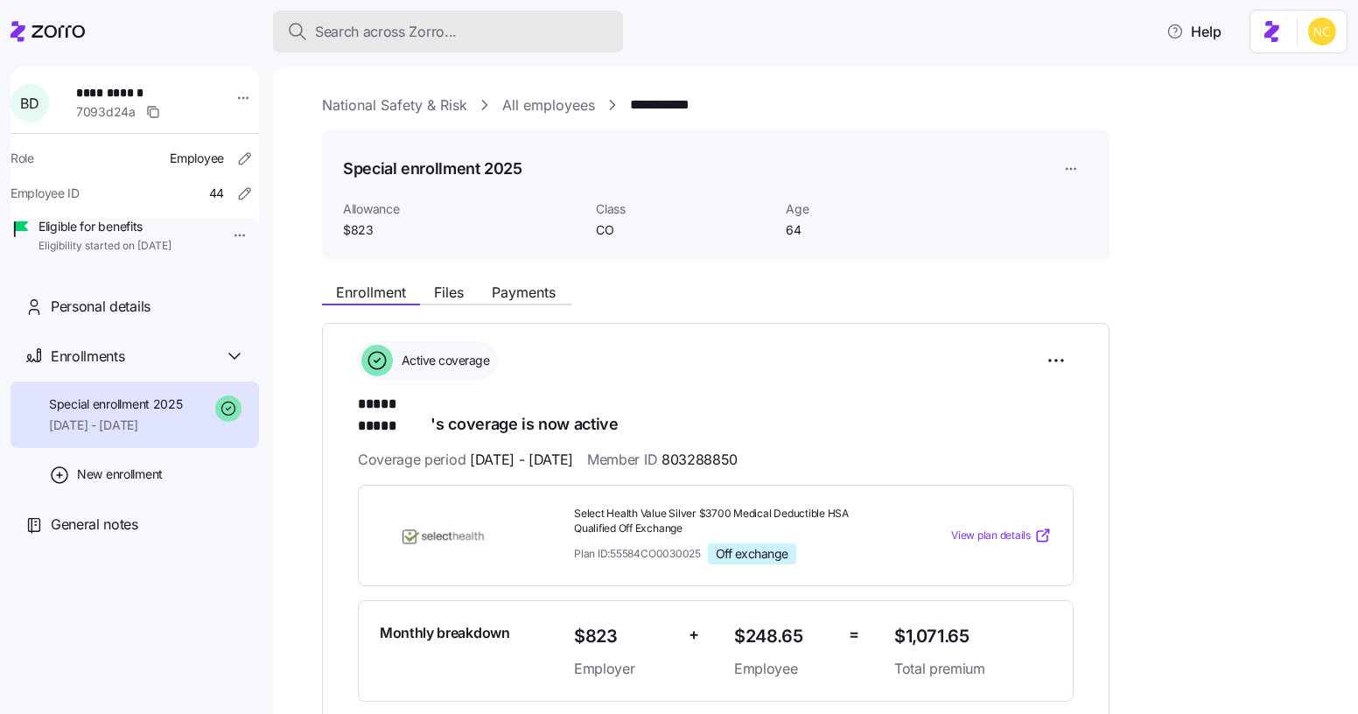
click at [431, 26] on span "Search across Zorro..." at bounding box center [386, 32] width 142 height 22
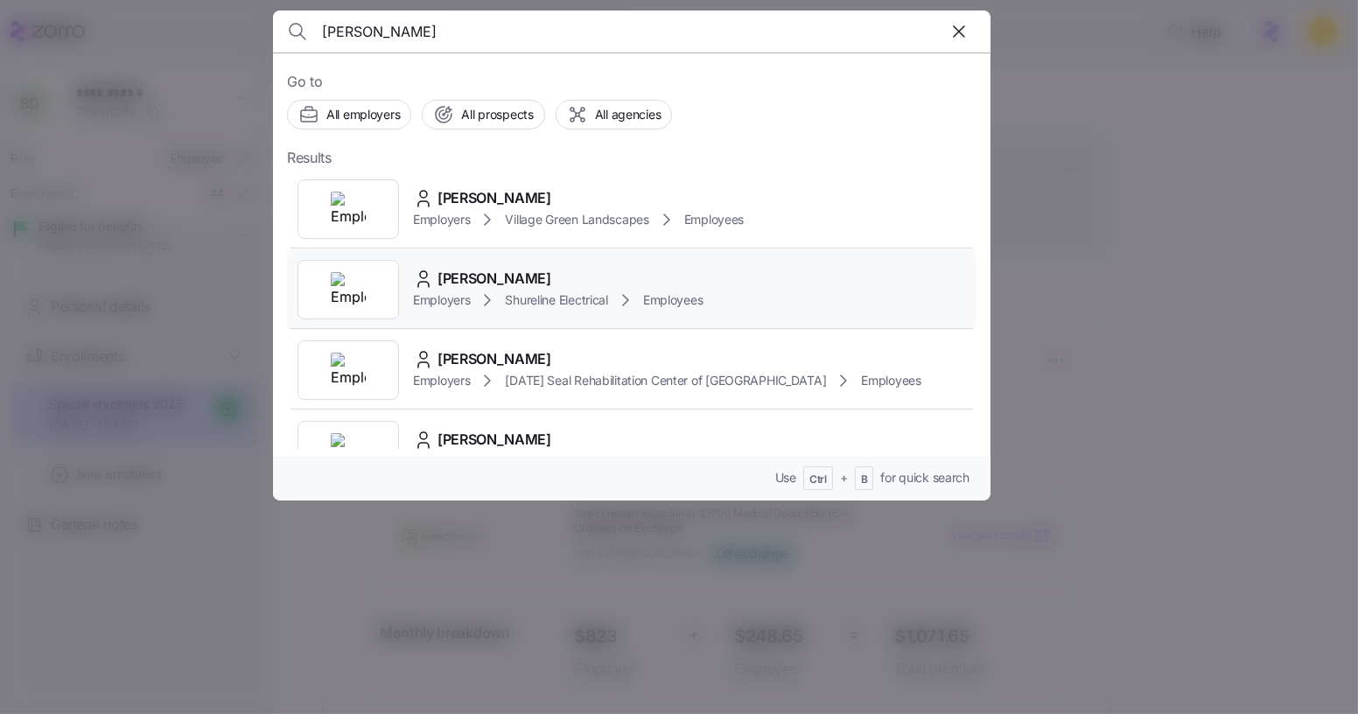
type input "fahey"
click at [550, 283] on div "Paul Fahey" at bounding box center [558, 279] width 290 height 22
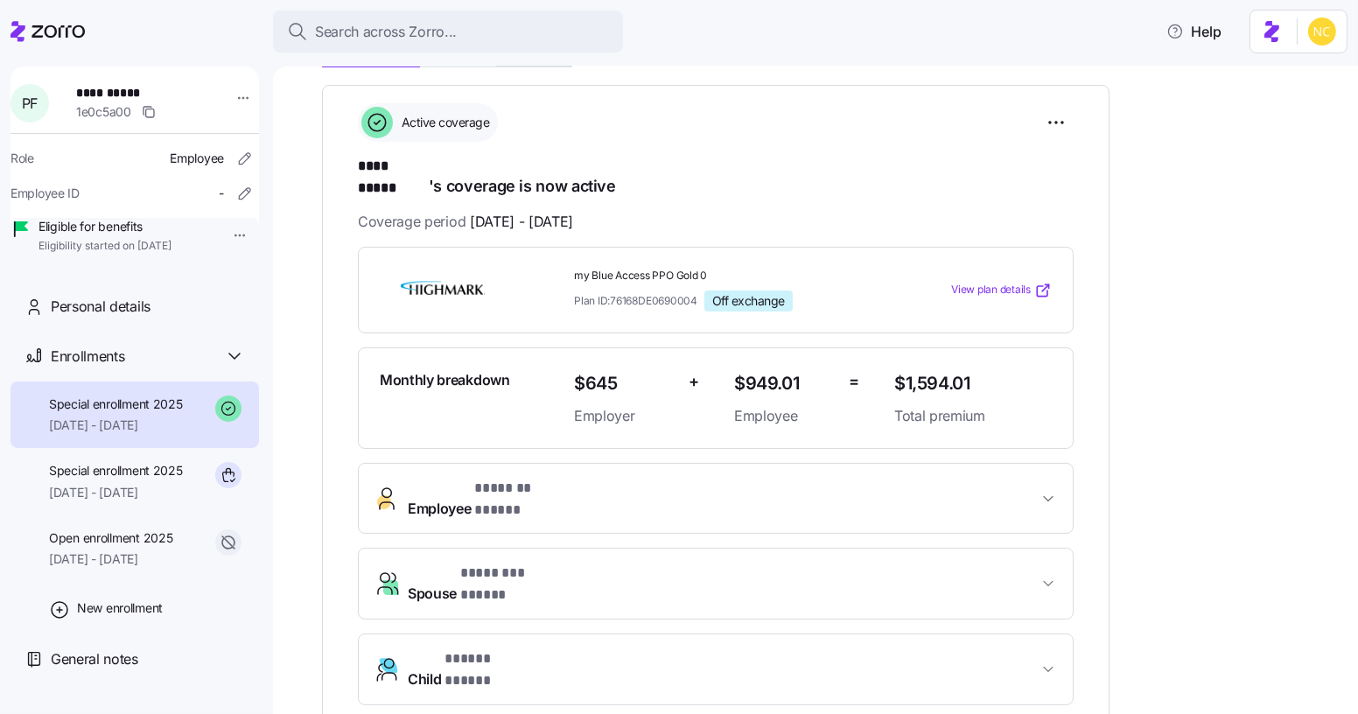
click at [634, 478] on span "Employee * ******* ***** *" at bounding box center [723, 499] width 630 height 42
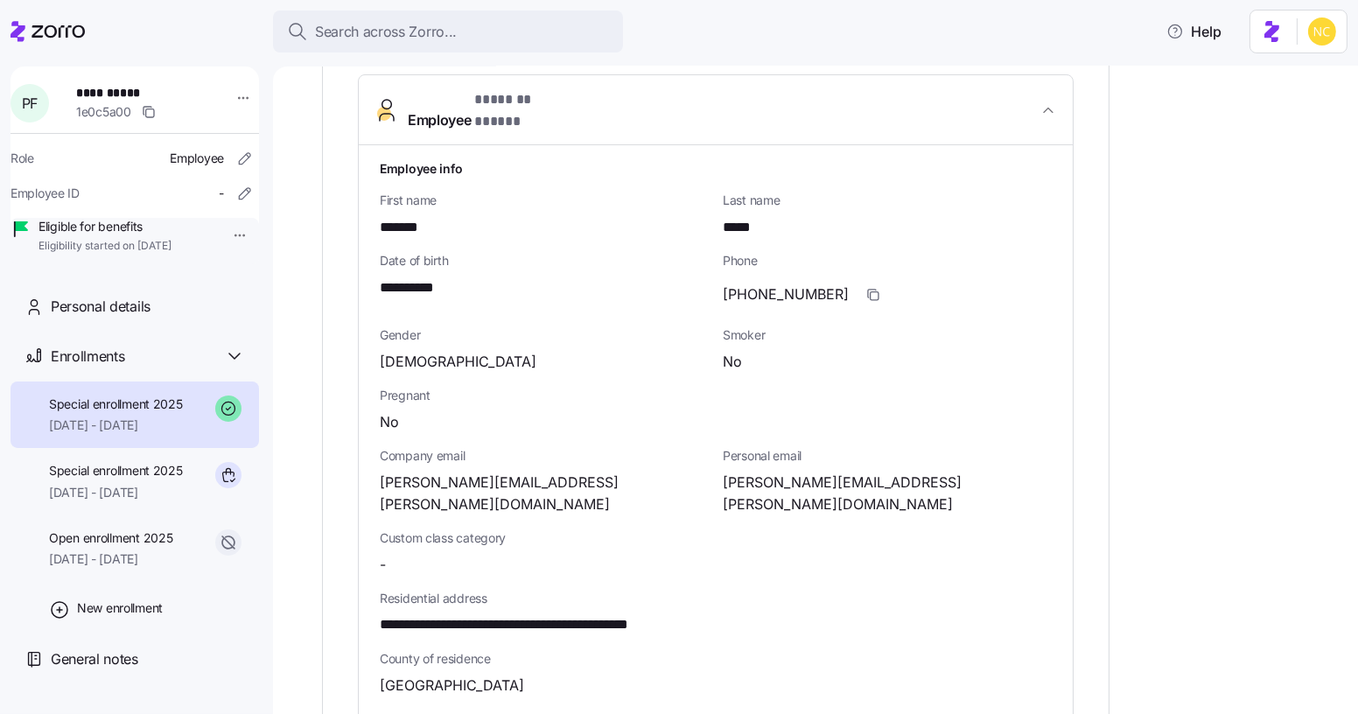
scroll to position [636, 0]
